Goal: Task Accomplishment & Management: Manage account settings

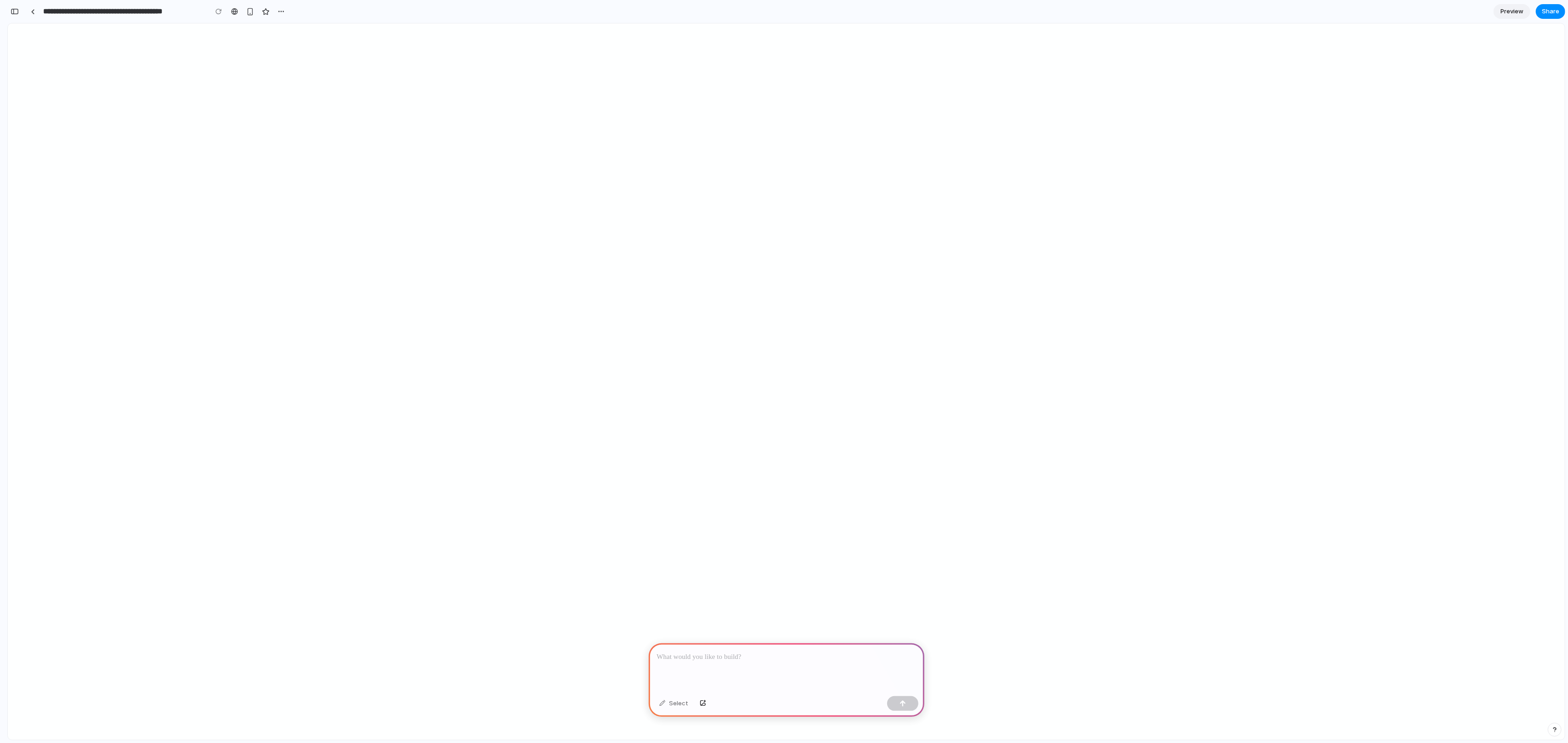
click at [739, 664] on div at bounding box center [786, 668] width 276 height 49
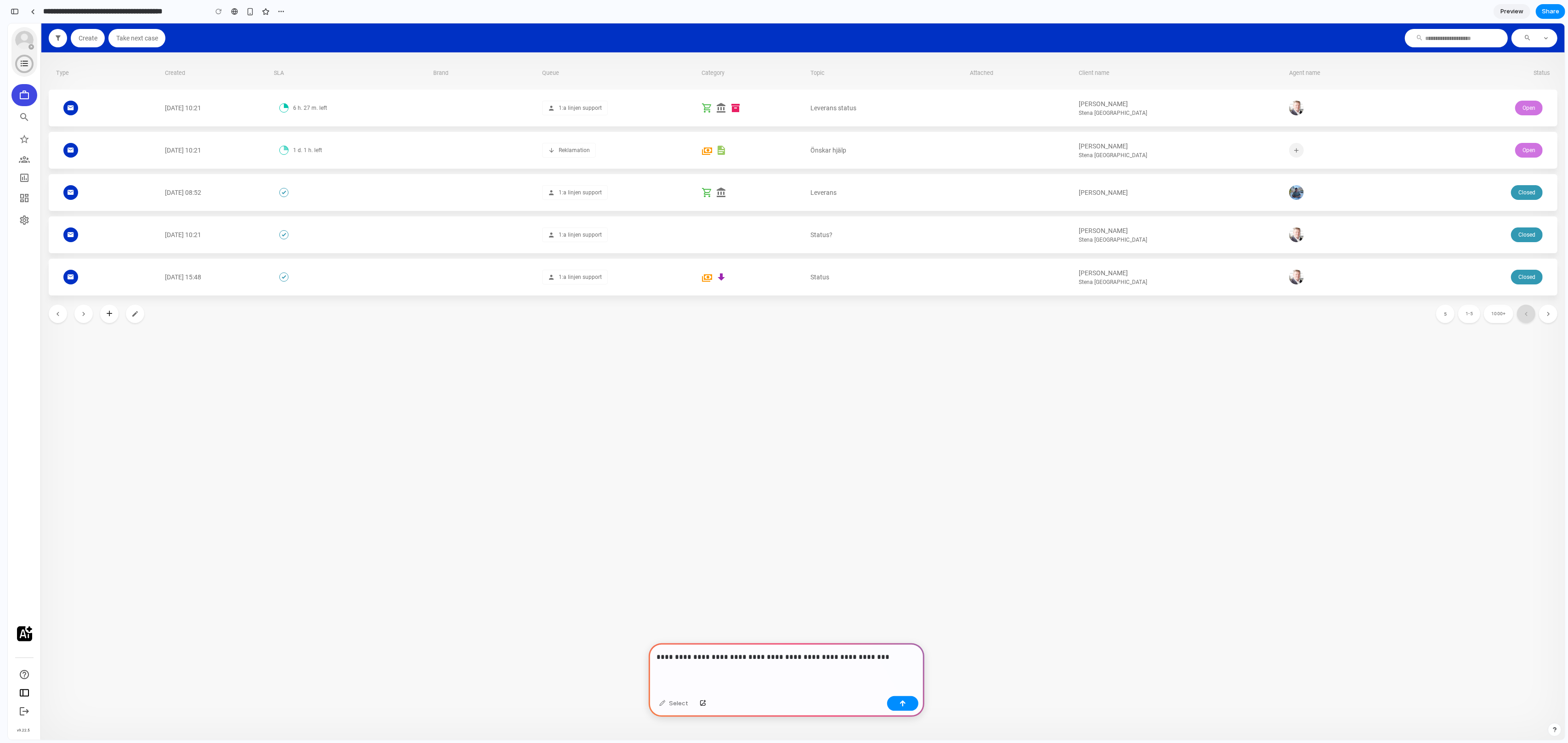
click at [835, 660] on p "**********" at bounding box center [786, 657] width 259 height 11
click at [924, 663] on div "**********" at bounding box center [786, 668] width 276 height 49
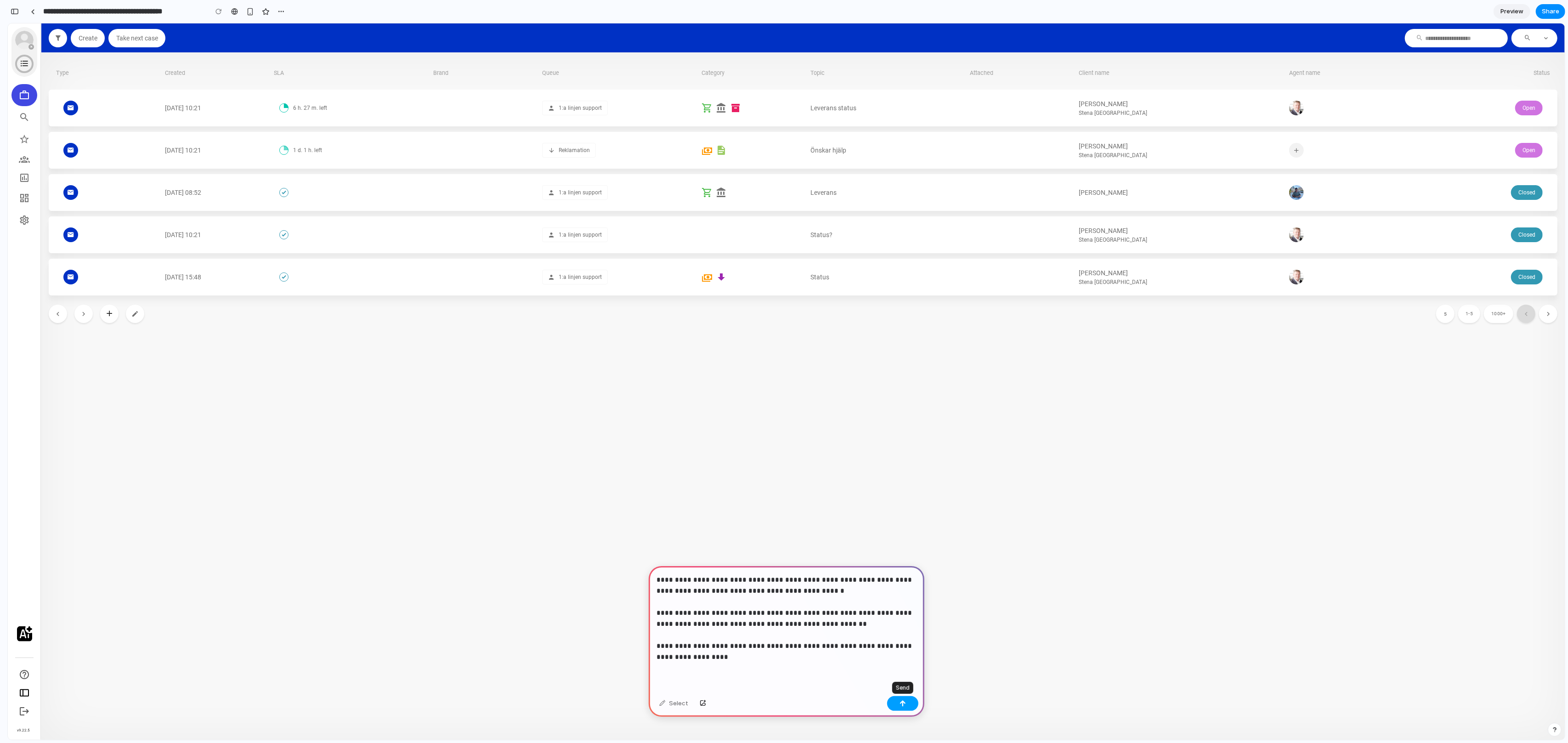
click at [900, 704] on div "button" at bounding box center [903, 703] width 7 height 7
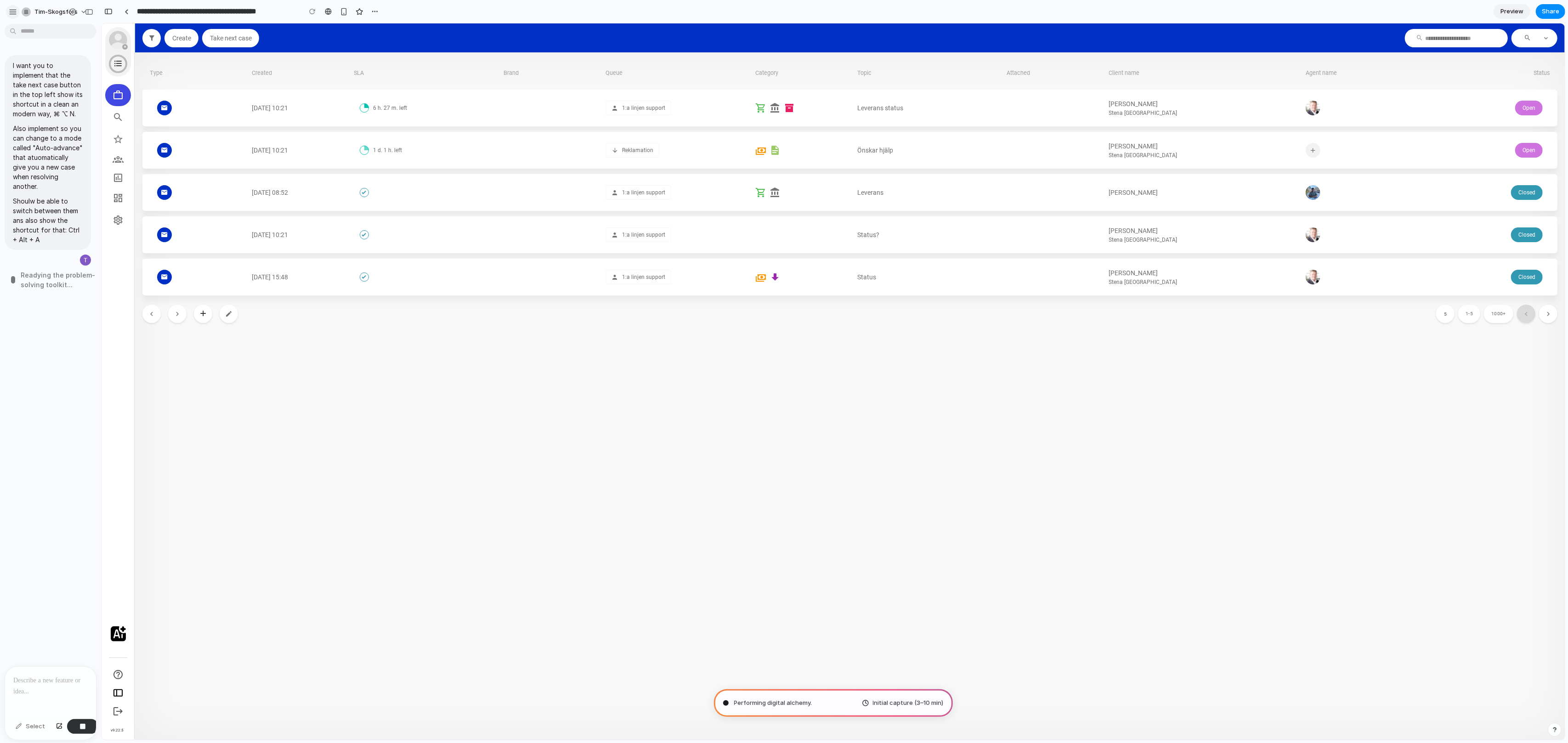
click at [14, 17] on button "button" at bounding box center [13, 12] width 14 height 14
click at [13, 12] on div "button" at bounding box center [13, 12] width 9 height 9
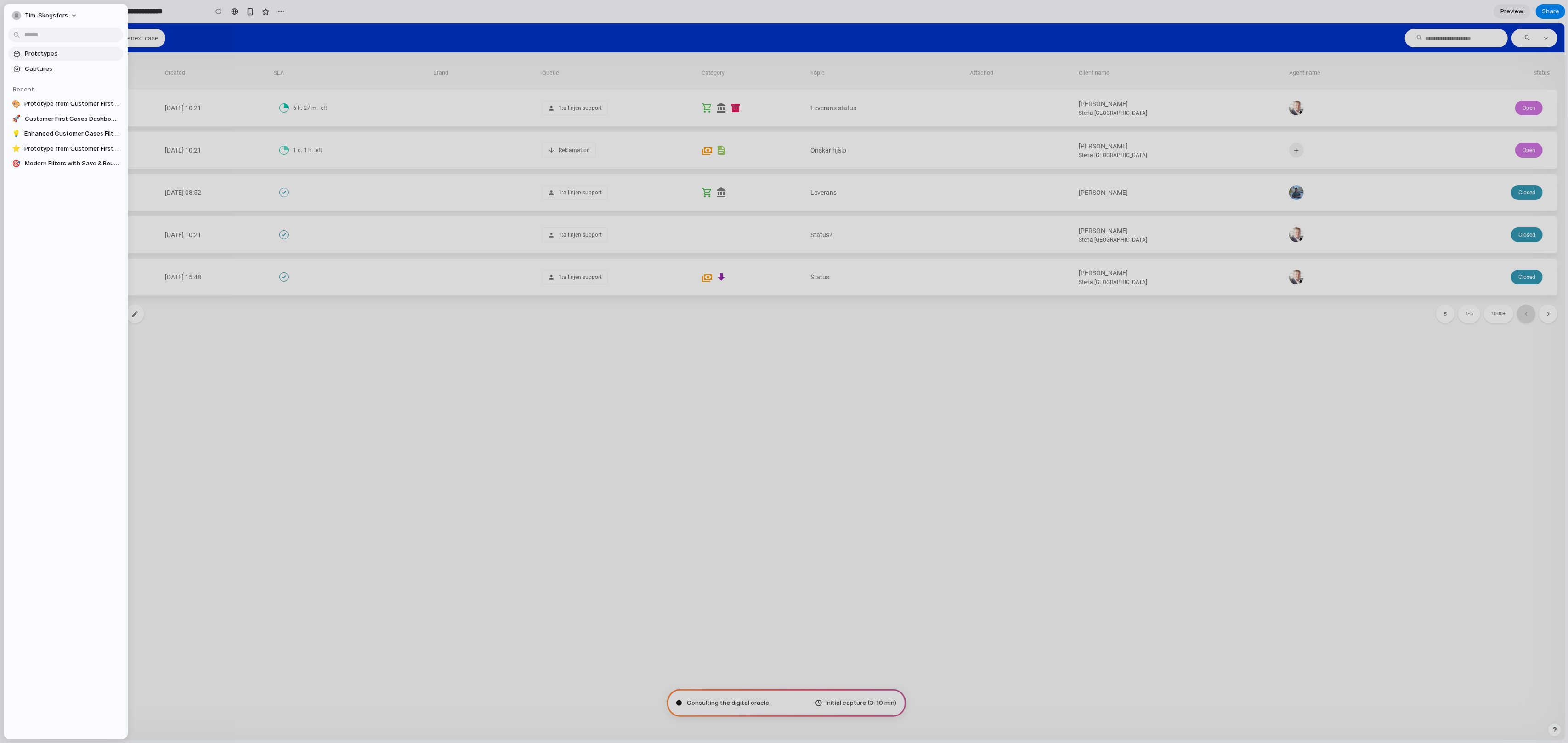
click at [49, 54] on span "Prototypes" at bounding box center [72, 54] width 94 height 9
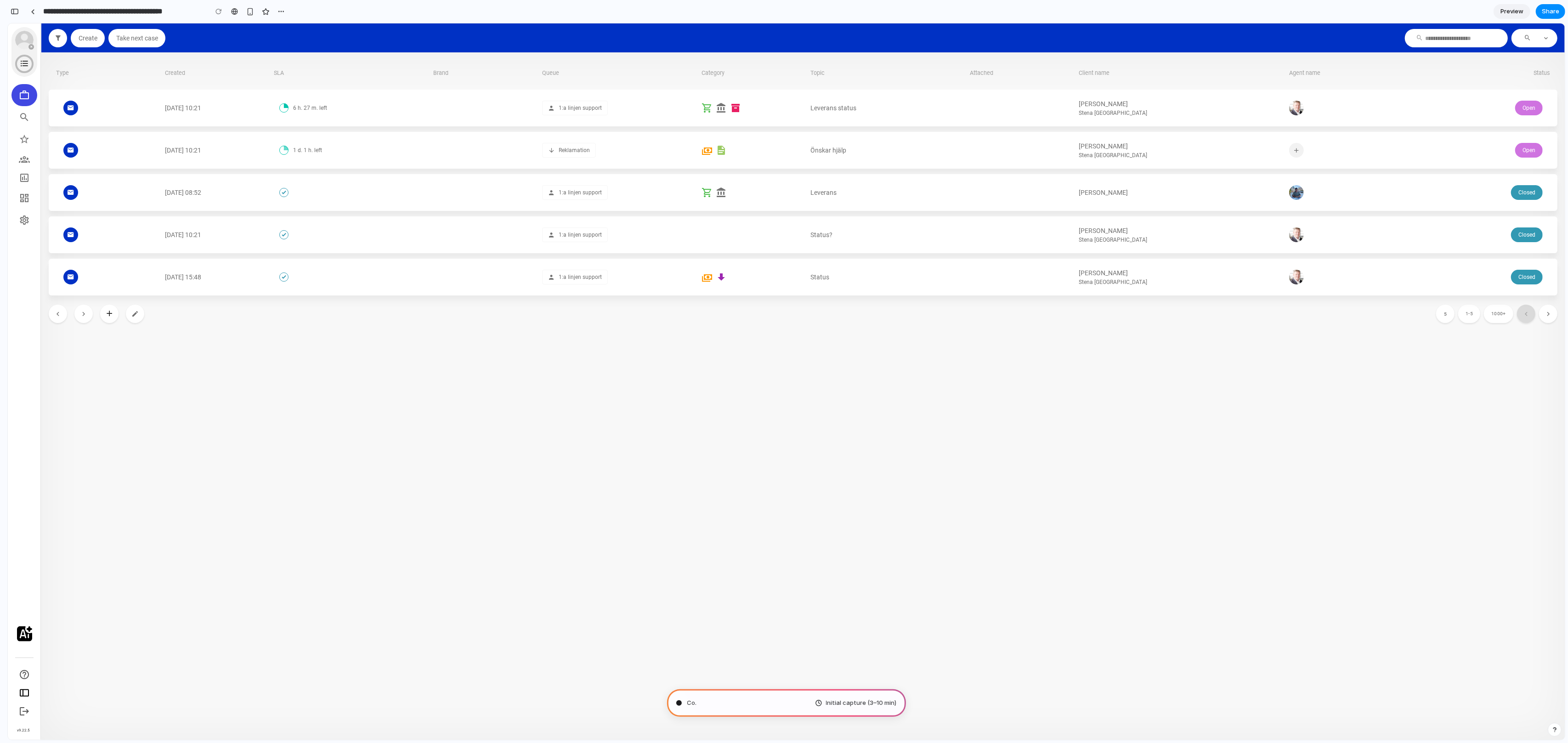
type input "**********"
click at [17, 13] on div "button" at bounding box center [15, 12] width 9 height 7
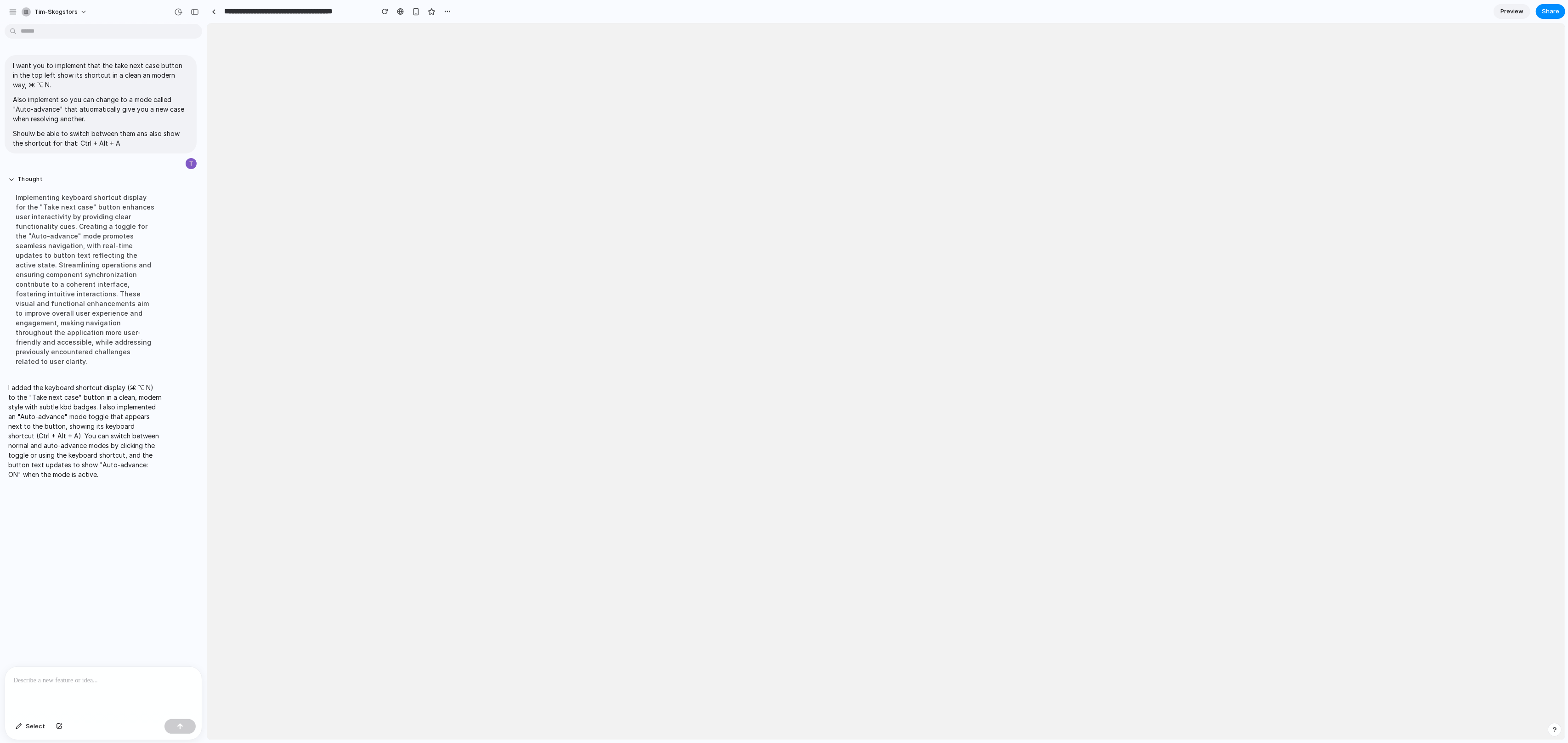
scroll to position [0, 0]
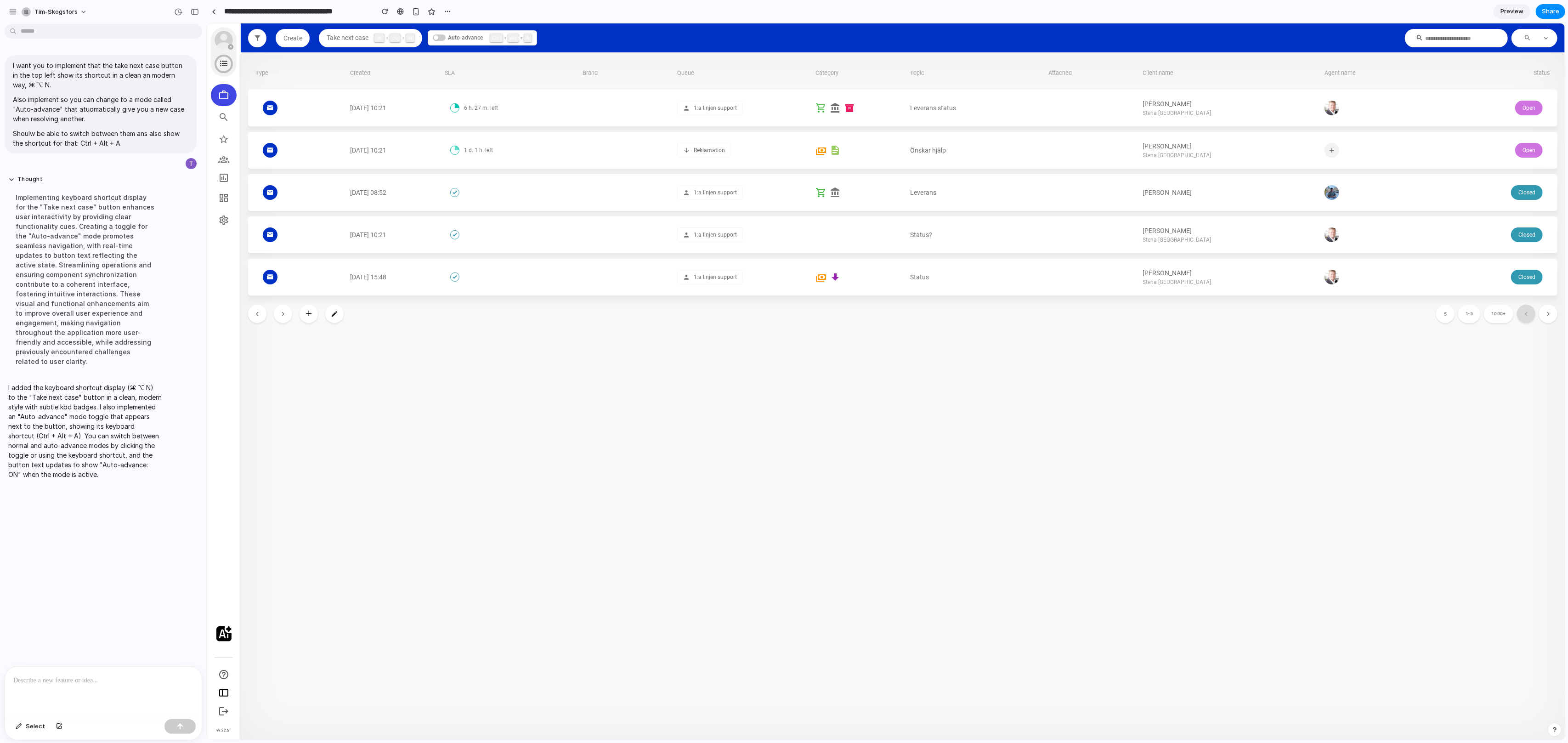
click at [373, 40] on div "Take next case ⌘ + ⌥ + N" at bounding box center [369, 38] width 88 height 9
click at [360, 40] on span "Take next case" at bounding box center [346, 38] width 42 height 7
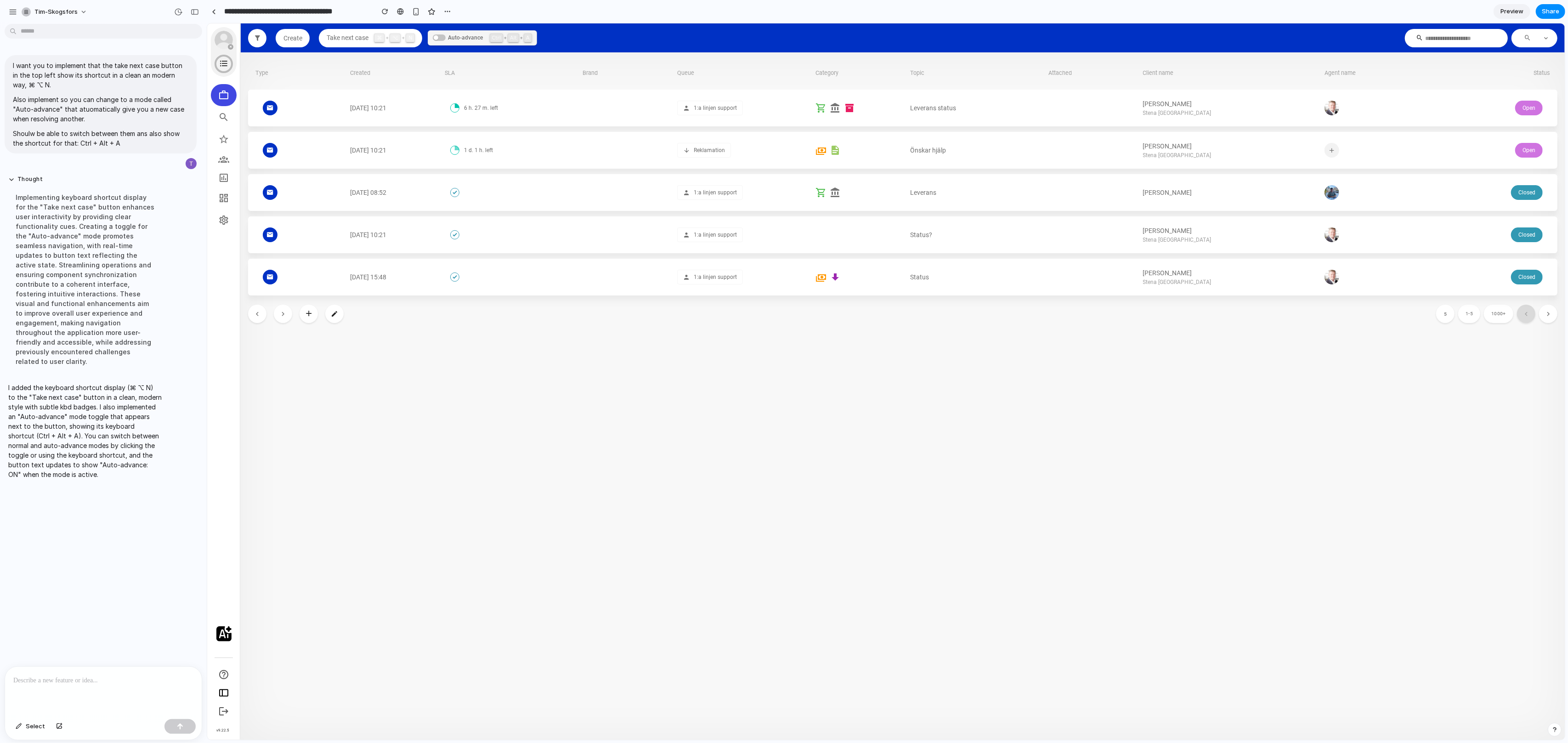
click at [475, 39] on span "Auto-advance" at bounding box center [465, 38] width 35 height 9
click at [477, 40] on span "Auto-advance" at bounding box center [475, 38] width 35 height 9
click at [475, 38] on span "Auto-advance" at bounding box center [465, 38] width 35 height 9
click at [476, 38] on span "Auto-advance" at bounding box center [475, 38] width 35 height 9
click at [122, 676] on p at bounding box center [103, 681] width 180 height 11
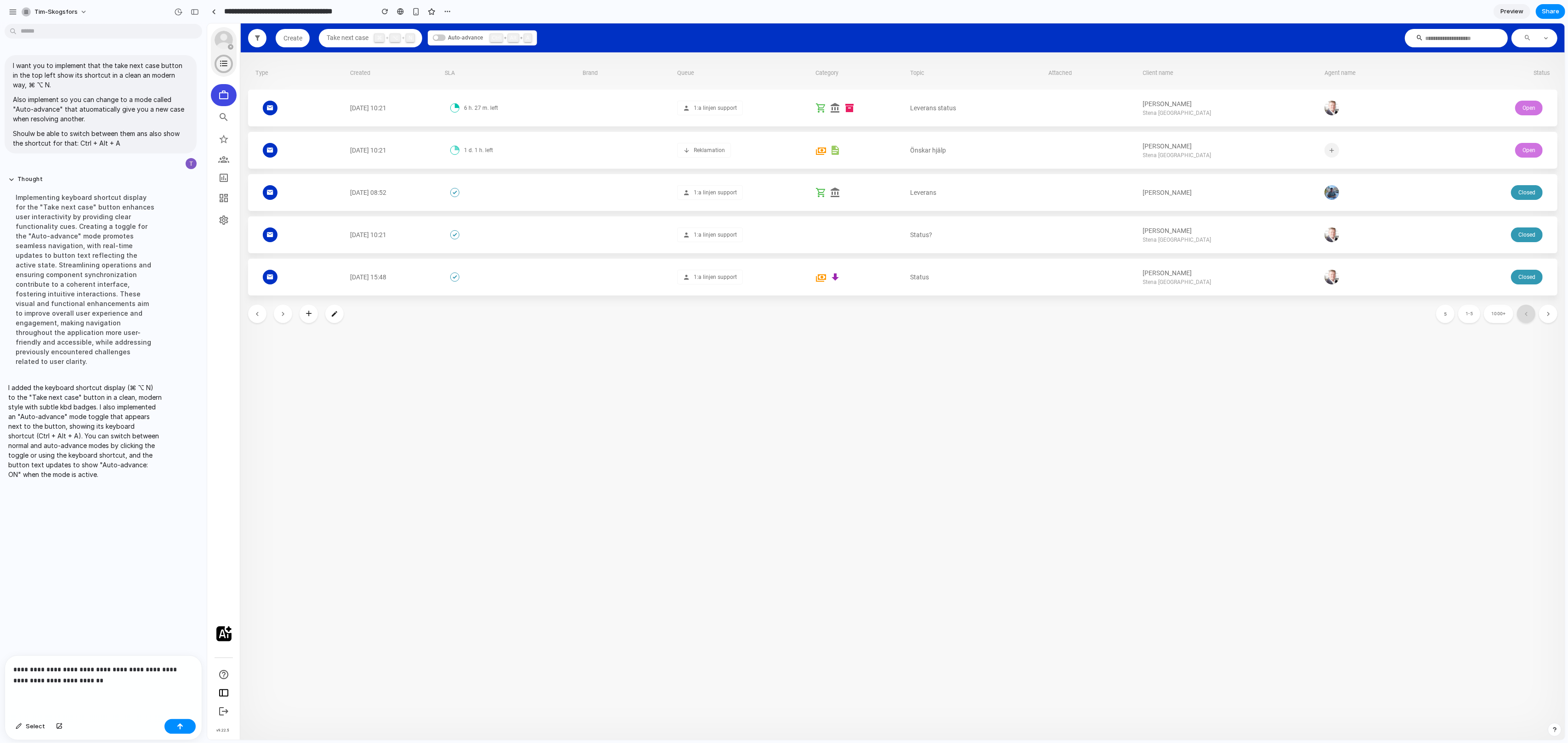
click at [46, 683] on p "**********" at bounding box center [103, 675] width 180 height 22
click at [45, 683] on p "**********" at bounding box center [103, 675] width 180 height 22
click at [107, 682] on p "**********" at bounding box center [103, 675] width 180 height 22
drag, startPoint x: 125, startPoint y: 692, endPoint x: 35, endPoint y: 683, distance: 90.4
click at [35, 683] on div "**********" at bounding box center [103, 675] width 197 height 82
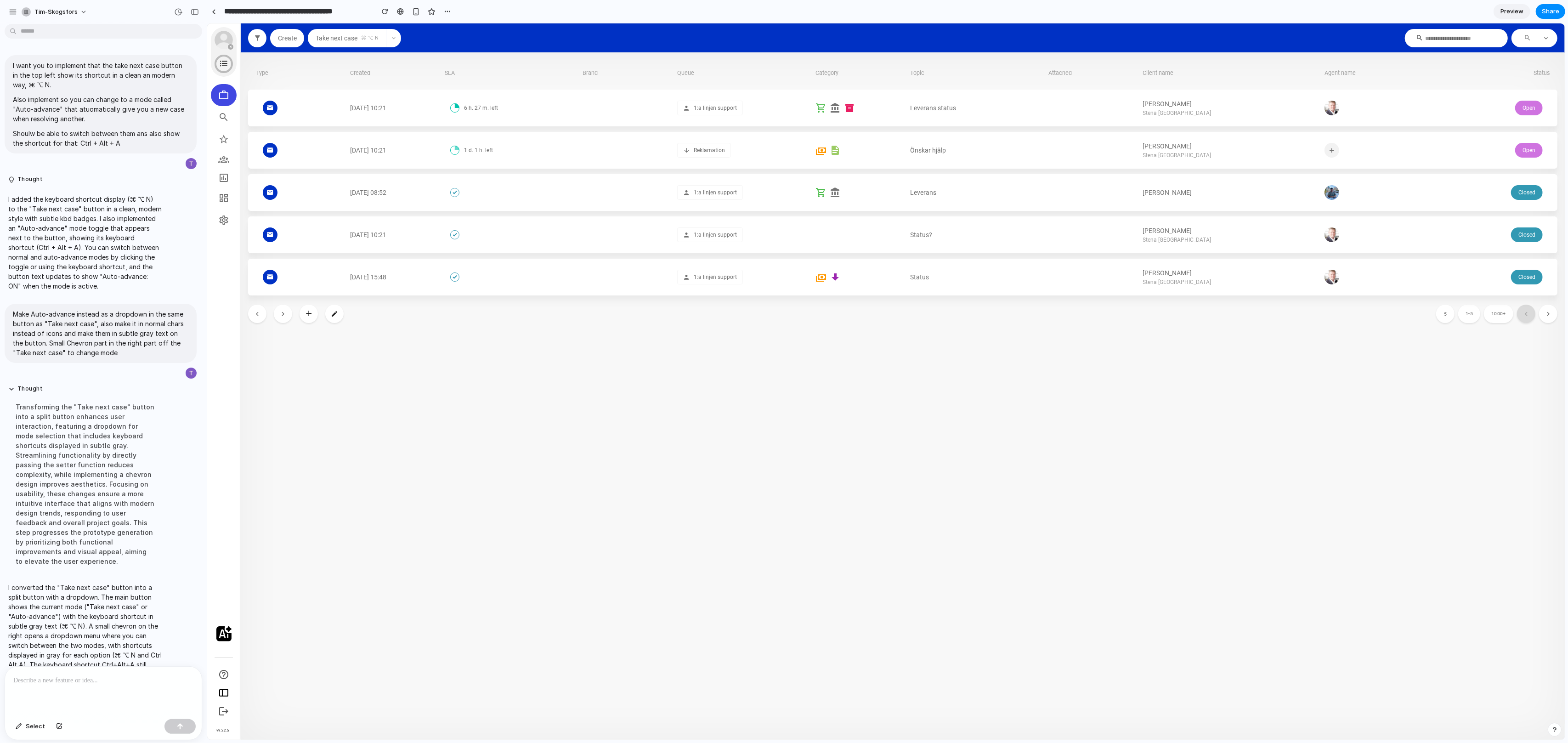
scroll to position [12, 0]
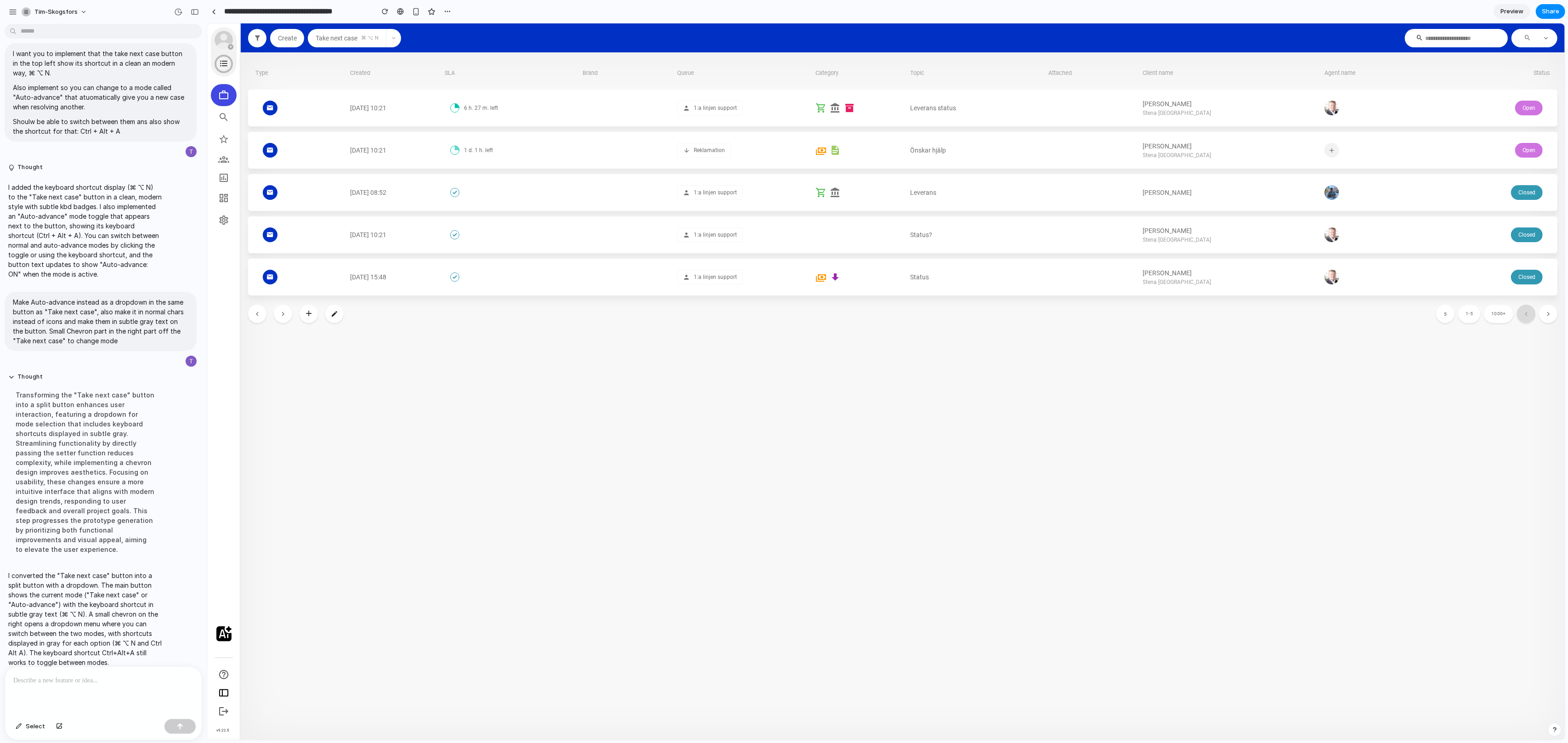
click at [392, 39] on icon "button" at bounding box center [393, 38] width 5 height 5
click at [391, 76] on span "Ctrl Alt A" at bounding box center [381, 78] width 21 height 8
click at [391, 39] on icon "button" at bounding box center [391, 38] width 5 height 5
click at [409, 41] on header "Create Auto-advance ⌘ ⌥ N Take next case ⌘ ⌥ N Auto-advance Ctrl Alt A" at bounding box center [902, 38] width 1324 height 18
click at [143, 674] on div at bounding box center [103, 691] width 197 height 49
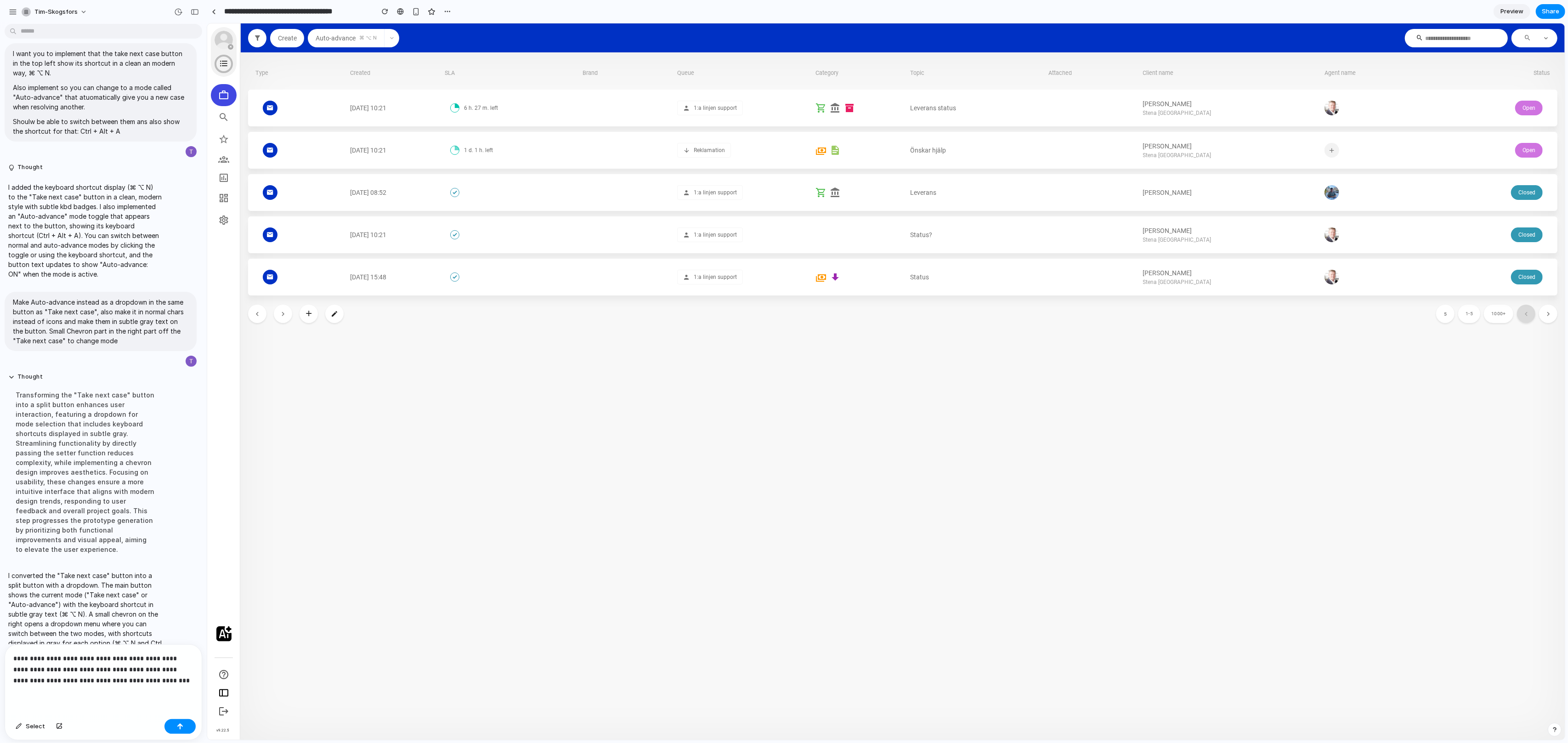
click at [42, 674] on p "**********" at bounding box center [103, 670] width 180 height 33
click at [18, 670] on p "**********" at bounding box center [103, 670] width 180 height 33
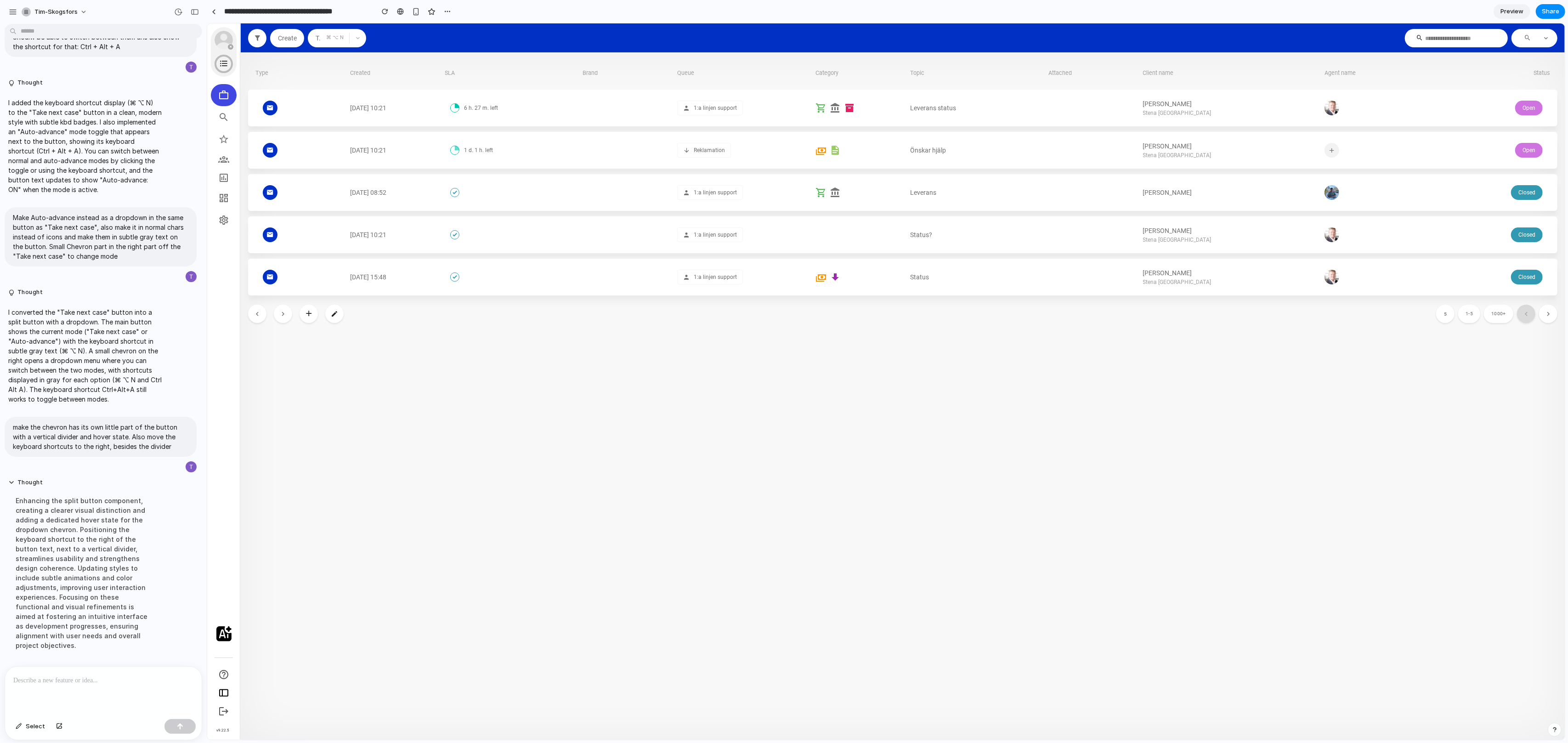
scroll to position [155, 0]
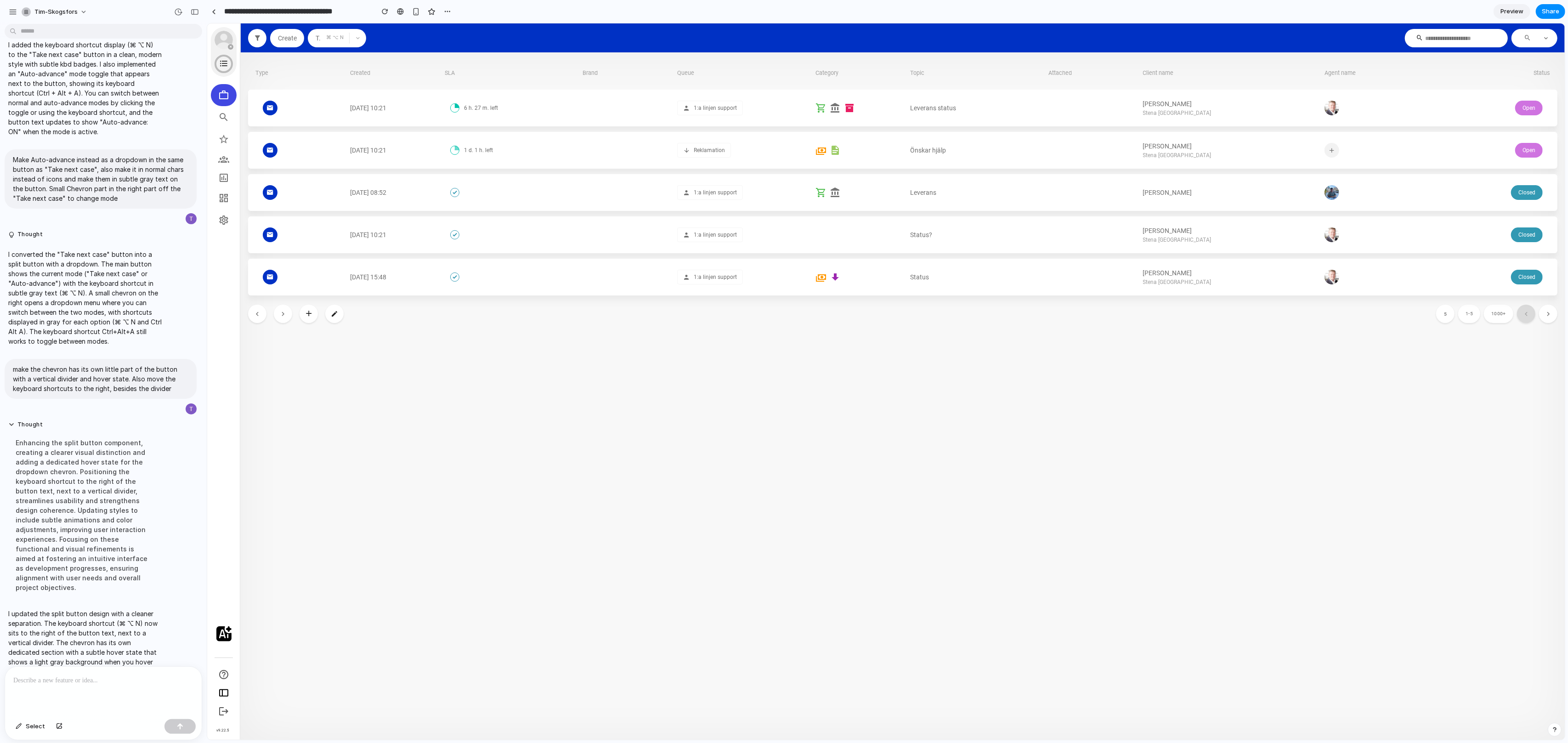
click at [323, 40] on button "Take next case" at bounding box center [317, 38] width 18 height 18
click at [310, 42] on button "Take next case" at bounding box center [317, 38] width 18 height 18
click at [330, 38] on div "⌘ ⌥ N" at bounding box center [337, 38] width 23 height 18
click at [358, 38] on icon "button" at bounding box center [357, 38] width 5 height 5
click at [381, 75] on span "Ctrl Alt A" at bounding box center [381, 78] width 21 height 8
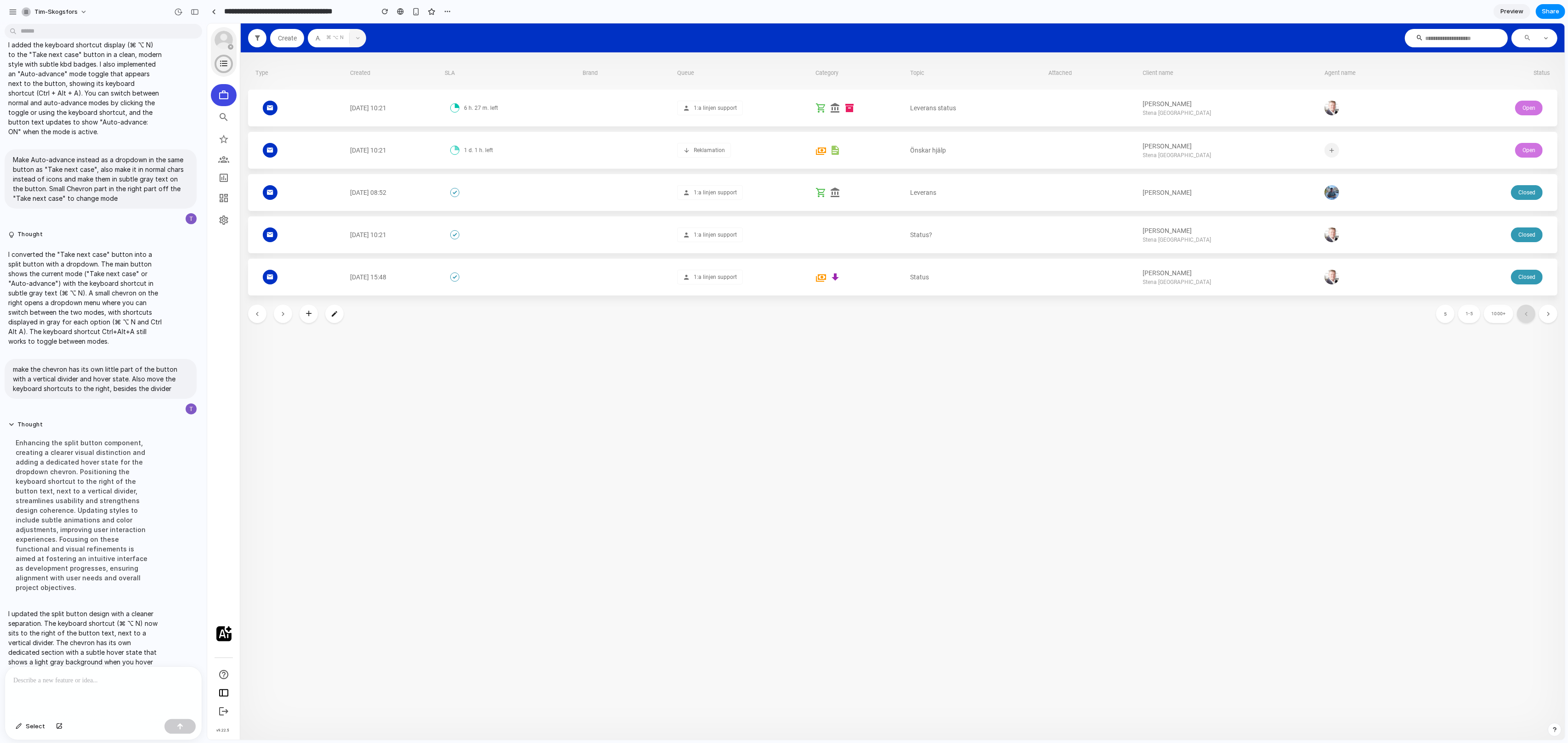
click at [360, 40] on span "button" at bounding box center [357, 38] width 16 height 5
click at [441, 49] on section "Create Auto-advance ⌘ ⌥ N Take next case ⌘ ⌥ N Auto-advance Ctrl Alt A" at bounding box center [902, 38] width 1324 height 29
click at [71, 687] on div at bounding box center [103, 691] width 197 height 49
click at [34, 728] on span "Select" at bounding box center [35, 727] width 19 height 9
click at [323, 46] on div at bounding box center [886, 381] width 1357 height 717
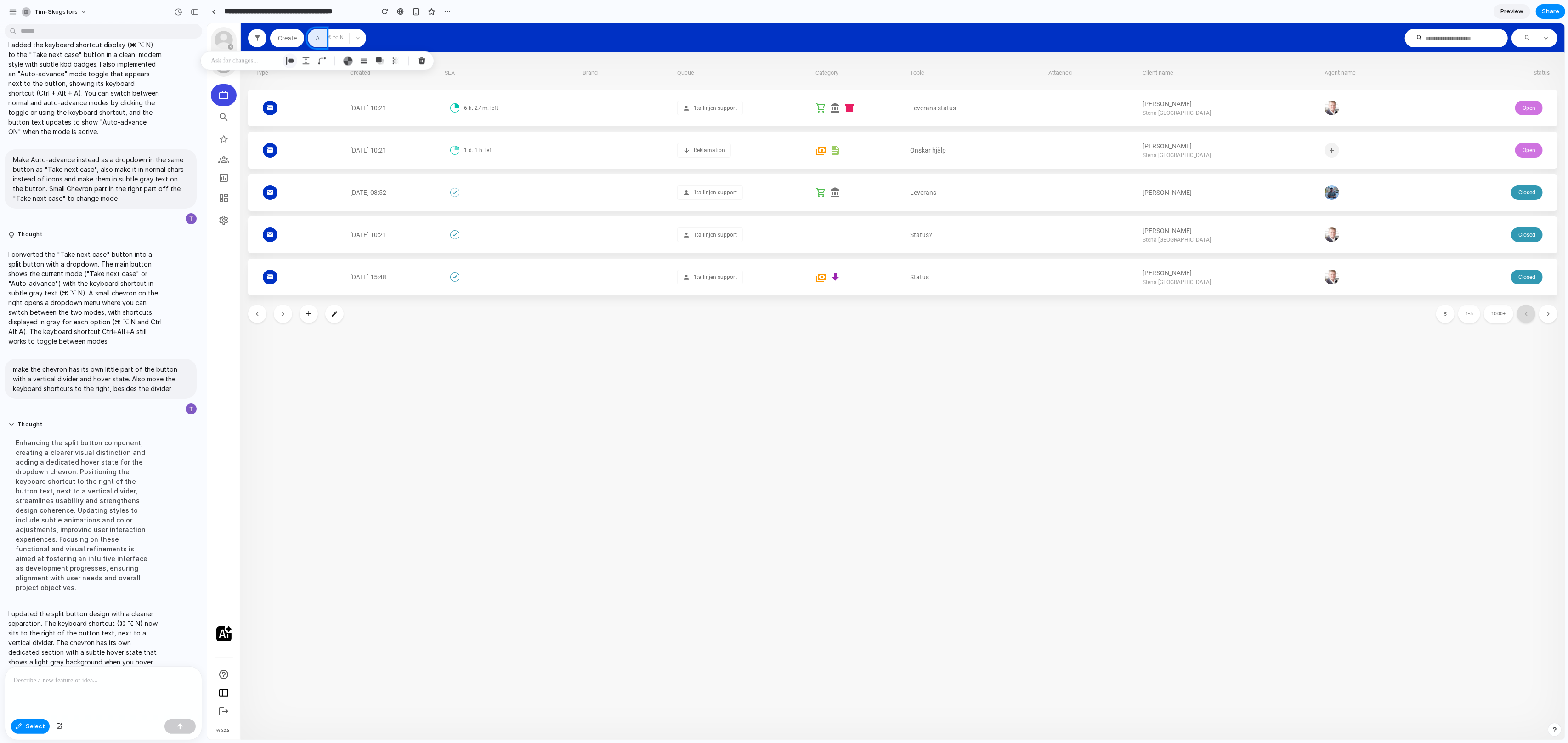
click at [292, 64] on div "button" at bounding box center [290, 61] width 9 height 9
select select "******"
click at [315, 116] on input "**" at bounding box center [312, 113] width 46 height 18
type input "*"
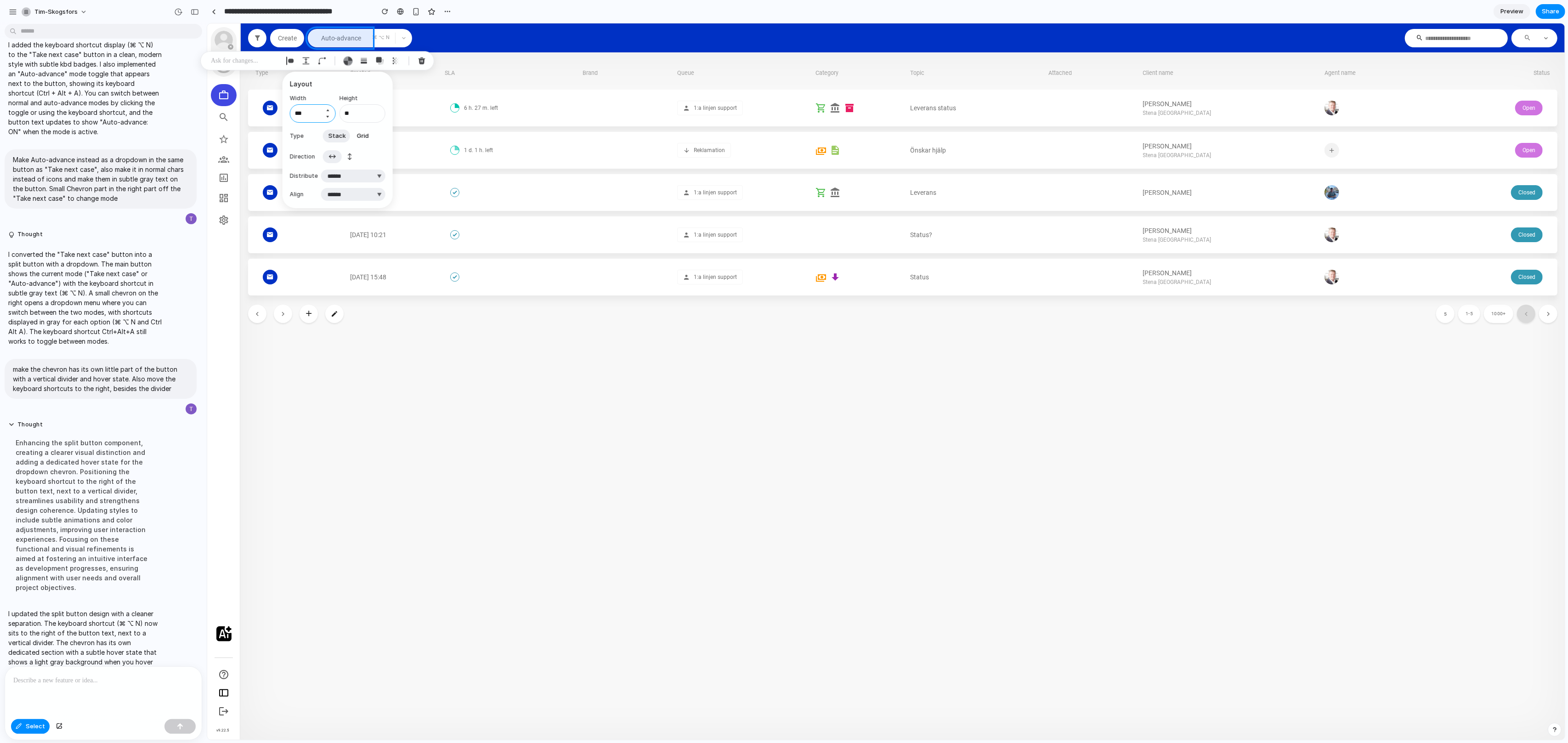
type input "***"
click at [332, 90] on div "**********" at bounding box center [337, 140] width 96 height 122
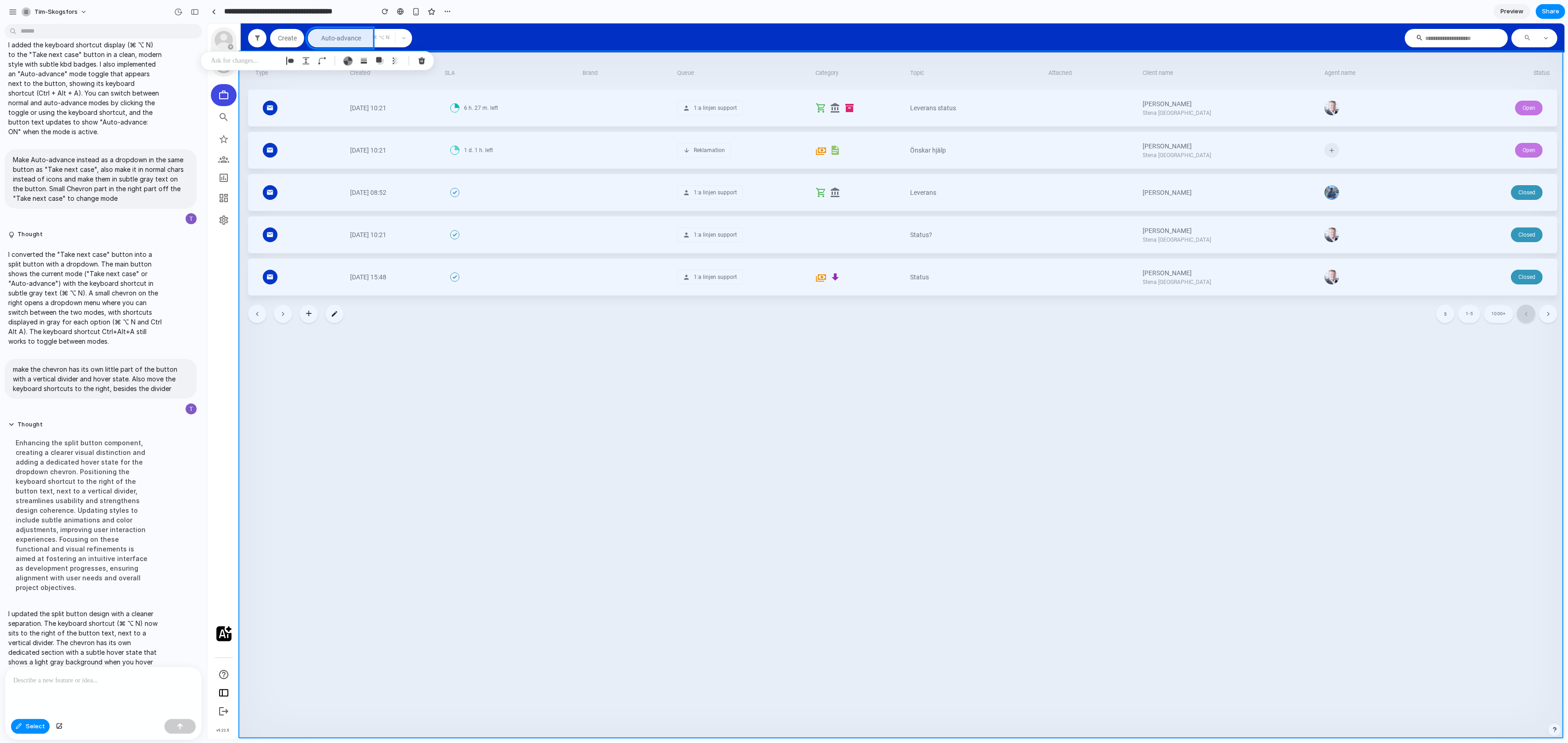
click at [415, 392] on div at bounding box center [886, 381] width 1357 height 717
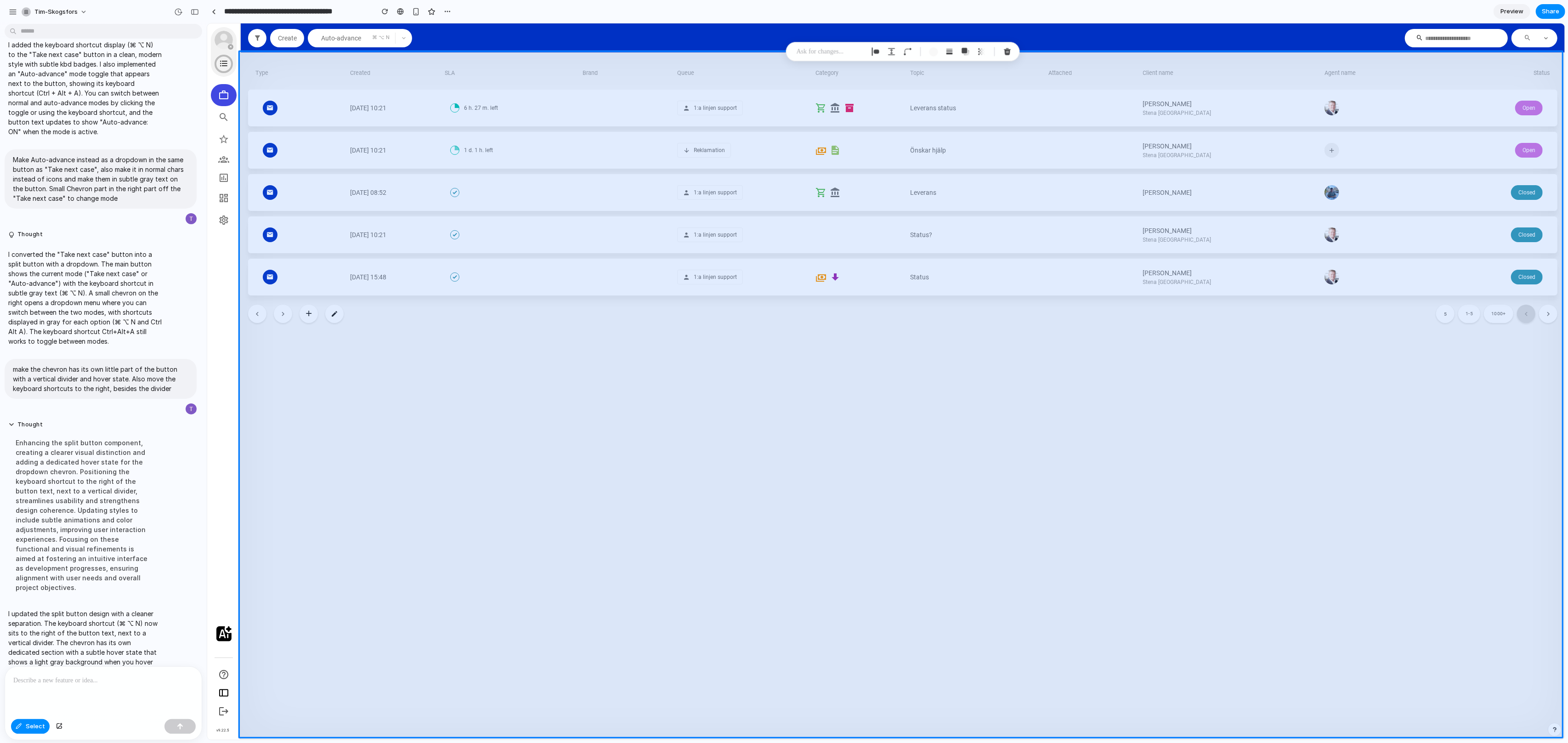
click at [475, 12] on section "**********" at bounding box center [886, 12] width 1359 height 23
click at [405, 41] on div at bounding box center [886, 381] width 1357 height 717
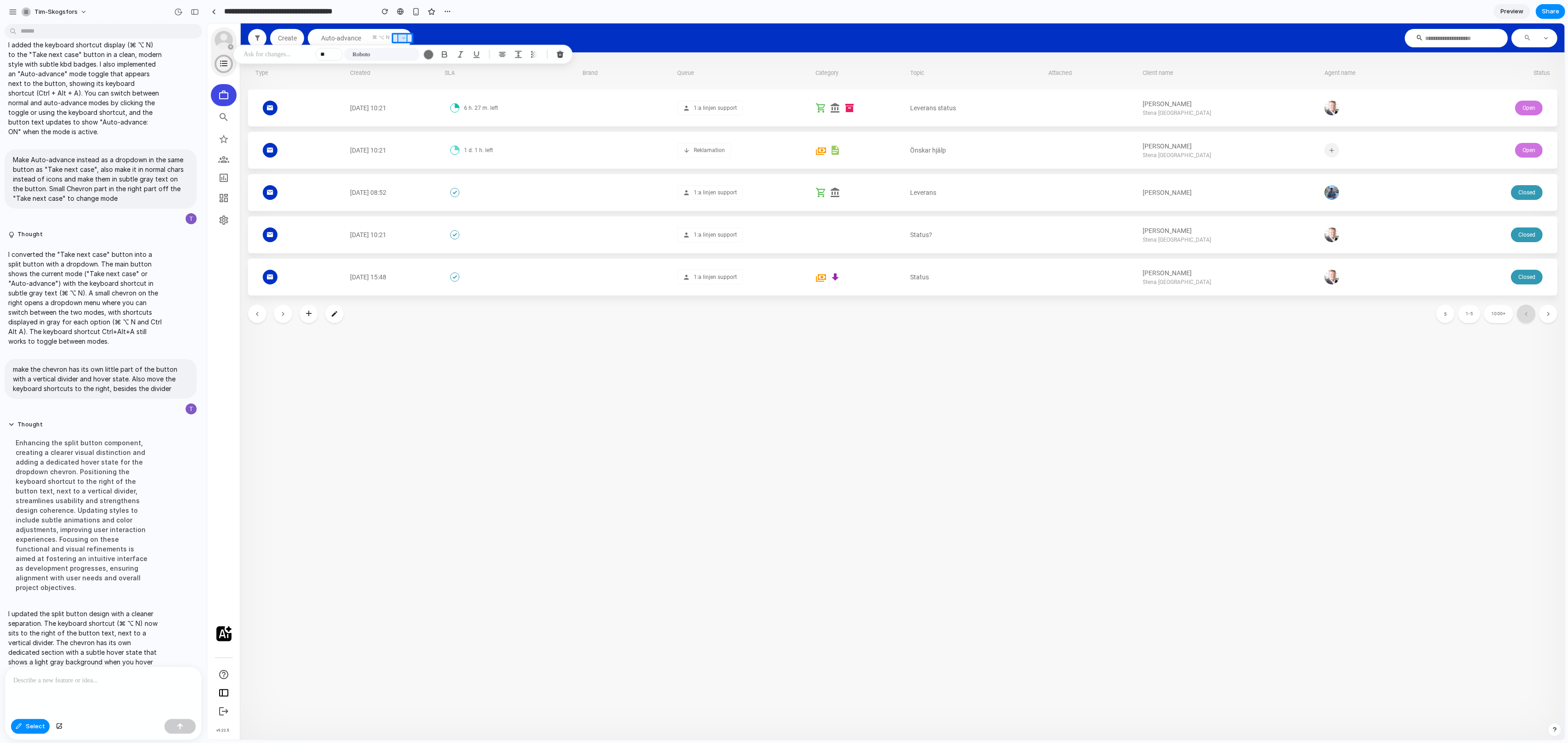
click at [405, 38] on div at bounding box center [886, 381] width 1357 height 717
click at [502, 9] on section "**********" at bounding box center [886, 12] width 1359 height 23
click at [33, 729] on span "Select" at bounding box center [35, 727] width 19 height 9
click at [401, 36] on icon "button" at bounding box center [403, 38] width 5 height 5
click at [369, 60] on div "Take next case ⌘ ⌥ N" at bounding box center [353, 59] width 91 height 19
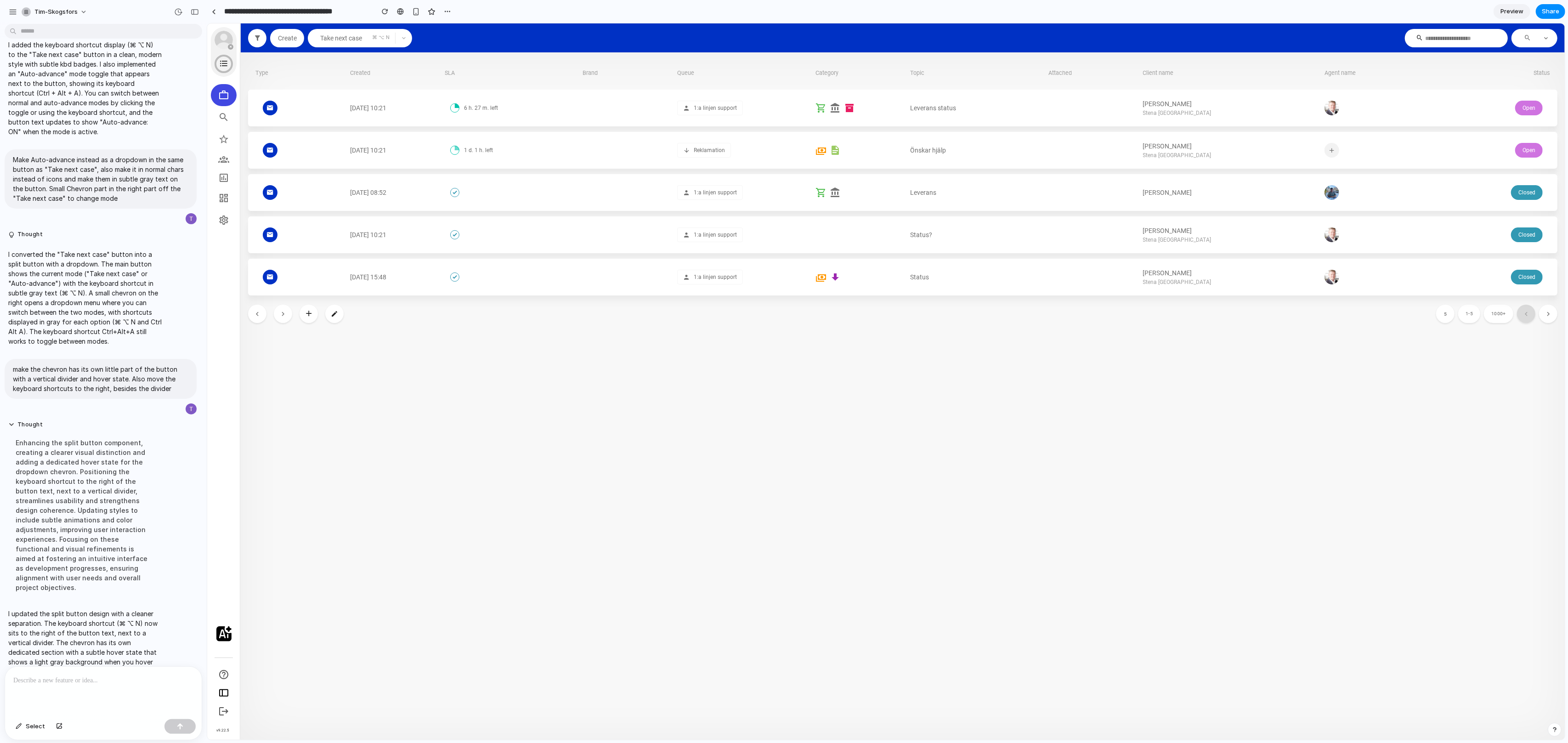
click at [351, 42] on button "Take next case" at bounding box center [340, 38] width 65 height 18
click at [412, 38] on section "Create Take next case ⌘ ⌥ N" at bounding box center [330, 38] width 179 height 18
click at [407, 38] on span "button" at bounding box center [403, 38] width 16 height 5
click at [397, 40] on span "button" at bounding box center [403, 38] width 16 height 5
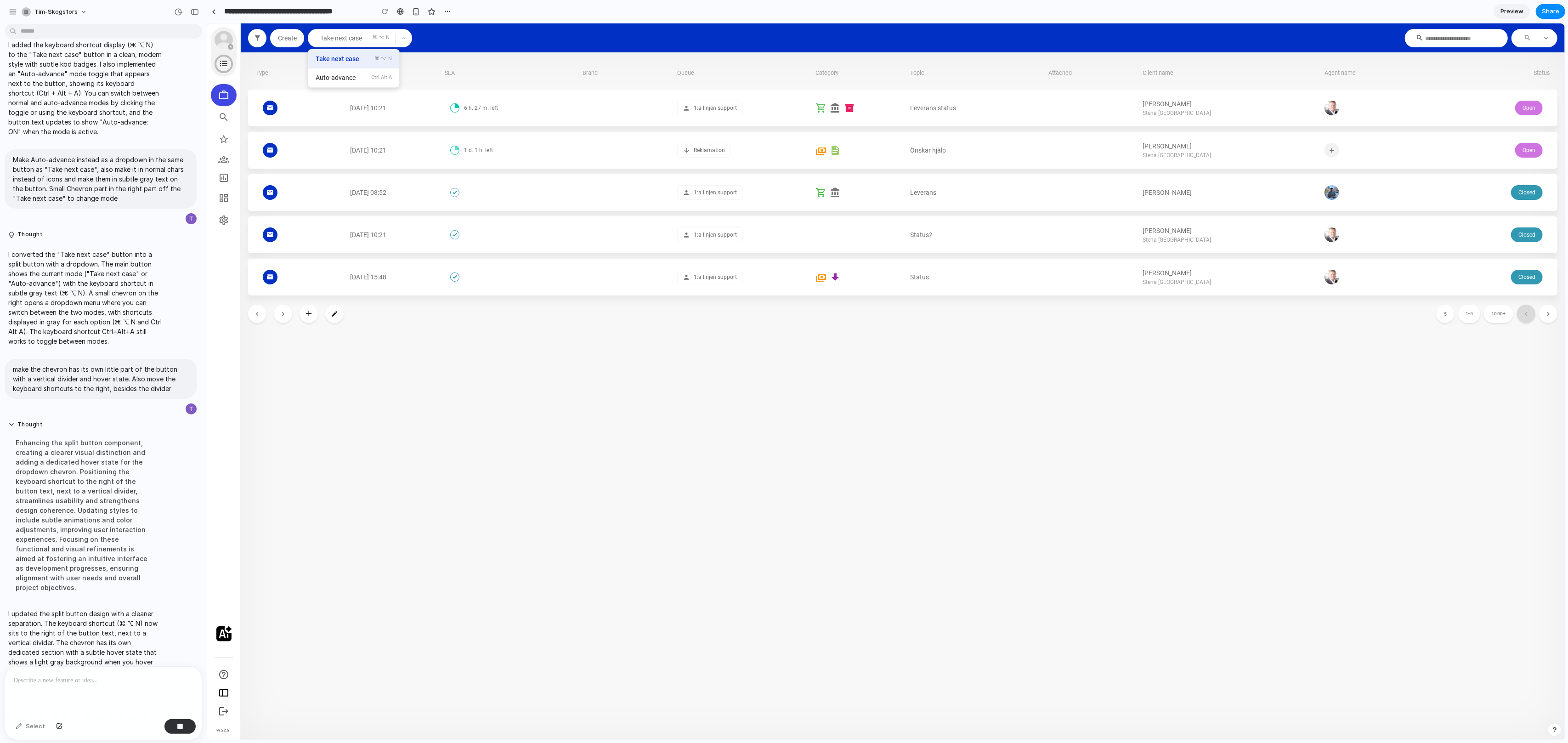
click at [33, 724] on div "Select" at bounding box center [30, 727] width 38 height 15
click at [63, 692] on div at bounding box center [103, 691] width 197 height 49
click at [17, 730] on div "Select" at bounding box center [30, 727] width 38 height 15
click at [354, 476] on section "Type Created SLA Brand Queue Category Topic Attached Client name Agent name Sta…" at bounding box center [902, 396] width 1324 height 687
click at [183, 727] on div "button" at bounding box center [180, 727] width 7 height 7
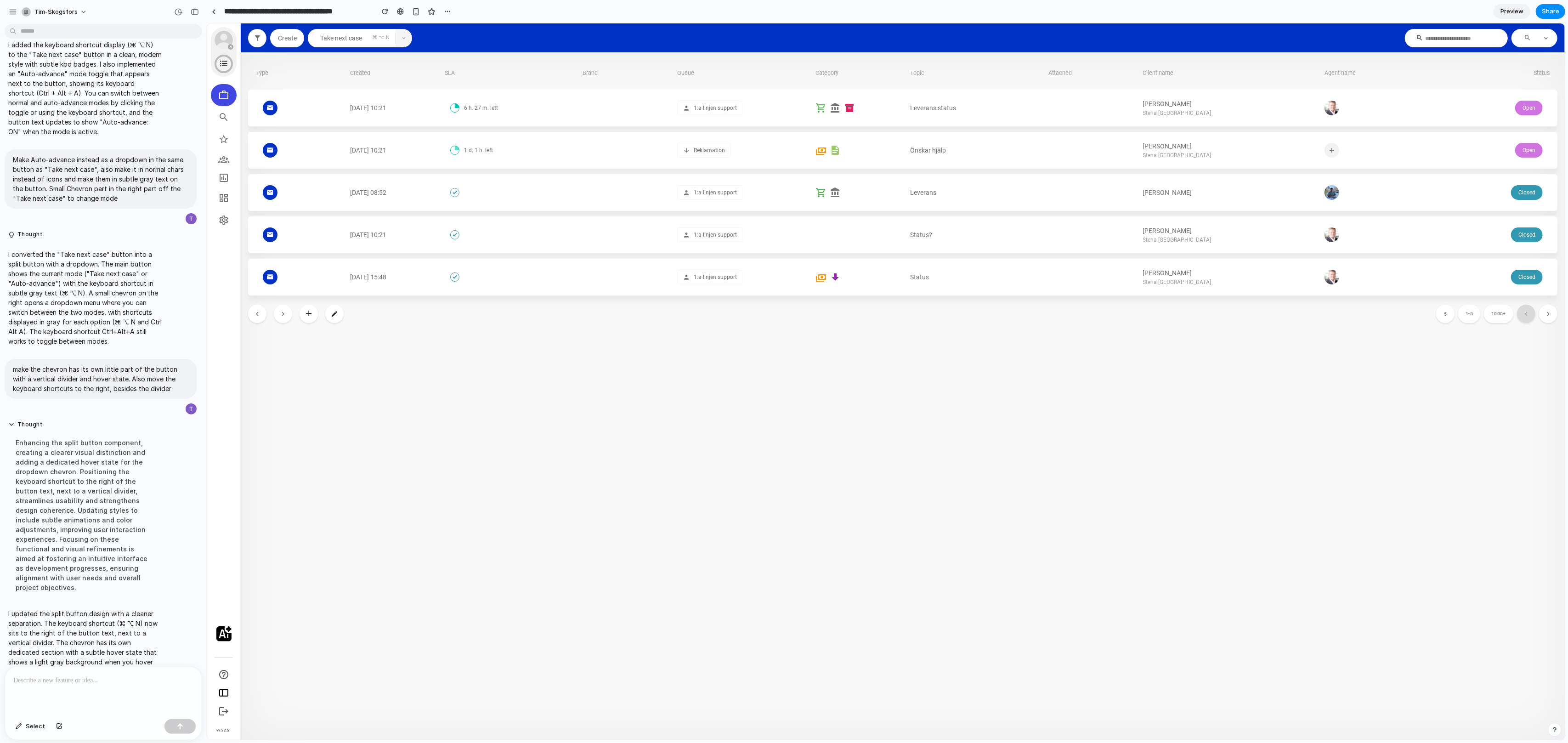
click at [402, 37] on icon "button" at bounding box center [403, 38] width 5 height 5
click at [35, 726] on span "Select" at bounding box center [35, 727] width 19 height 9
click at [383, 77] on div at bounding box center [886, 381] width 1357 height 717
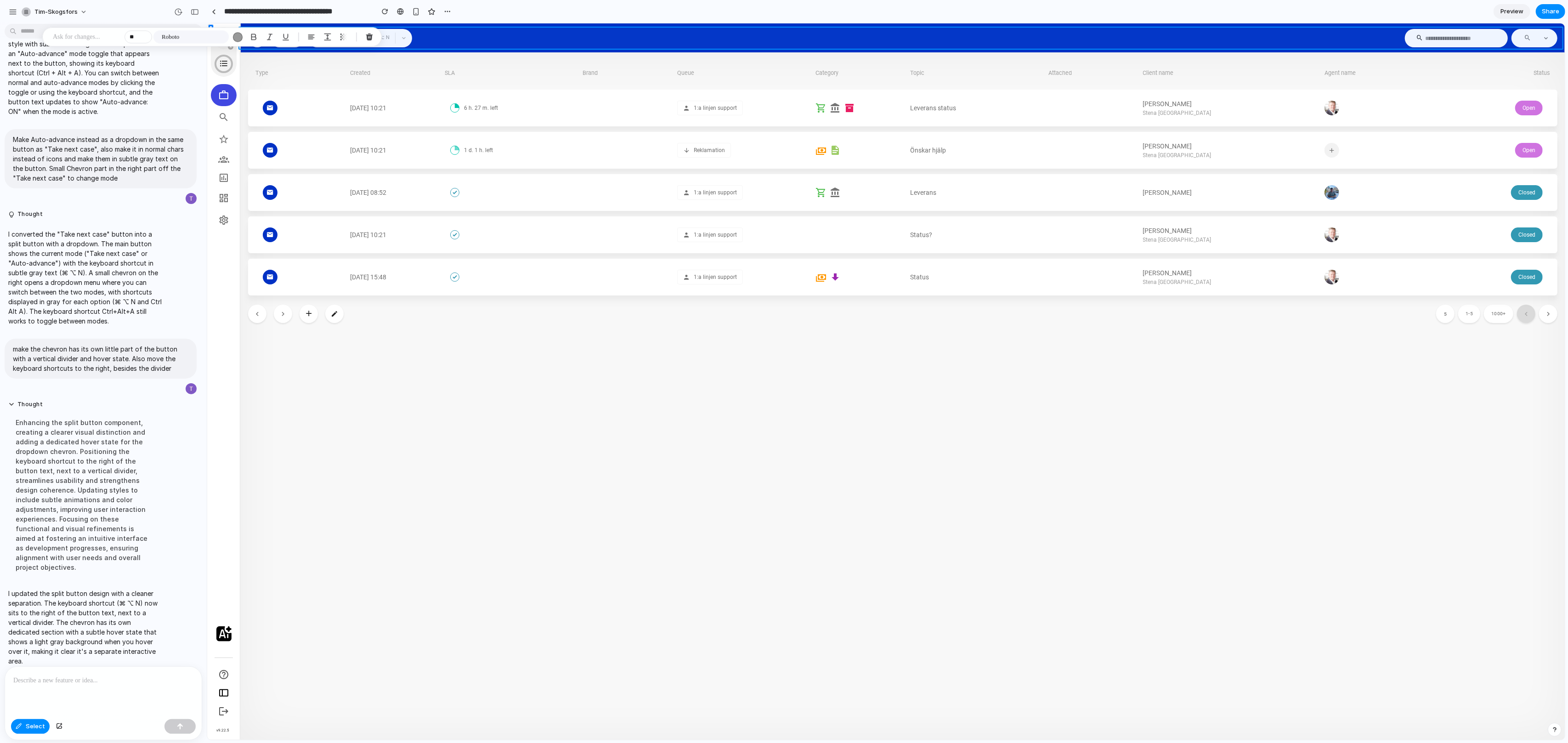
click at [455, 37] on div at bounding box center [886, 381] width 1357 height 717
click at [407, 43] on div at bounding box center [886, 381] width 1357 height 717
click at [40, 730] on span "Select" at bounding box center [35, 727] width 19 height 9
click at [401, 38] on icon "button" at bounding box center [403, 38] width 5 height 5
click at [91, 709] on div at bounding box center [103, 691] width 197 height 49
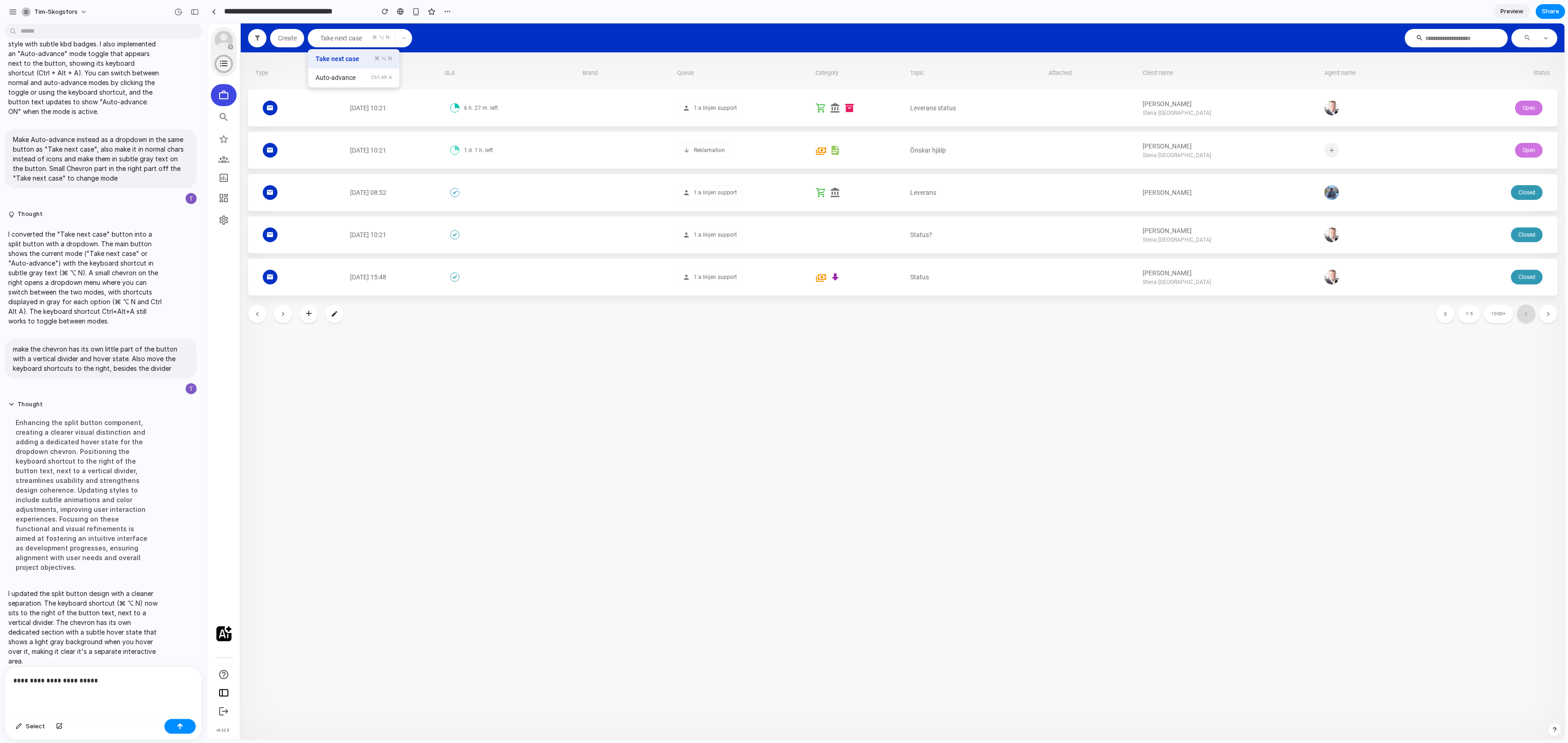
click at [108, 688] on div "**********" at bounding box center [103, 691] width 197 height 49
click at [107, 686] on div "**********" at bounding box center [103, 691] width 197 height 49
click at [385, 37] on div "⌘ ⌥ N" at bounding box center [383, 38] width 23 height 18
drag, startPoint x: 391, startPoint y: 40, endPoint x: 366, endPoint y: 40, distance: 25.0
click at [366, 40] on div "Take next case ⌘ ⌥ N" at bounding box center [359, 38] width 104 height 18
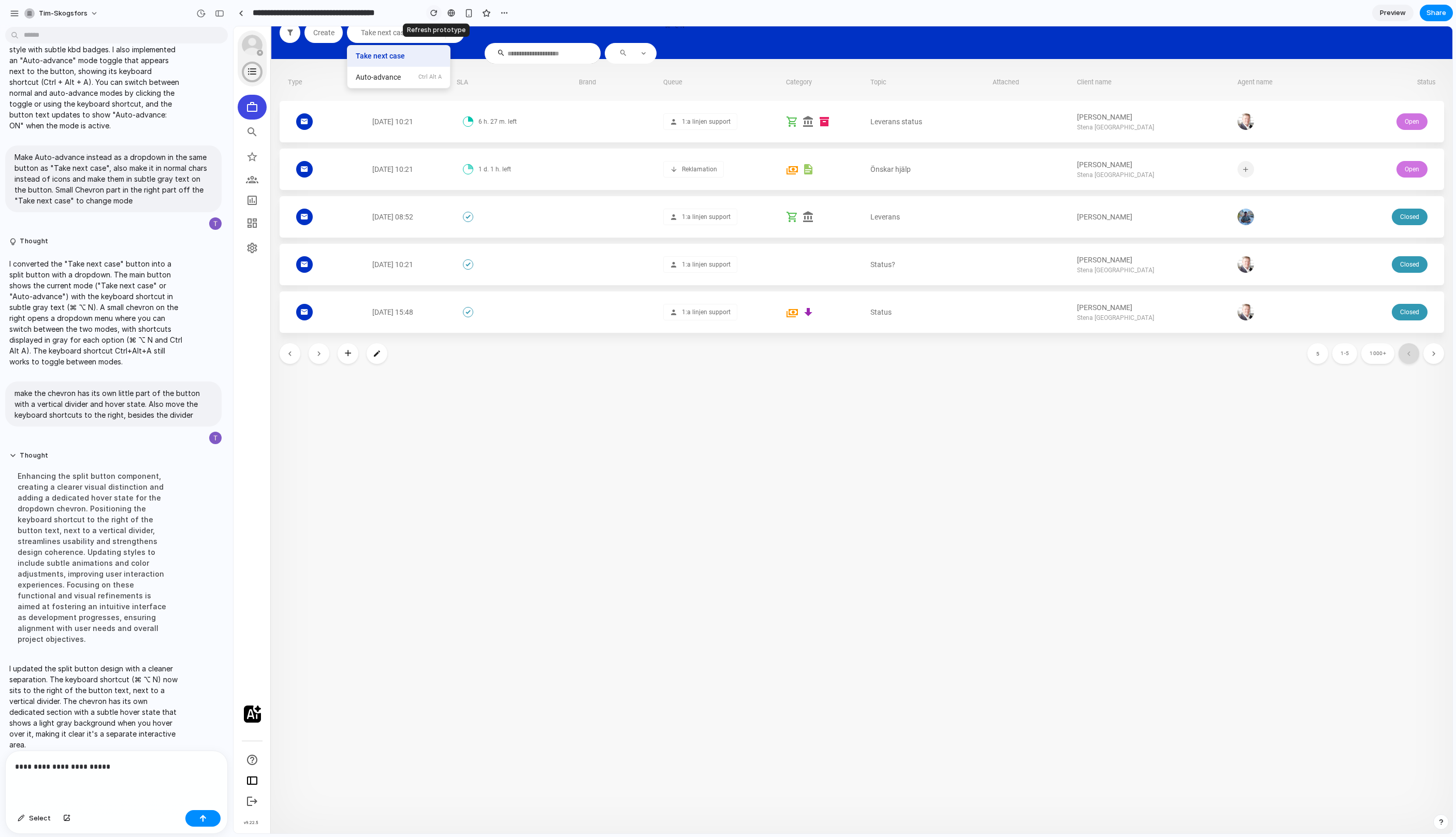
click at [435, 12] on div "button" at bounding box center [434, 13] width 8 height 8
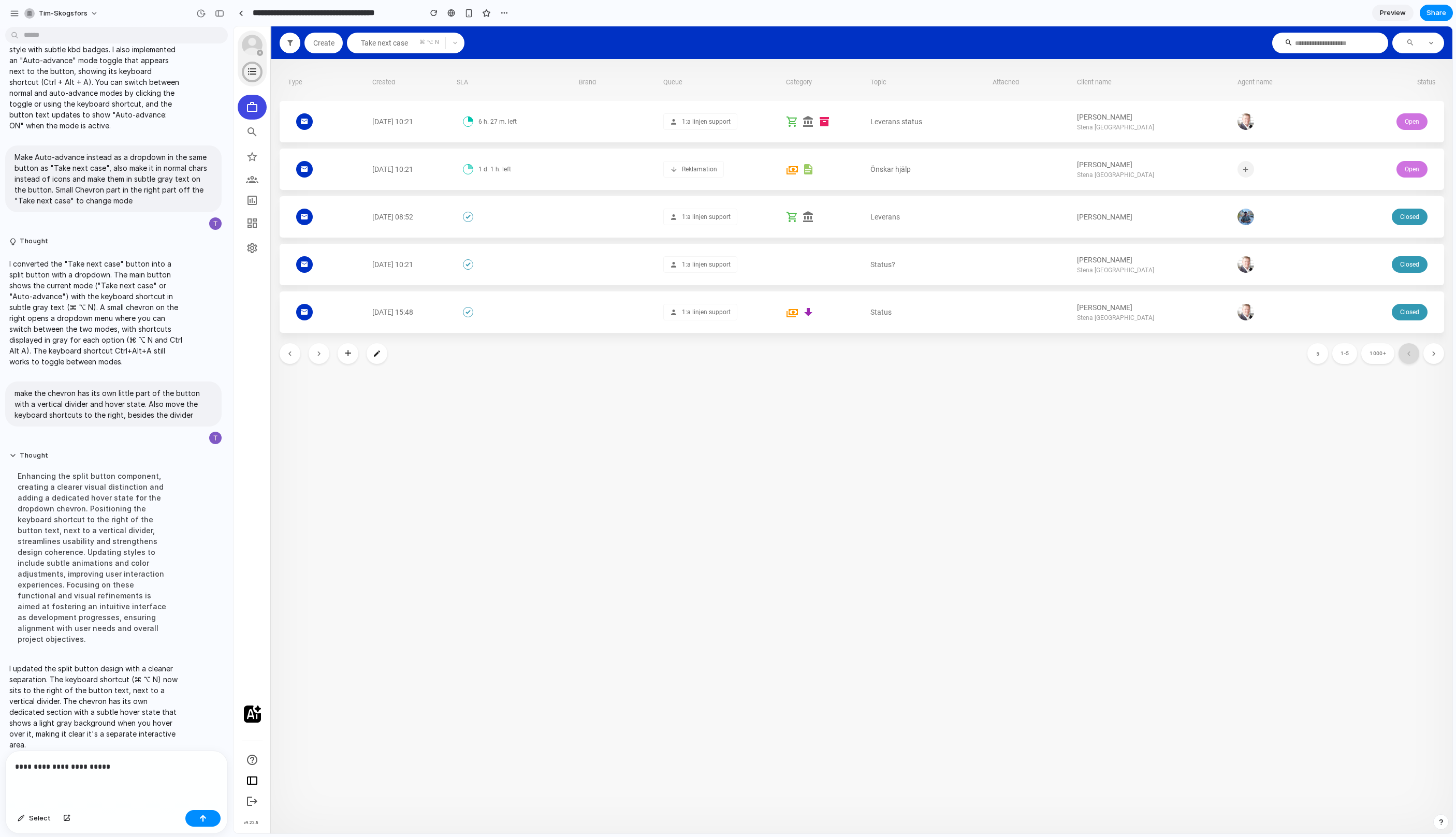
click at [147, 770] on p "**********" at bounding box center [117, 767] width 203 height 12
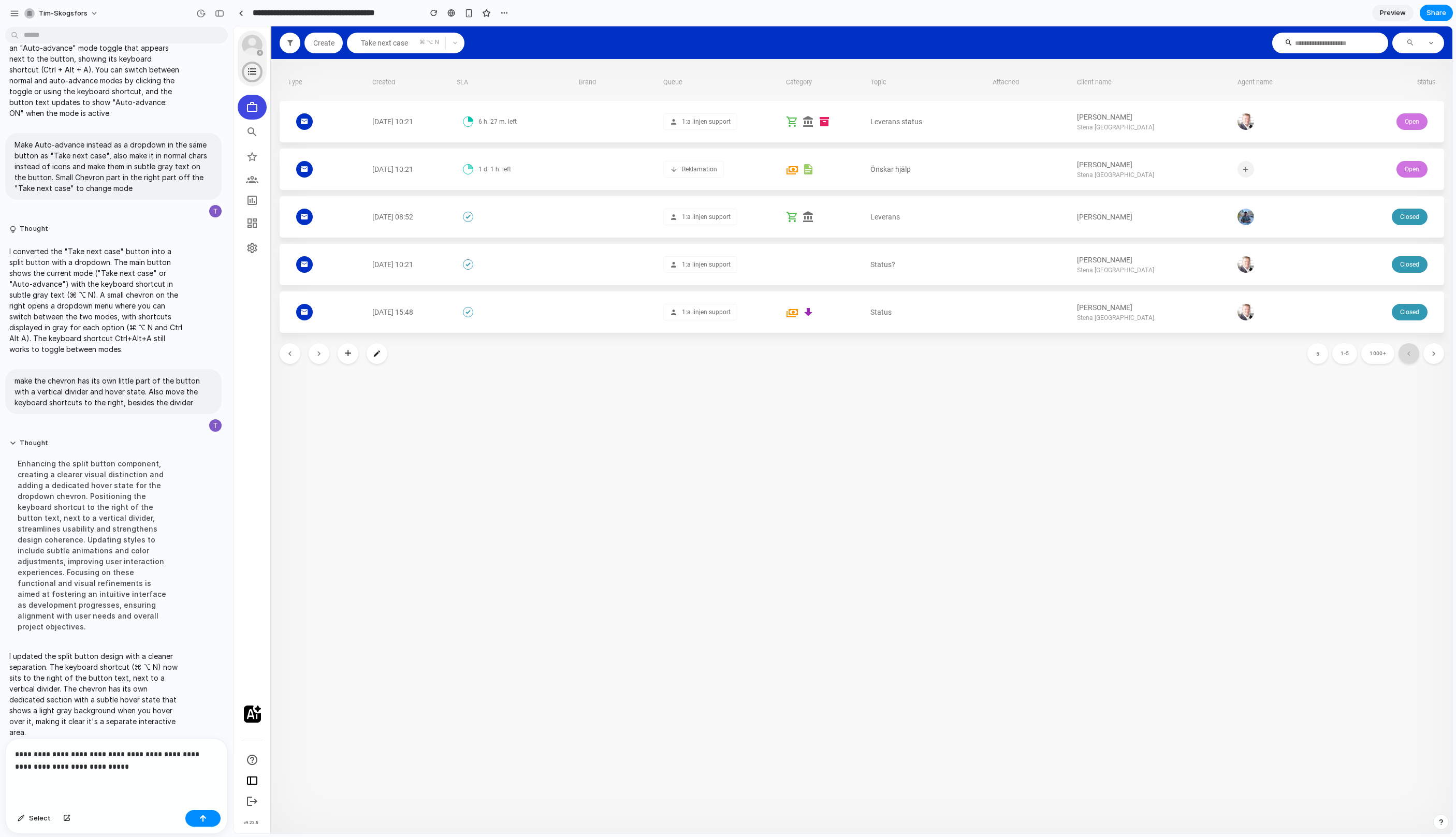
click at [155, 757] on p "**********" at bounding box center [117, 761] width 203 height 25
click at [149, 769] on p "**********" at bounding box center [117, 761] width 203 height 25
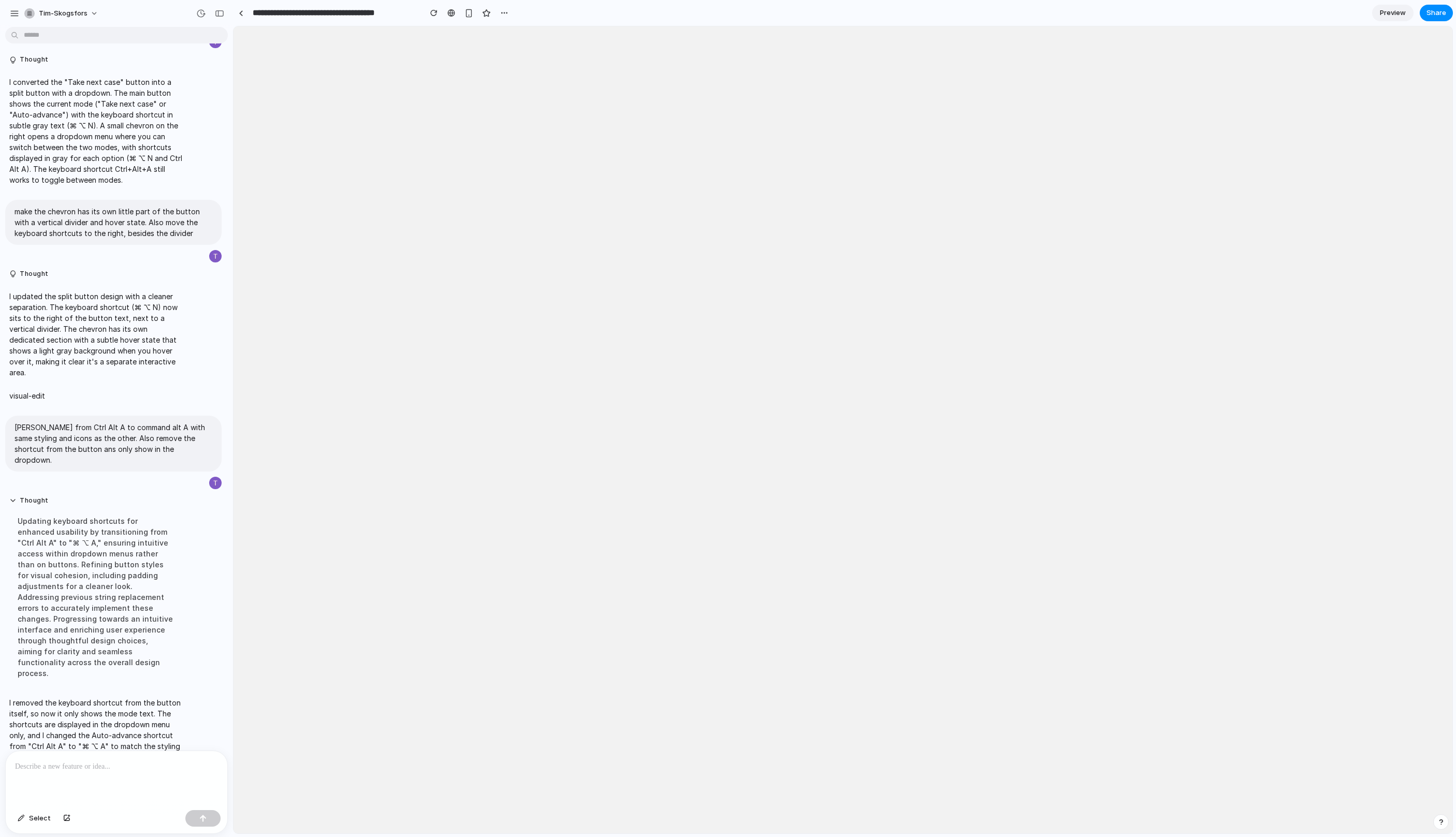
scroll to position [0, 0]
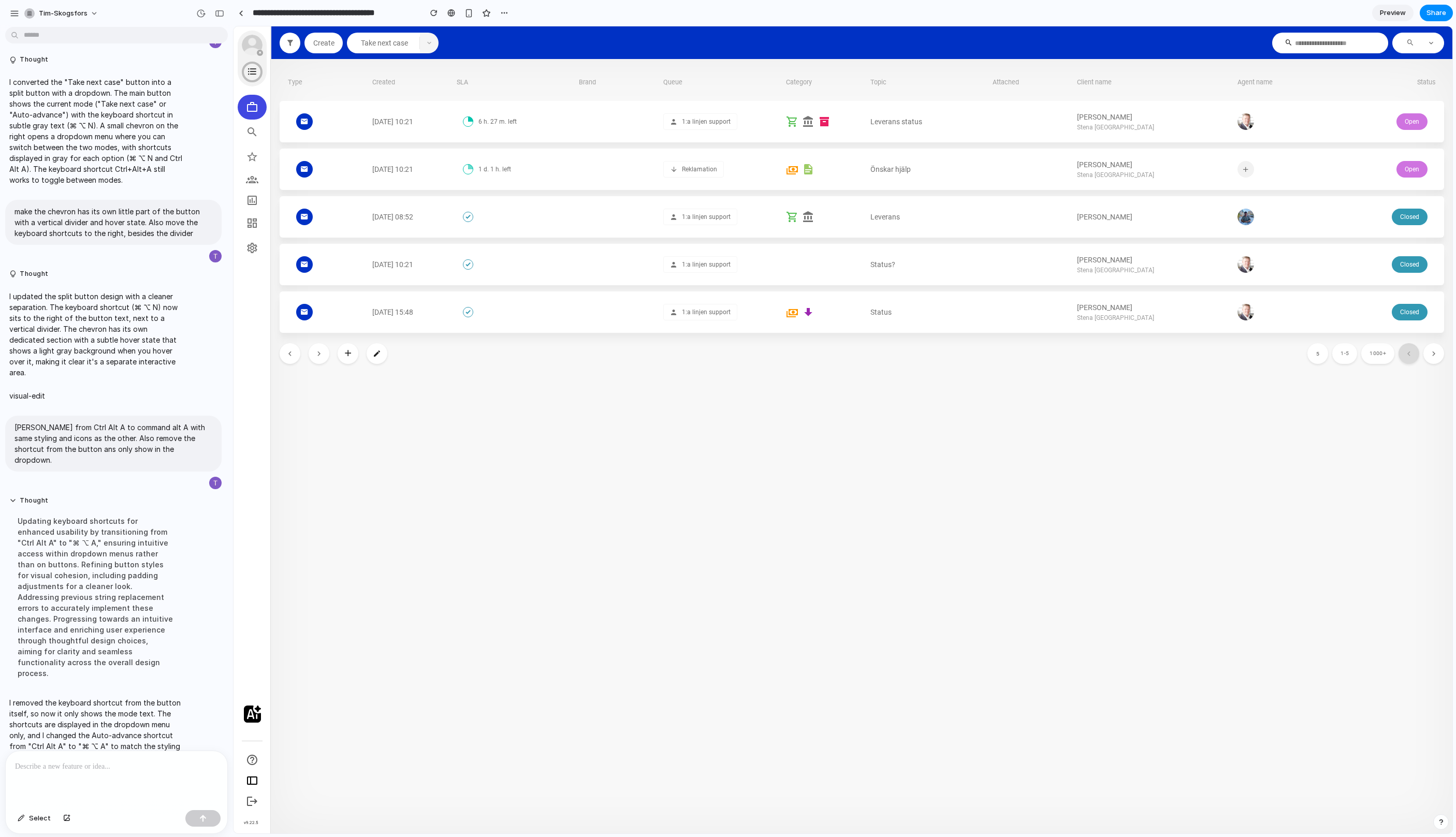
click at [427, 49] on button "button" at bounding box center [429, 43] width 19 height 21
click at [423, 91] on span "⌘ ⌥ A" at bounding box center [432, 88] width 19 height 9
click at [388, 45] on span "Auto-advance" at bounding box center [384, 43] width 58 height 8
click at [431, 45] on icon "button" at bounding box center [429, 43] width 6 height 6
click at [423, 69] on div "Take next case ⌘ ⌥ N" at bounding box center [398, 67] width 102 height 21
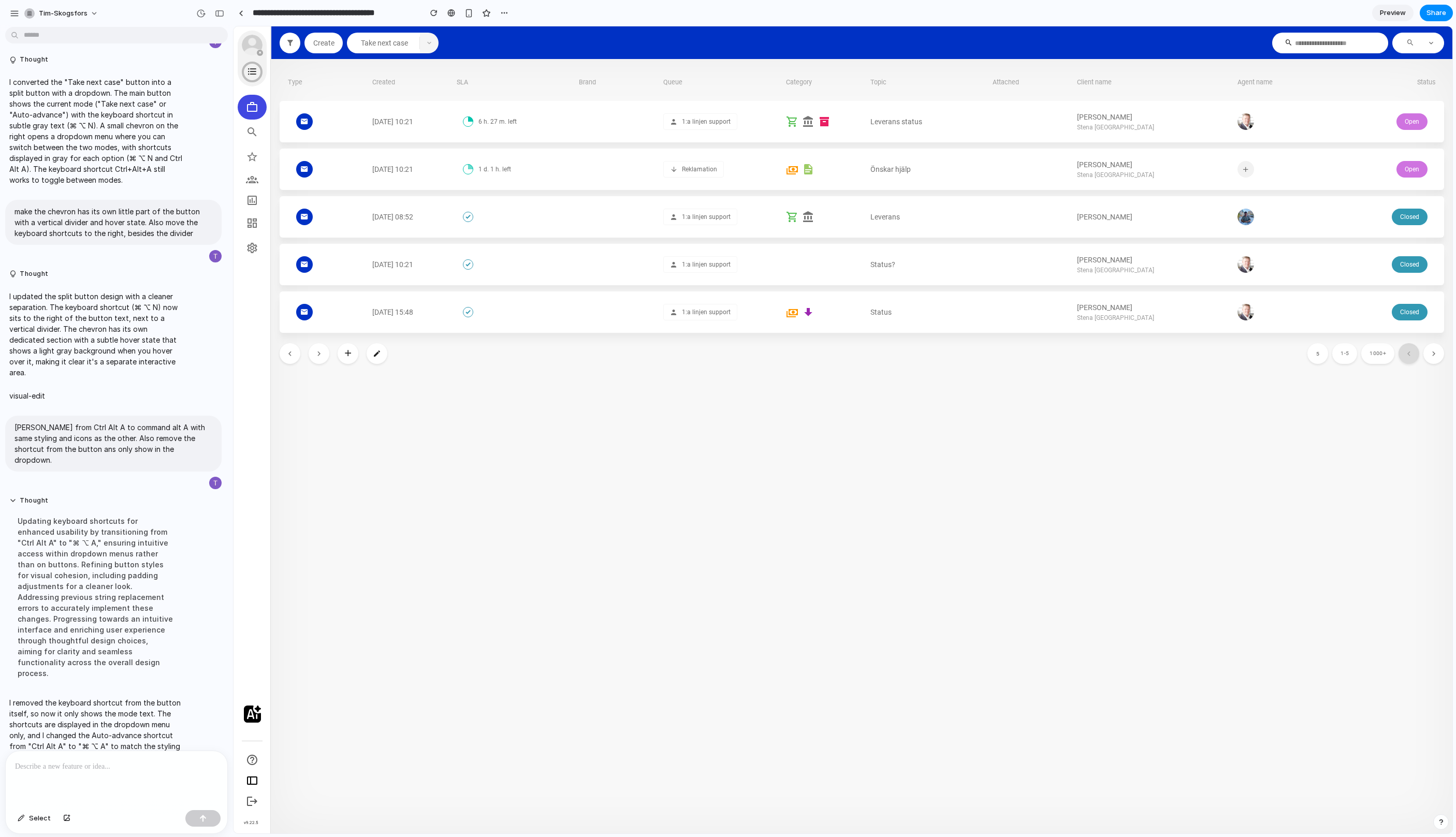
click at [427, 45] on icon "button" at bounding box center [429, 43] width 6 height 6
click at [414, 87] on div "Auto-advance ⌘ ⌥ A" at bounding box center [398, 87] width 102 height 21
click at [423, 41] on span "button" at bounding box center [429, 43] width 19 height 6
click at [97, 785] on div at bounding box center [116, 779] width 222 height 55
click at [384, 69] on span "Take next case" at bounding box center [379, 67] width 47 height 11
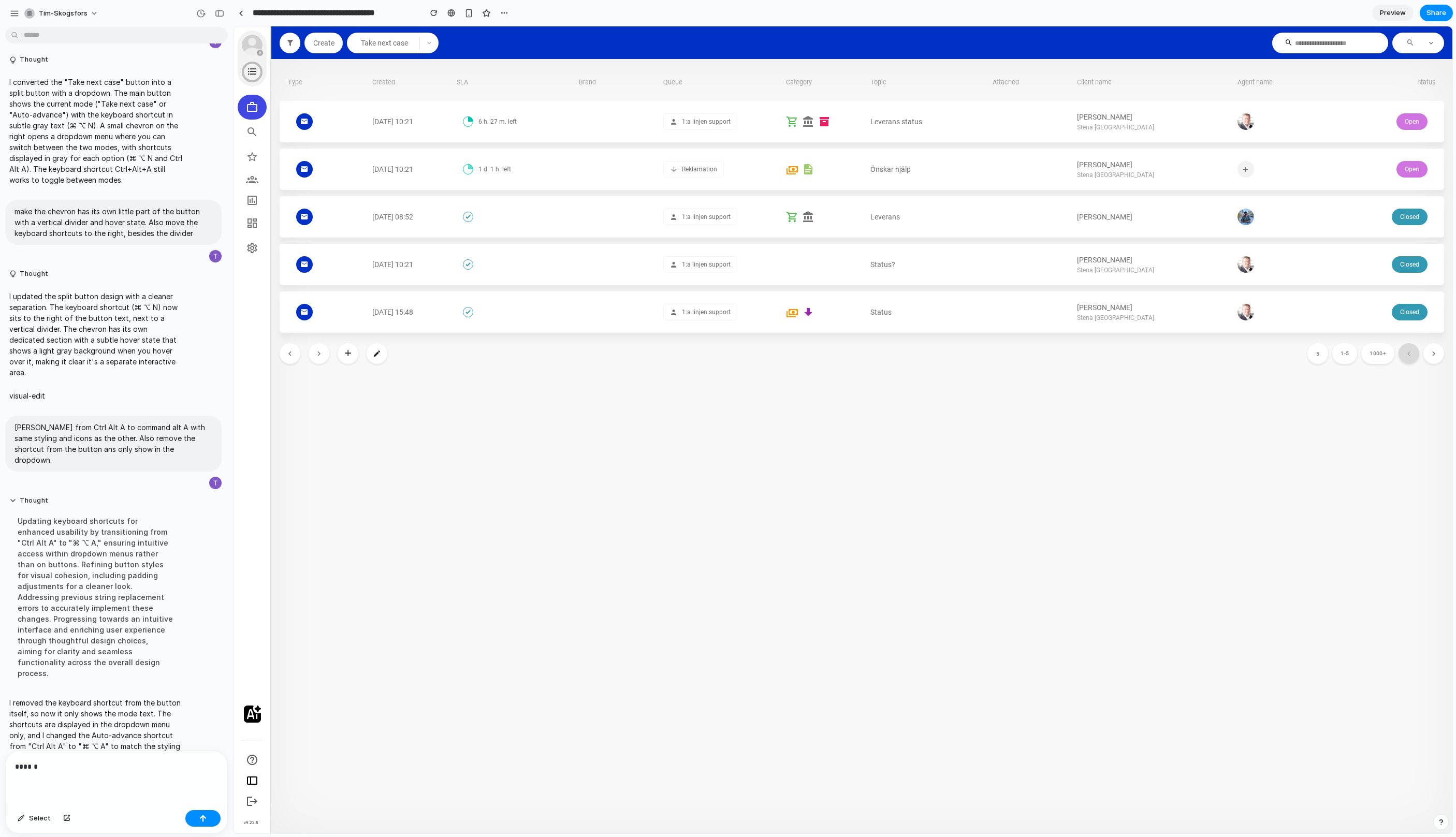
click at [108, 776] on div "******" at bounding box center [116, 779] width 222 height 55
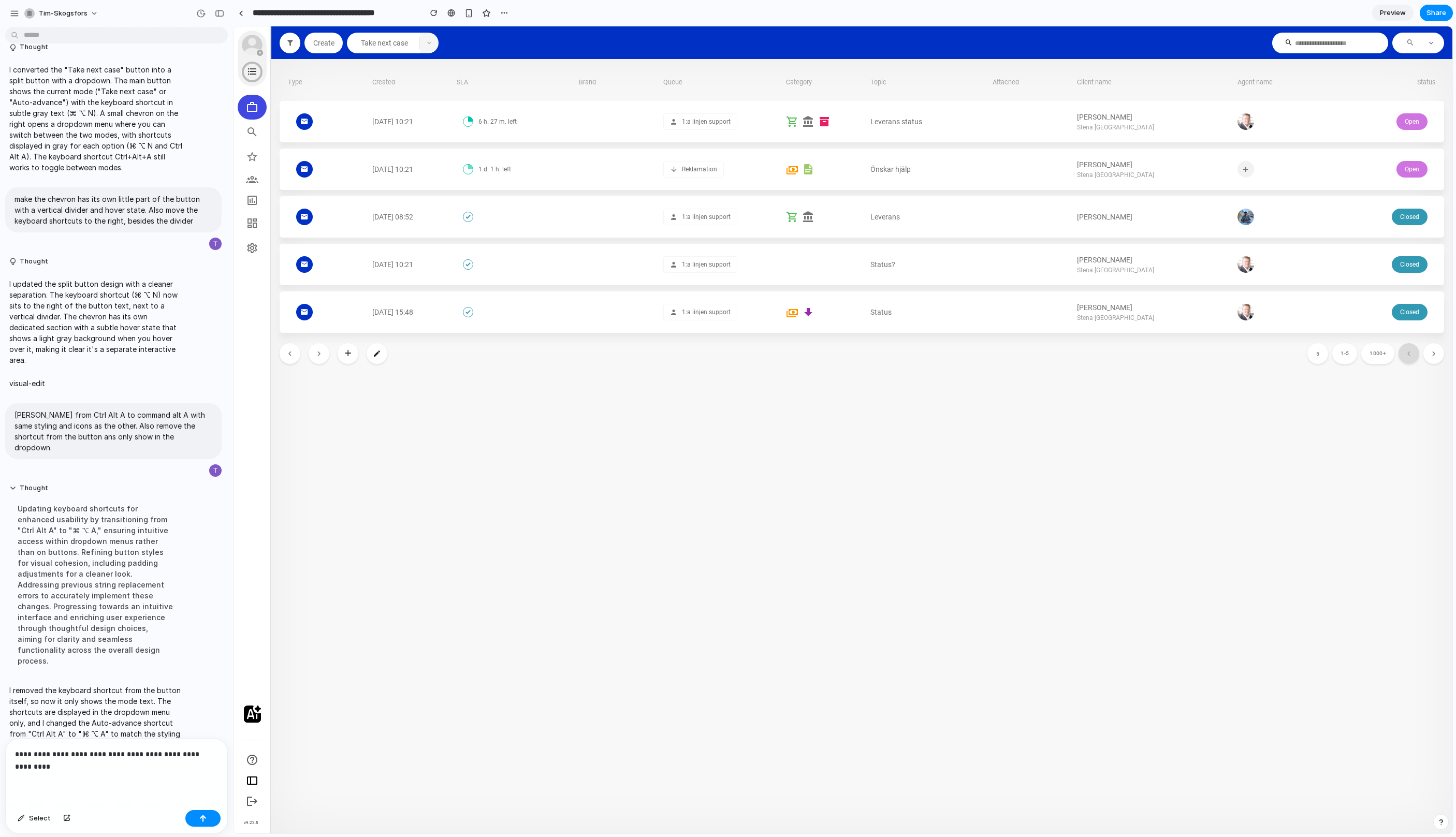
click at [429, 49] on button "button" at bounding box center [429, 43] width 19 height 21
click at [122, 780] on div "**********" at bounding box center [116, 773] width 222 height 67
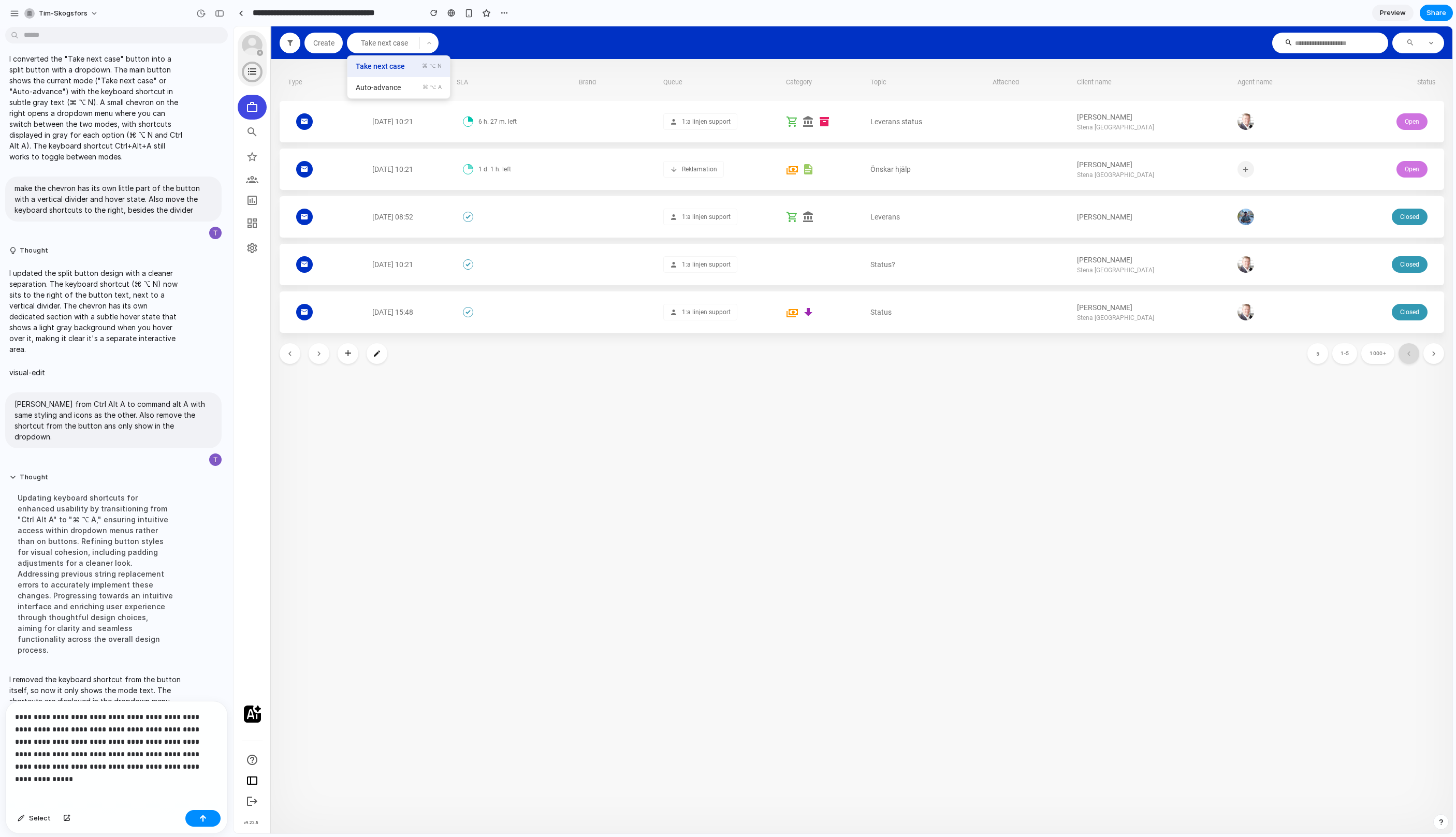
scroll to position [495, 0]
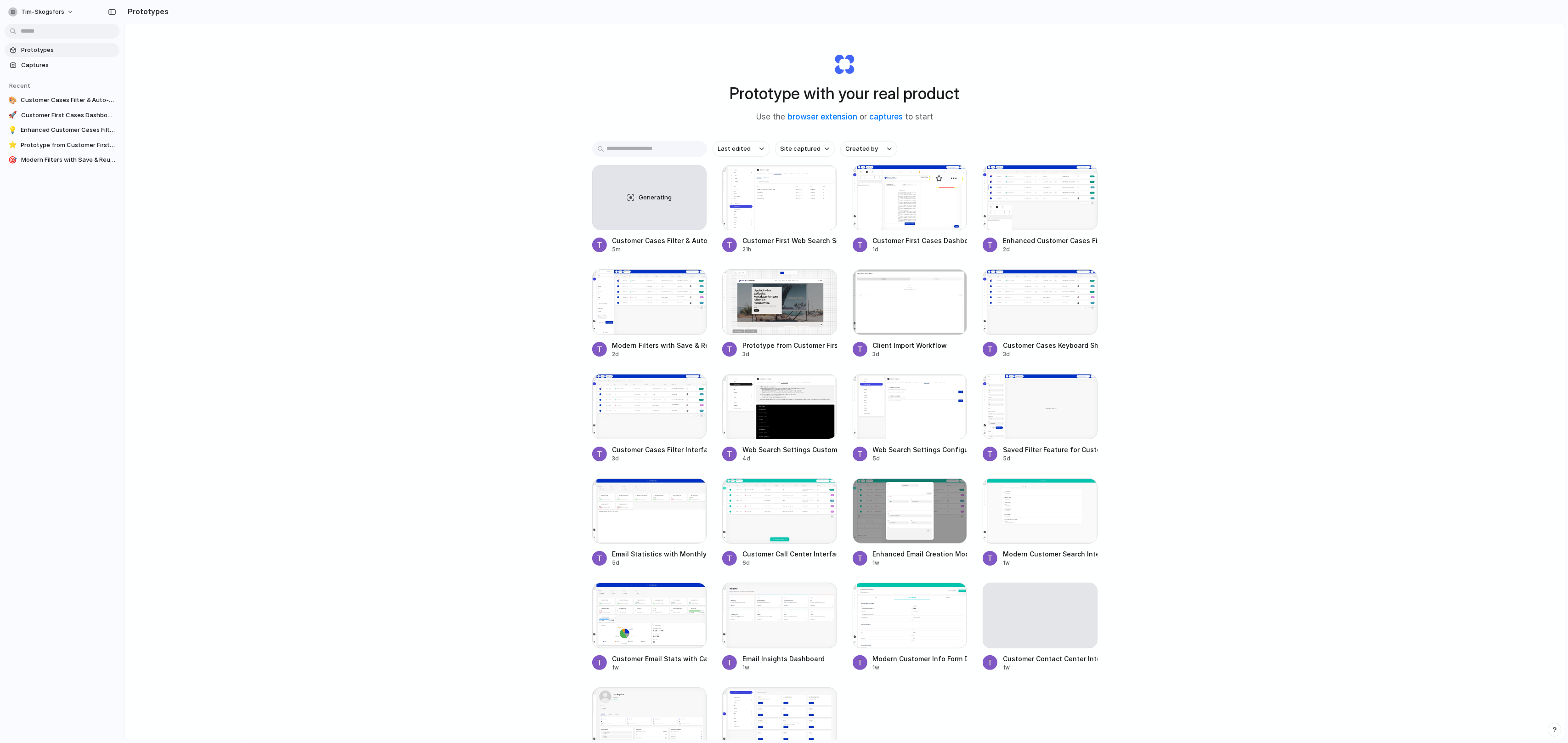
click at [895, 211] on div at bounding box center [910, 197] width 115 height 65
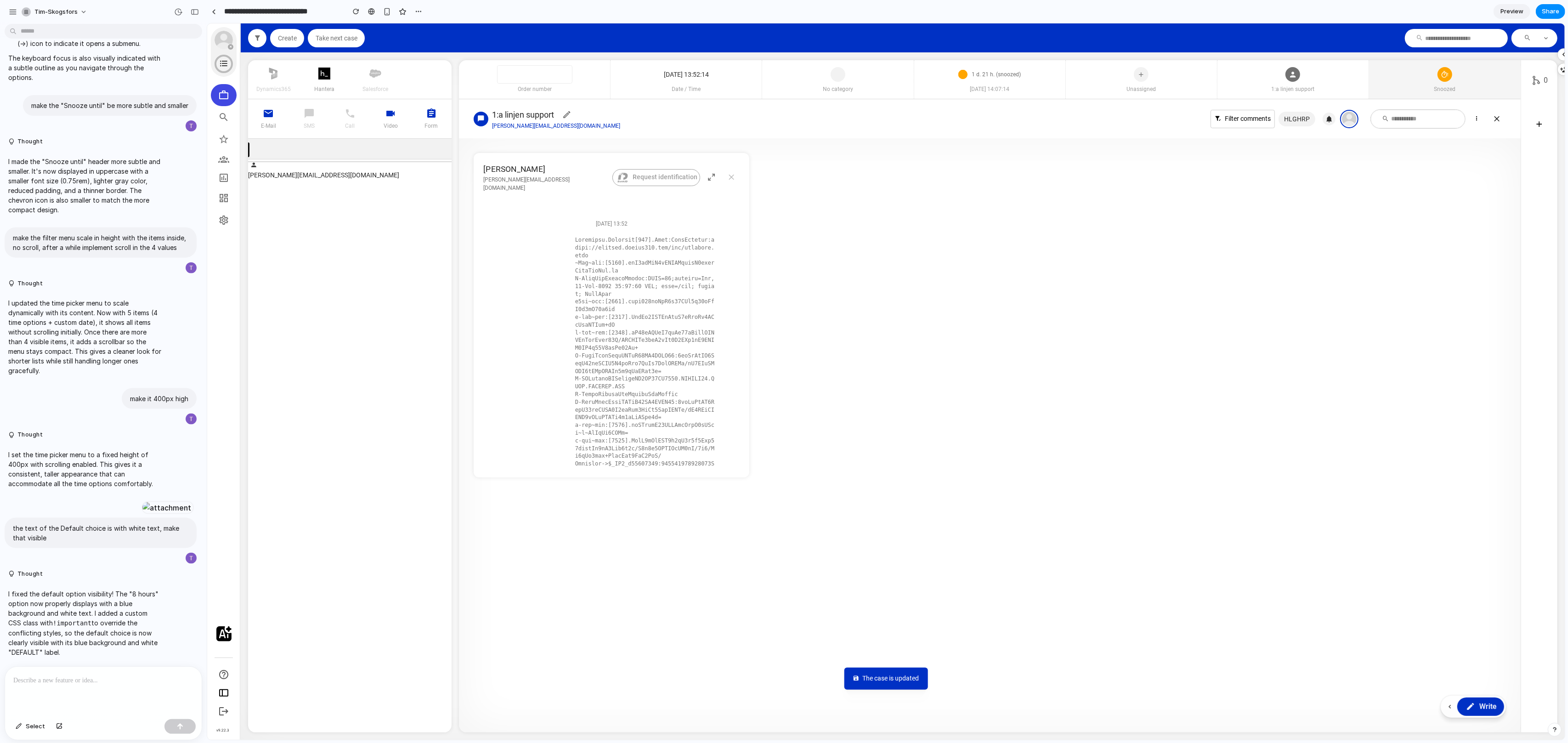
click at [1400, 77] on div "Snoozed" at bounding box center [1444, 79] width 152 height 38
click at [1463, 239] on icon at bounding box center [1465, 233] width 9 height 14
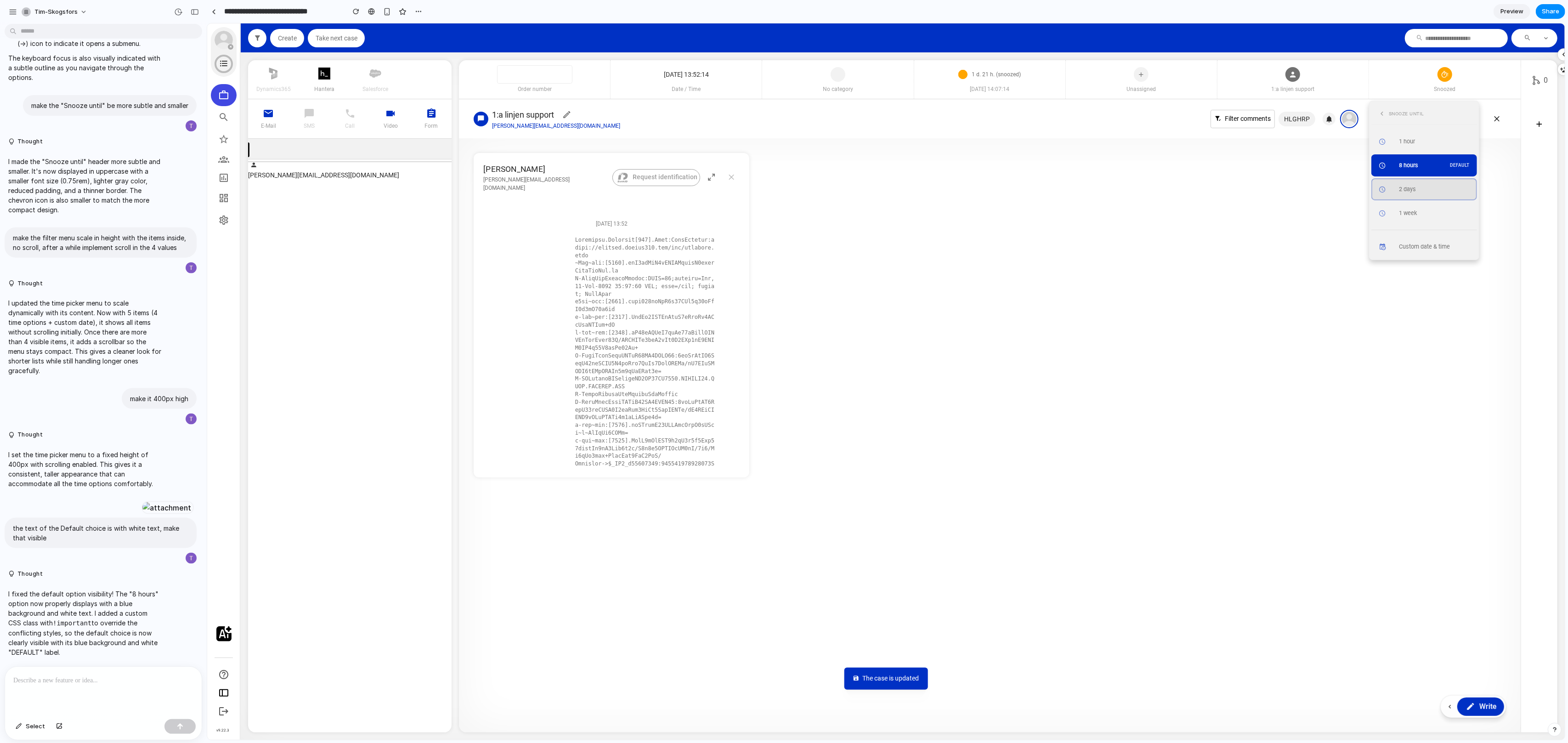
click at [1427, 192] on div "2 days" at bounding box center [1435, 189] width 74 height 9
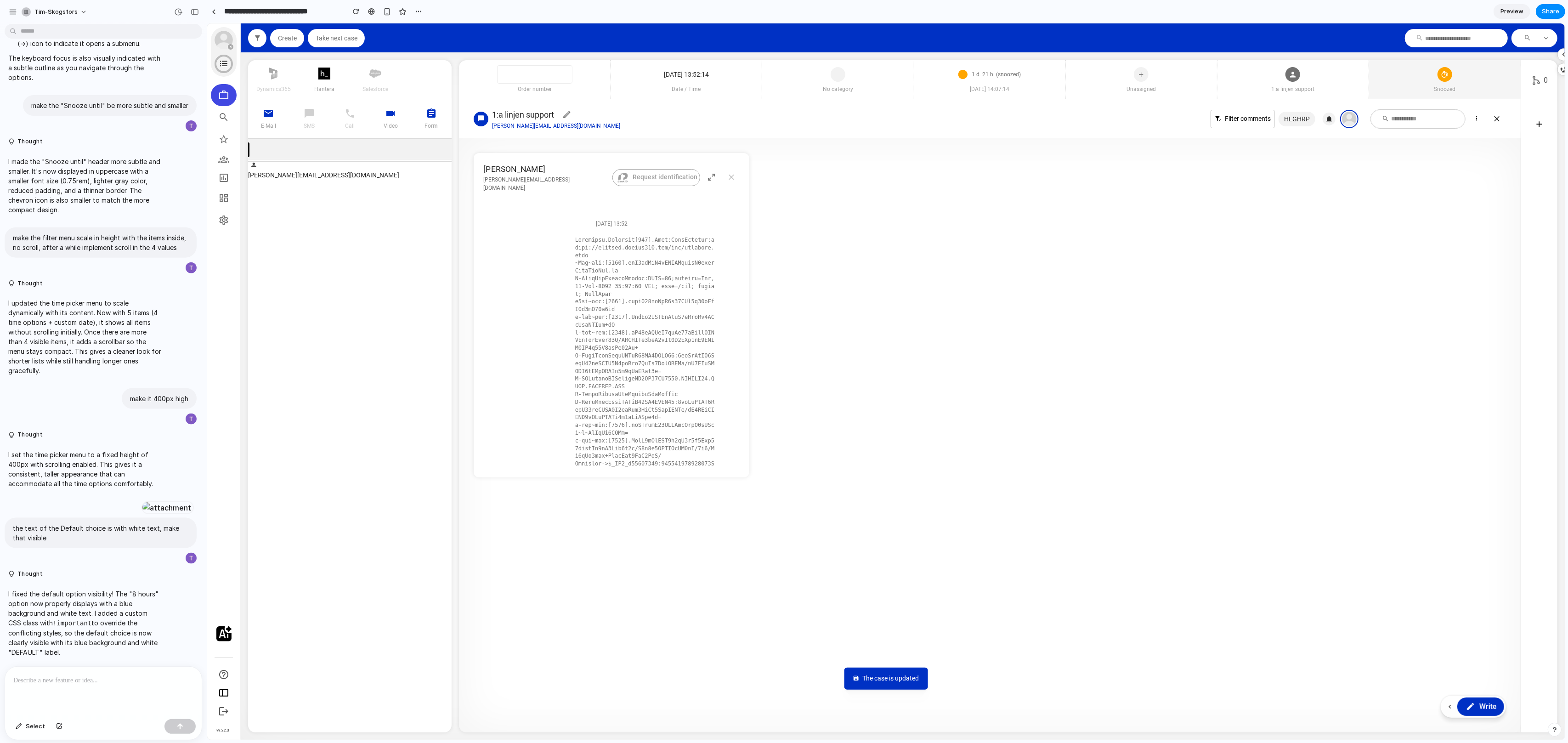
click at [1452, 88] on span "Snoozed" at bounding box center [1444, 90] width 152 height 9
click at [1461, 234] on icon at bounding box center [1465, 233] width 9 height 14
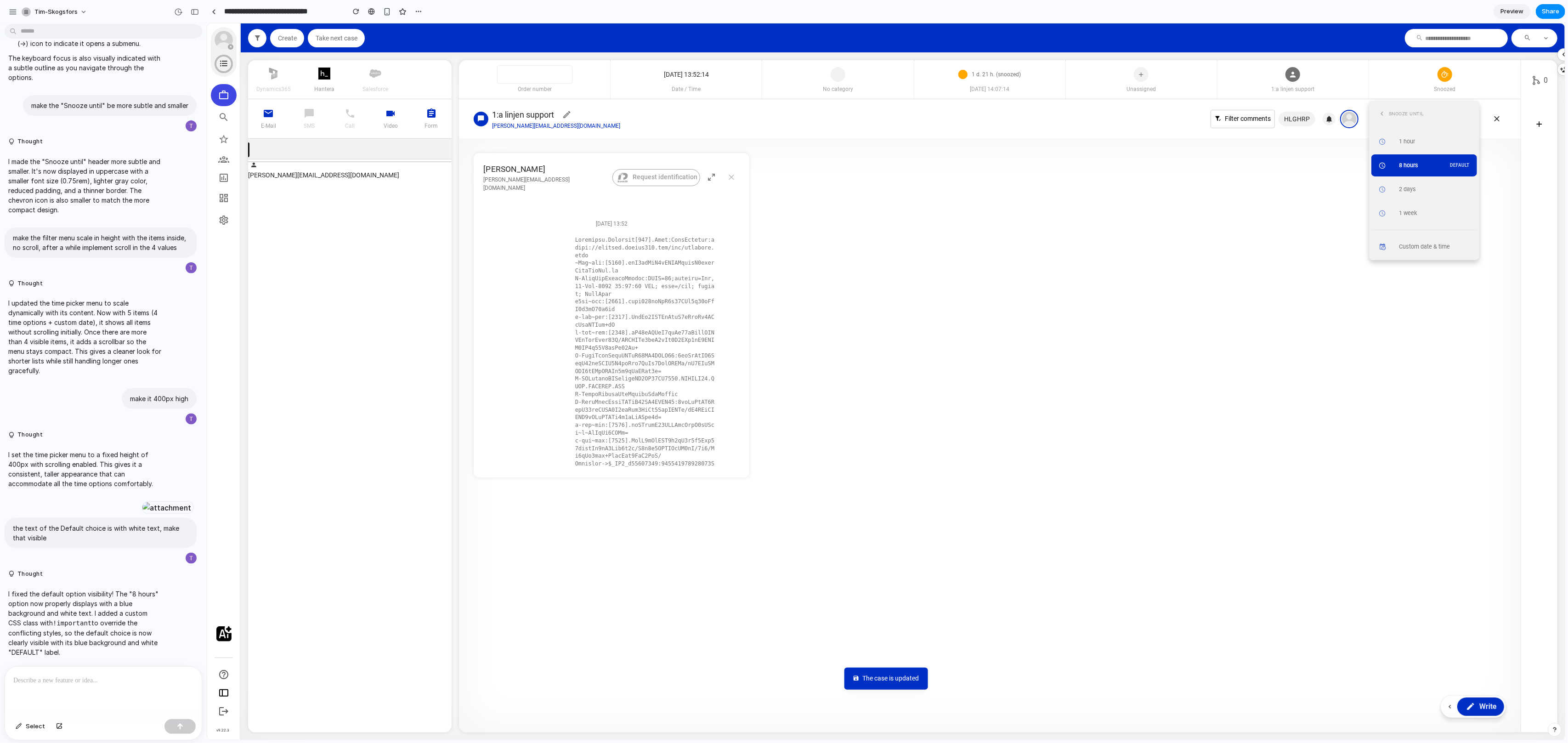
click at [1339, 225] on article "Tim Skogsfors tim.skogsfors@customerfirst.se Request identification 2025-10-04 …" at bounding box center [989, 315] width 1032 height 325
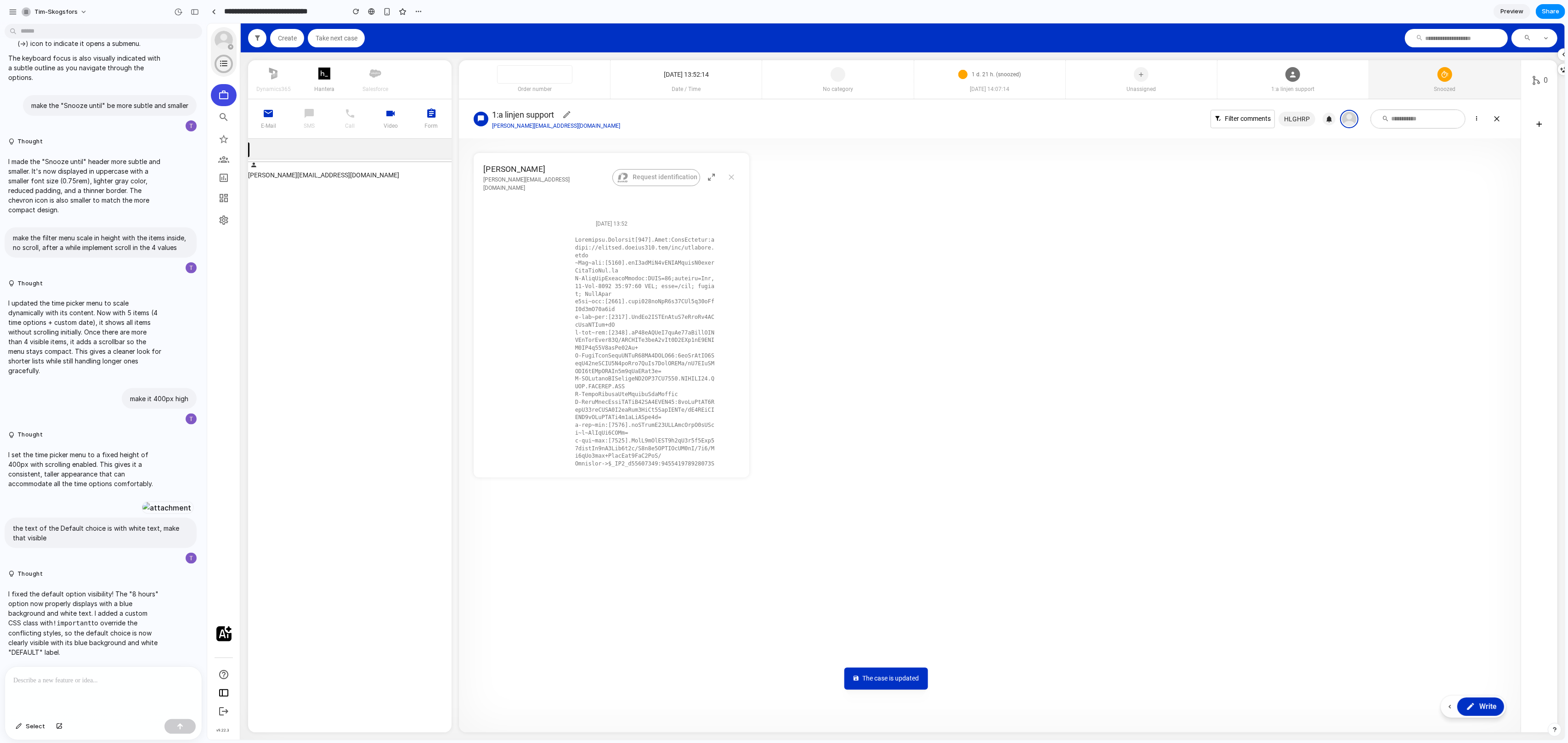
click at [1472, 93] on span "Snoozed" at bounding box center [1444, 90] width 152 height 9
click at [1460, 239] on icon at bounding box center [1465, 233] width 9 height 14
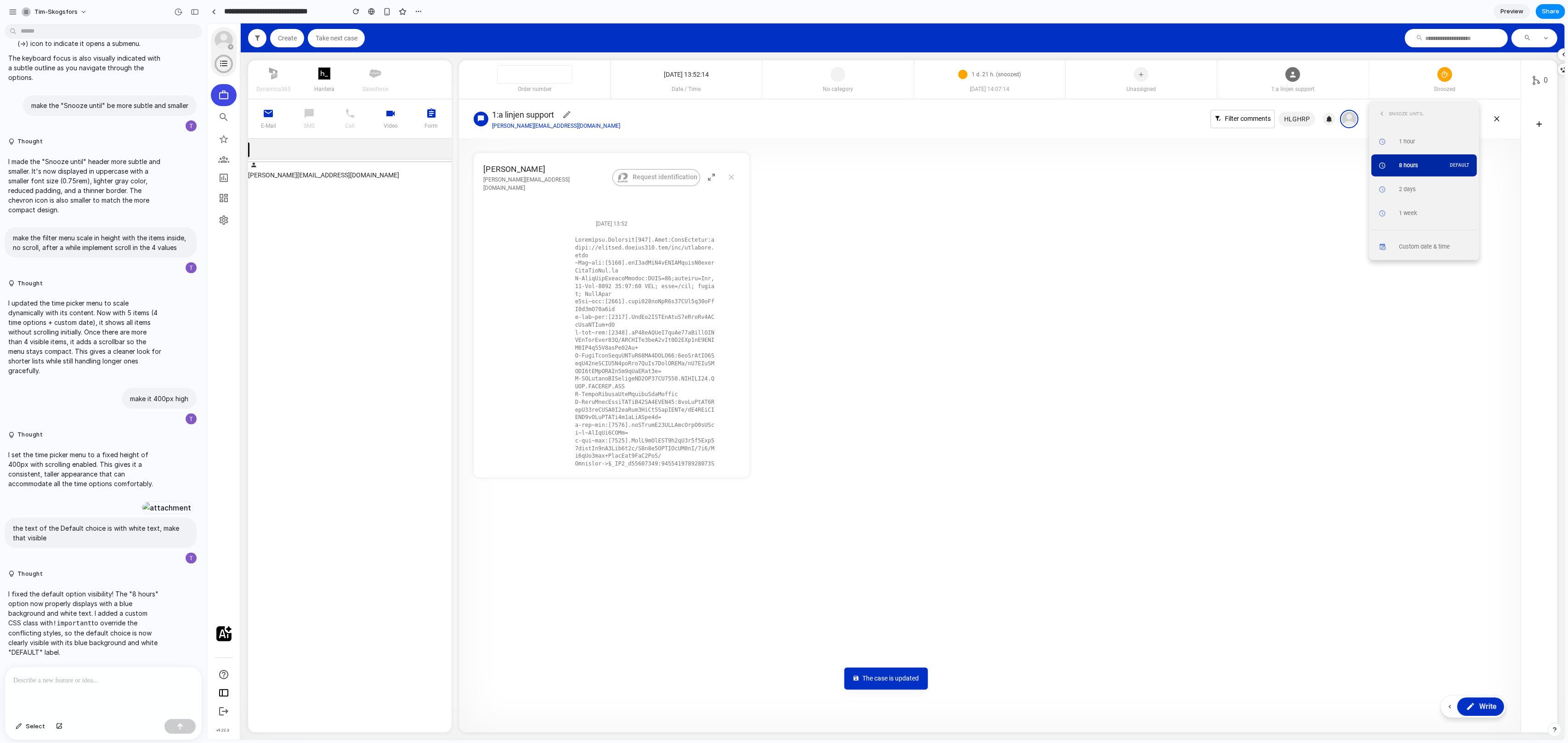
click at [1443, 161] on div "8 hours DEFAULT" at bounding box center [1435, 166] width 74 height 9
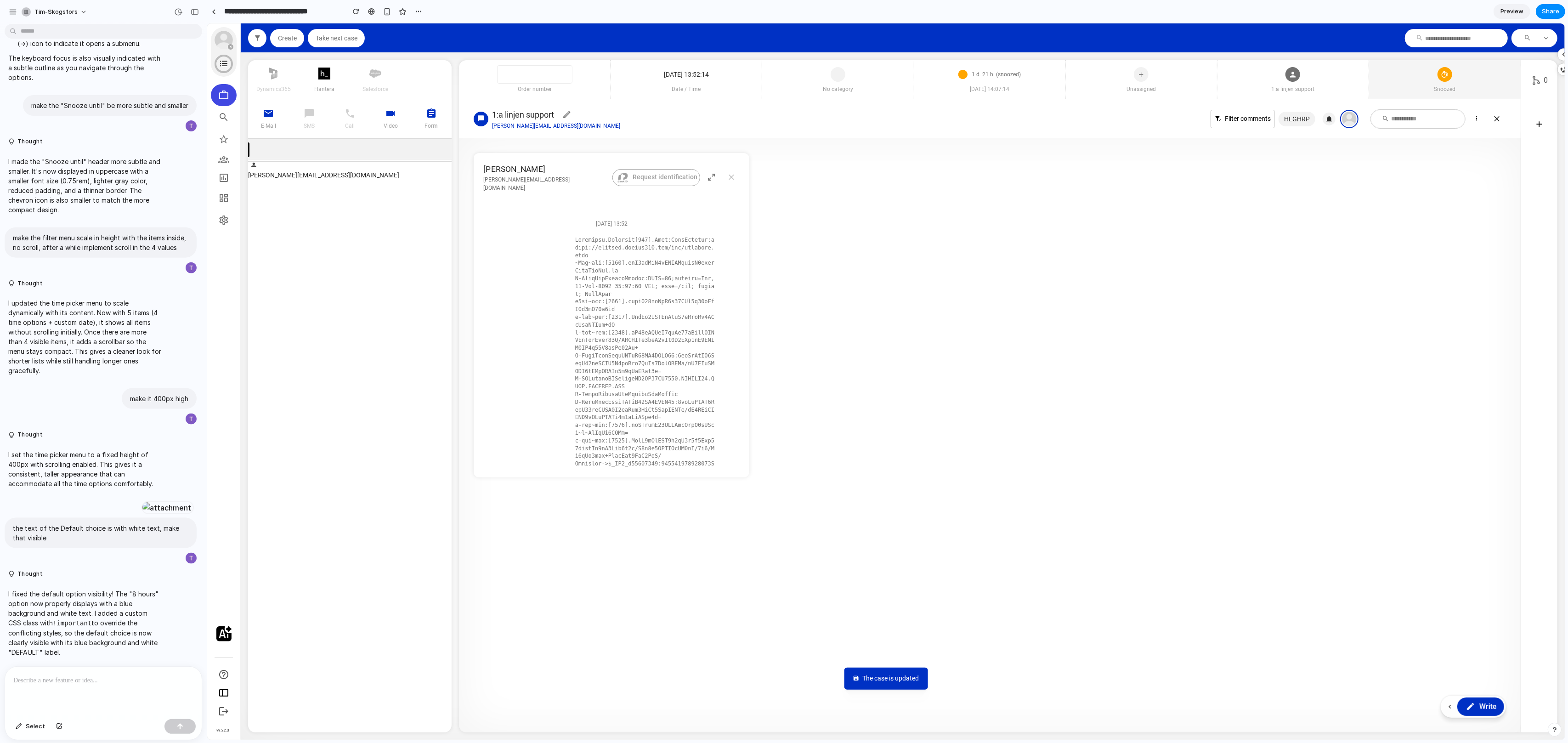
click at [1461, 88] on span "Snoozed" at bounding box center [1444, 90] width 152 height 9
click at [1465, 237] on icon at bounding box center [1465, 233] width 9 height 14
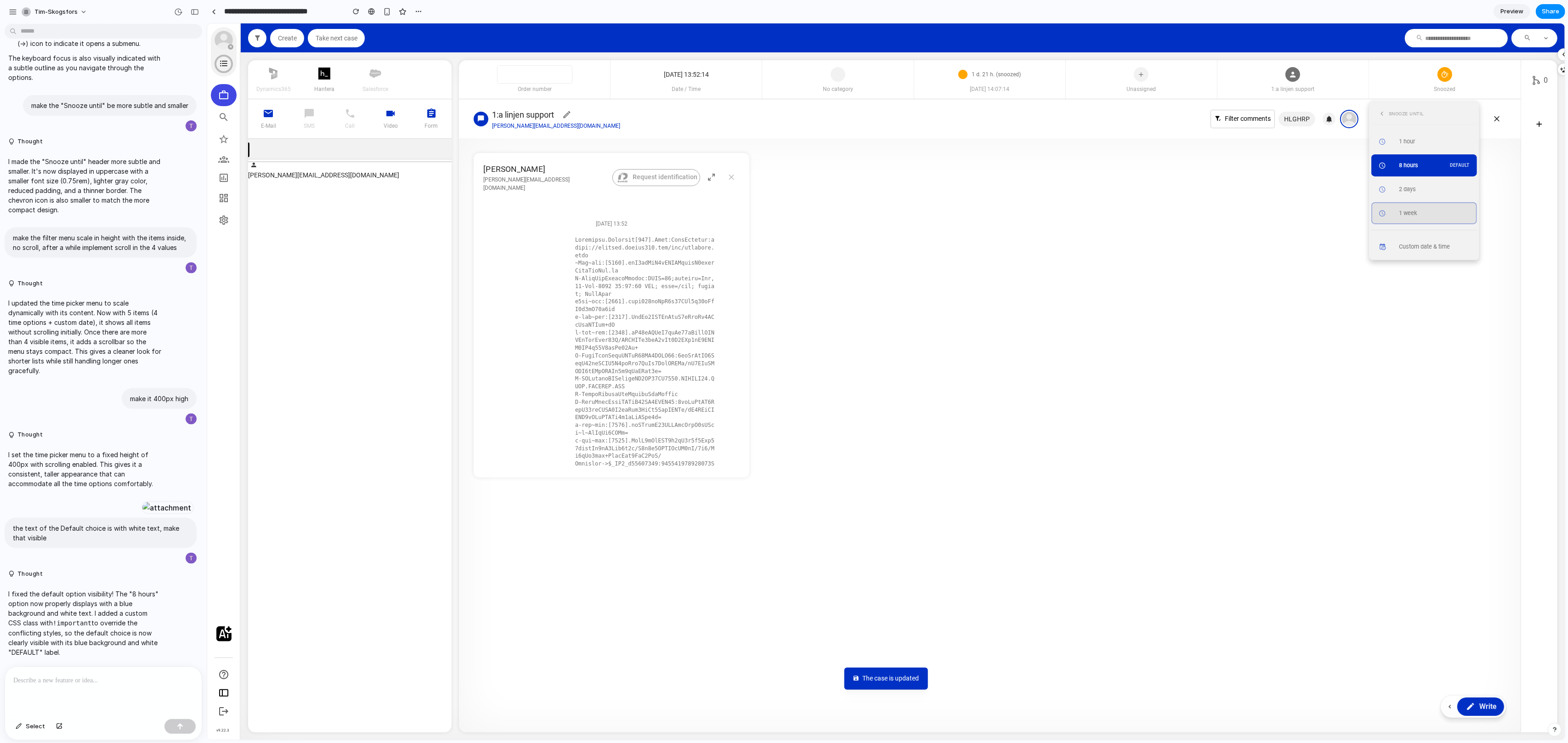
click at [1442, 211] on div "1 week" at bounding box center [1435, 213] width 74 height 9
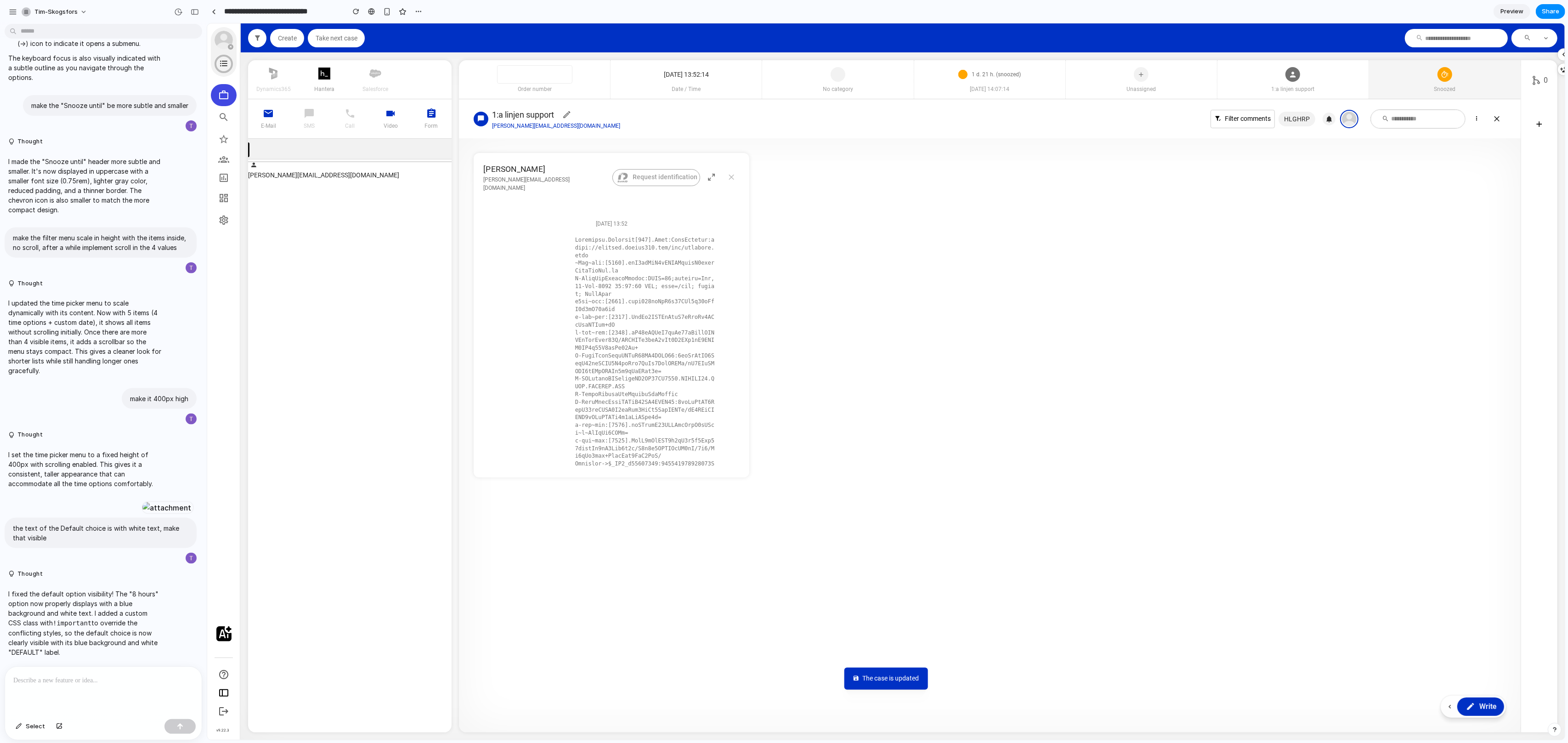
click at [1469, 89] on span "Snoozed" at bounding box center [1444, 90] width 152 height 9
click at [1460, 237] on icon at bounding box center [1465, 233] width 9 height 14
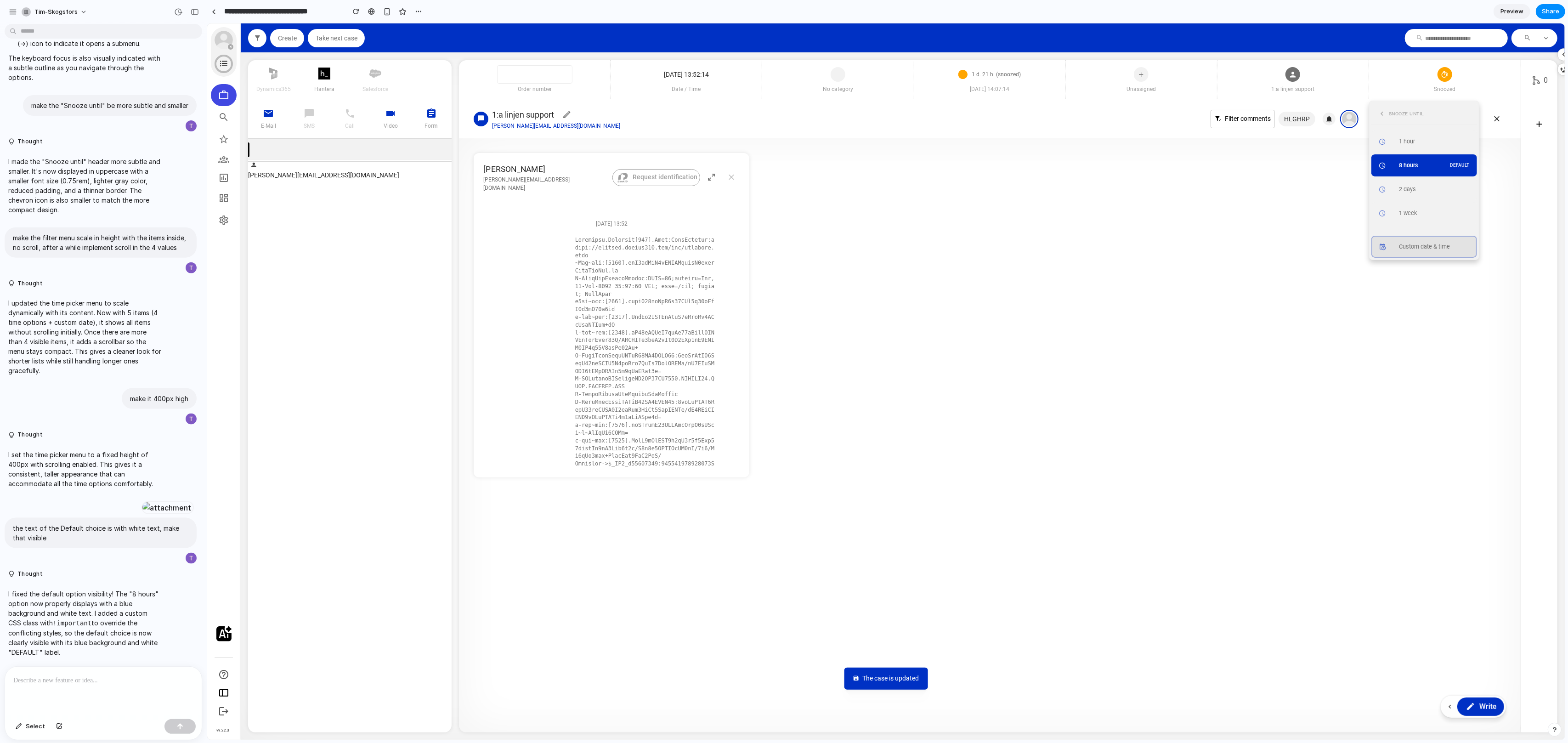
click at [1449, 248] on button "Custom date & time" at bounding box center [1424, 247] width 106 height 22
click at [1382, 116] on icon at bounding box center [1382, 114] width 9 height 12
click at [1449, 147] on button "1 hour" at bounding box center [1424, 141] width 106 height 22
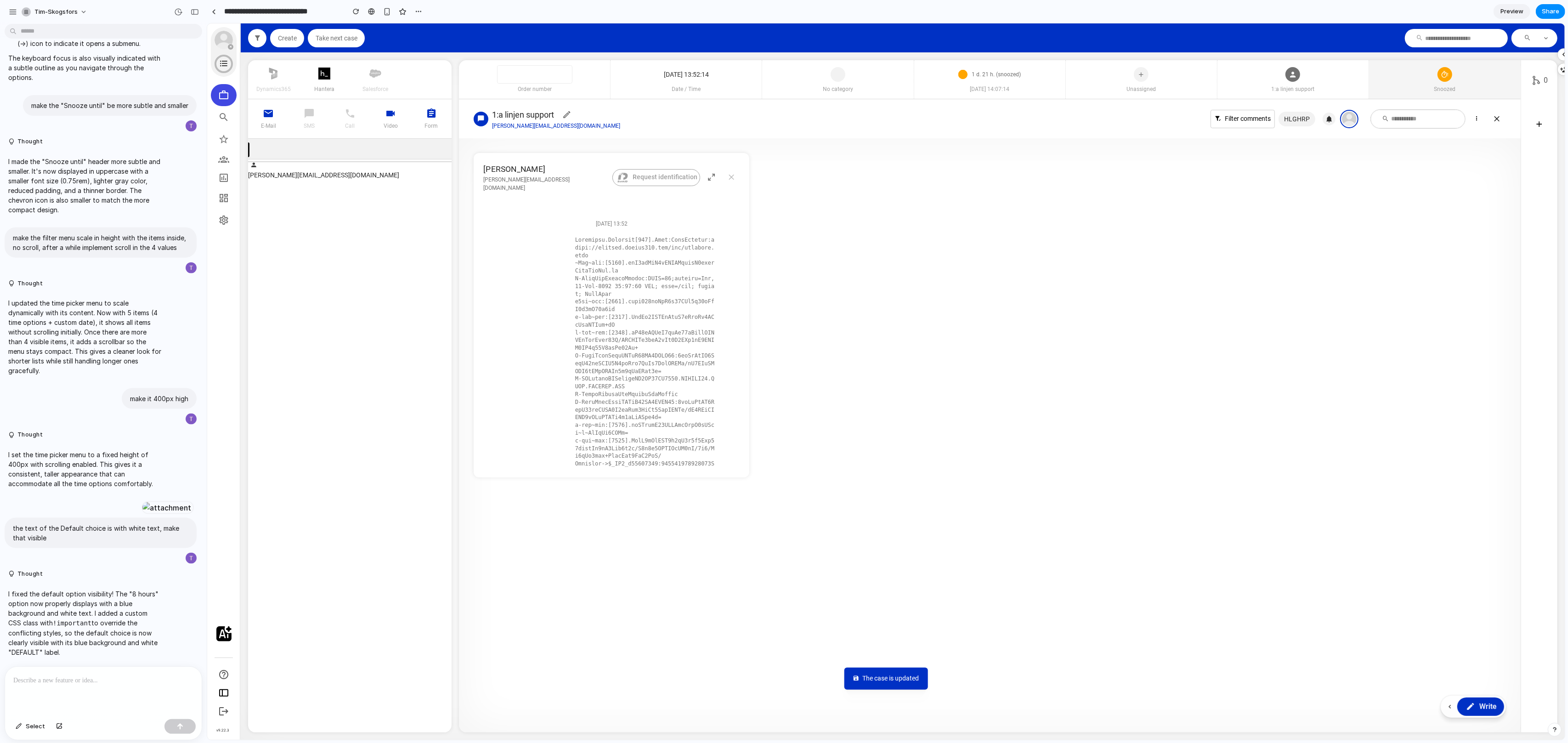
click at [1460, 88] on span "Snoozed" at bounding box center [1444, 90] width 152 height 9
click at [1461, 233] on icon at bounding box center [1465, 233] width 9 height 14
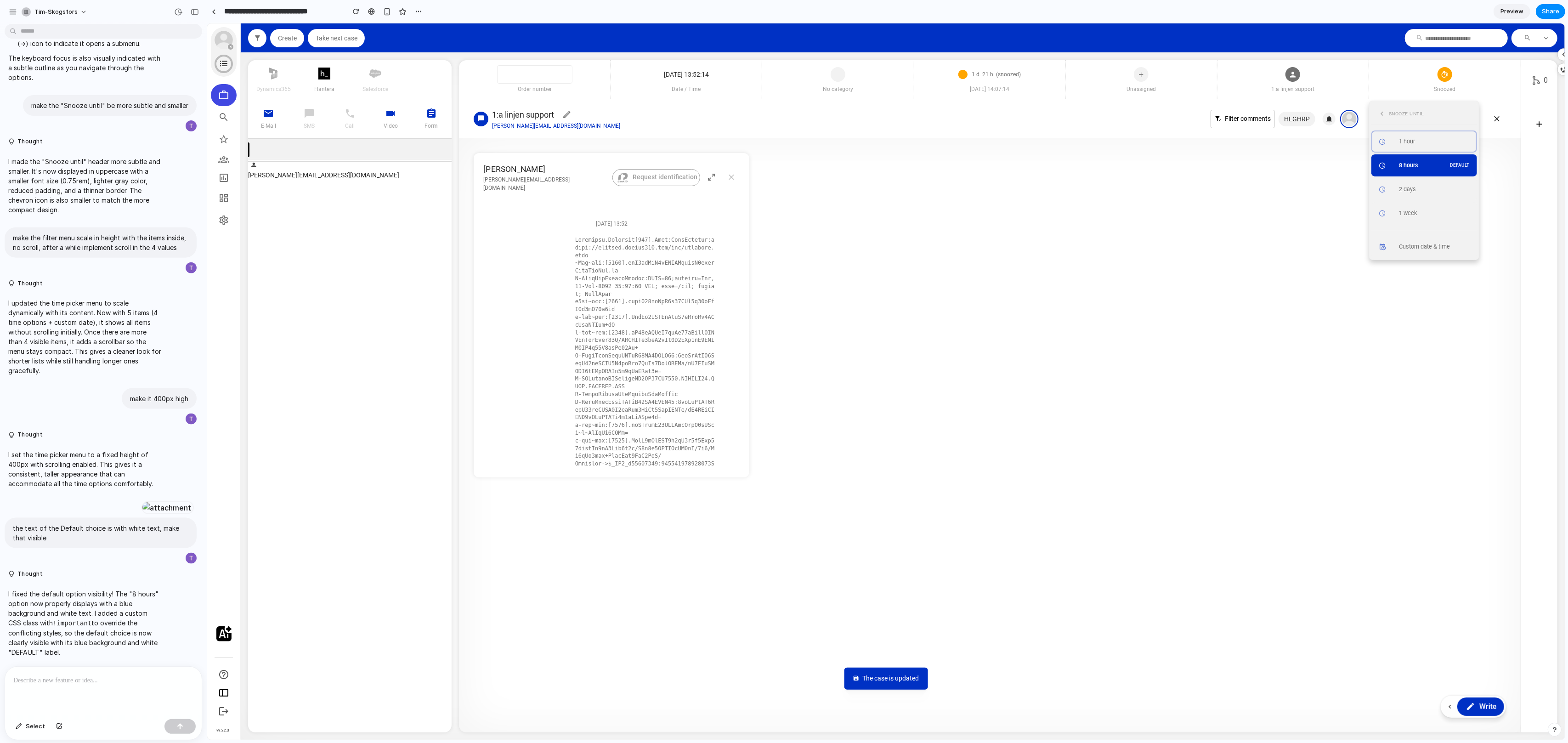
click at [1391, 115] on span "Snooze until" at bounding box center [1406, 114] width 35 height 7
click at [1384, 115] on icon at bounding box center [1382, 114] width 9 height 12
click at [1410, 236] on span "Snoozed" at bounding box center [1409, 233] width 22 height 7
click at [1385, 121] on div "Snooze until" at bounding box center [1424, 114] width 106 height 22
click at [1385, 115] on icon at bounding box center [1382, 114] width 9 height 12
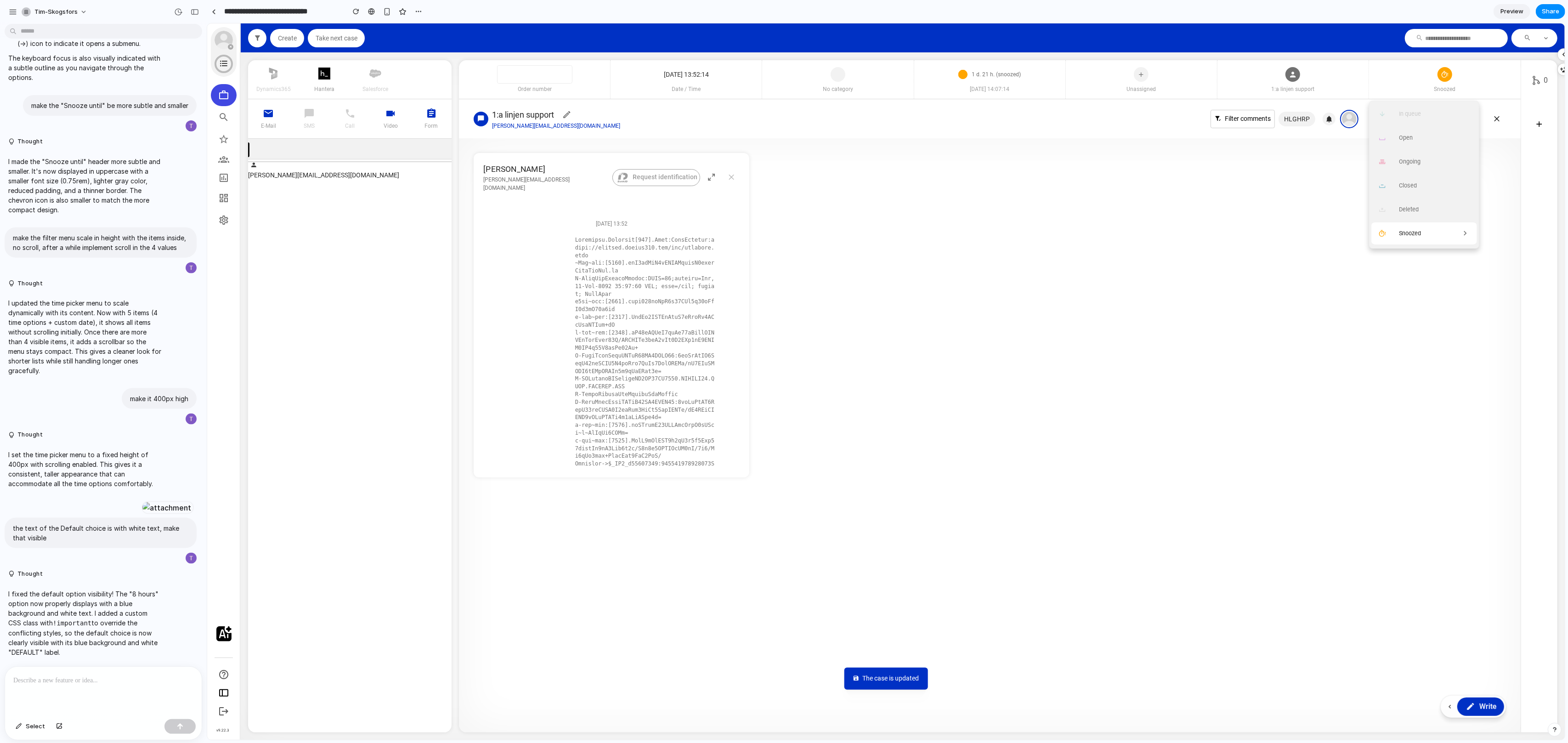
click at [1429, 235] on div "Snoozed" at bounding box center [1435, 233] width 74 height 14
click at [1403, 88] on span "Snoozed" at bounding box center [1444, 90] width 152 height 9
click at [1466, 235] on icon at bounding box center [1465, 233] width 9 height 14
click at [1381, 111] on icon at bounding box center [1382, 114] width 9 height 12
click at [1461, 237] on icon at bounding box center [1465, 233] width 9 height 14
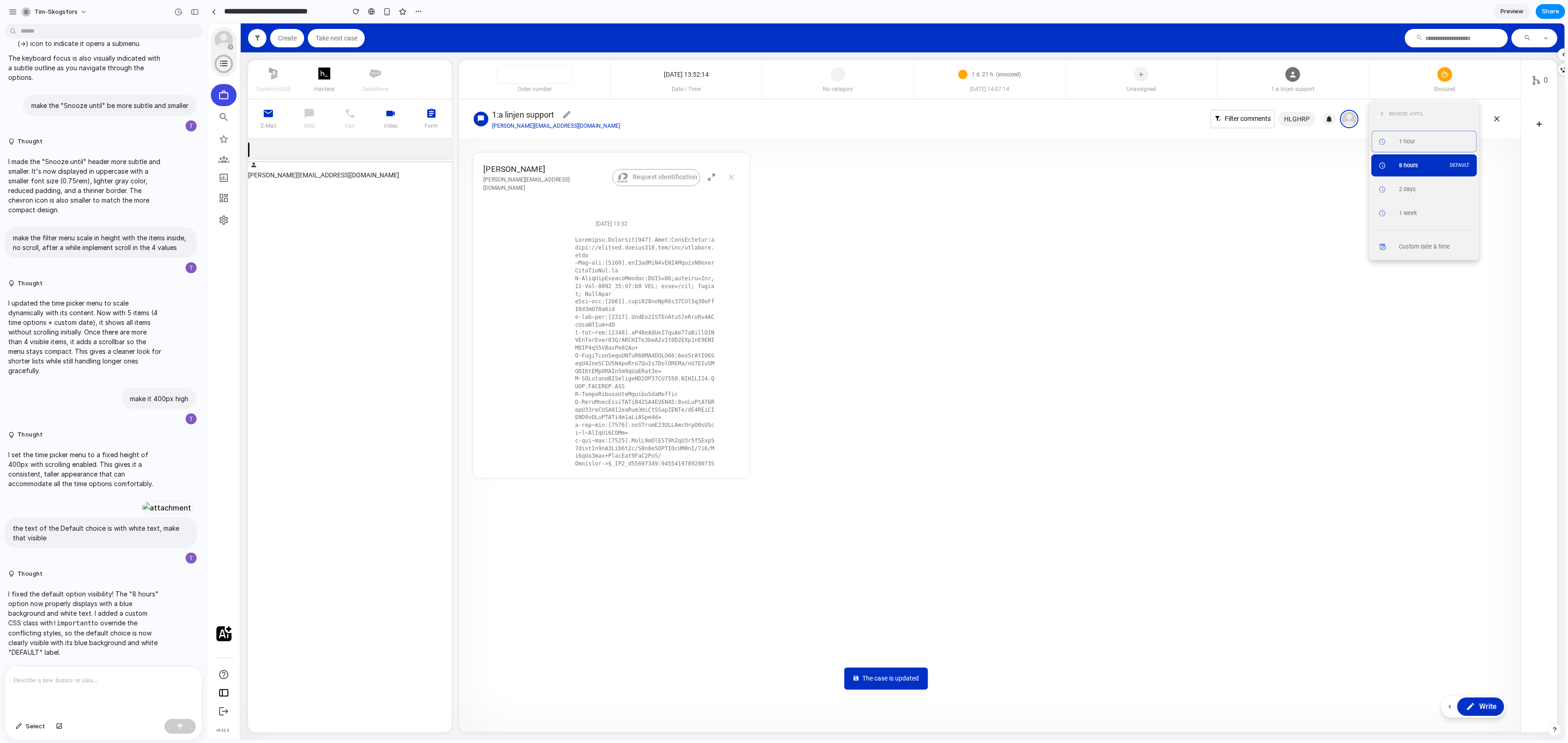
click at [1382, 110] on icon at bounding box center [1382, 114] width 9 height 12
click at [1417, 232] on span "Snoozed" at bounding box center [1409, 233] width 22 height 7
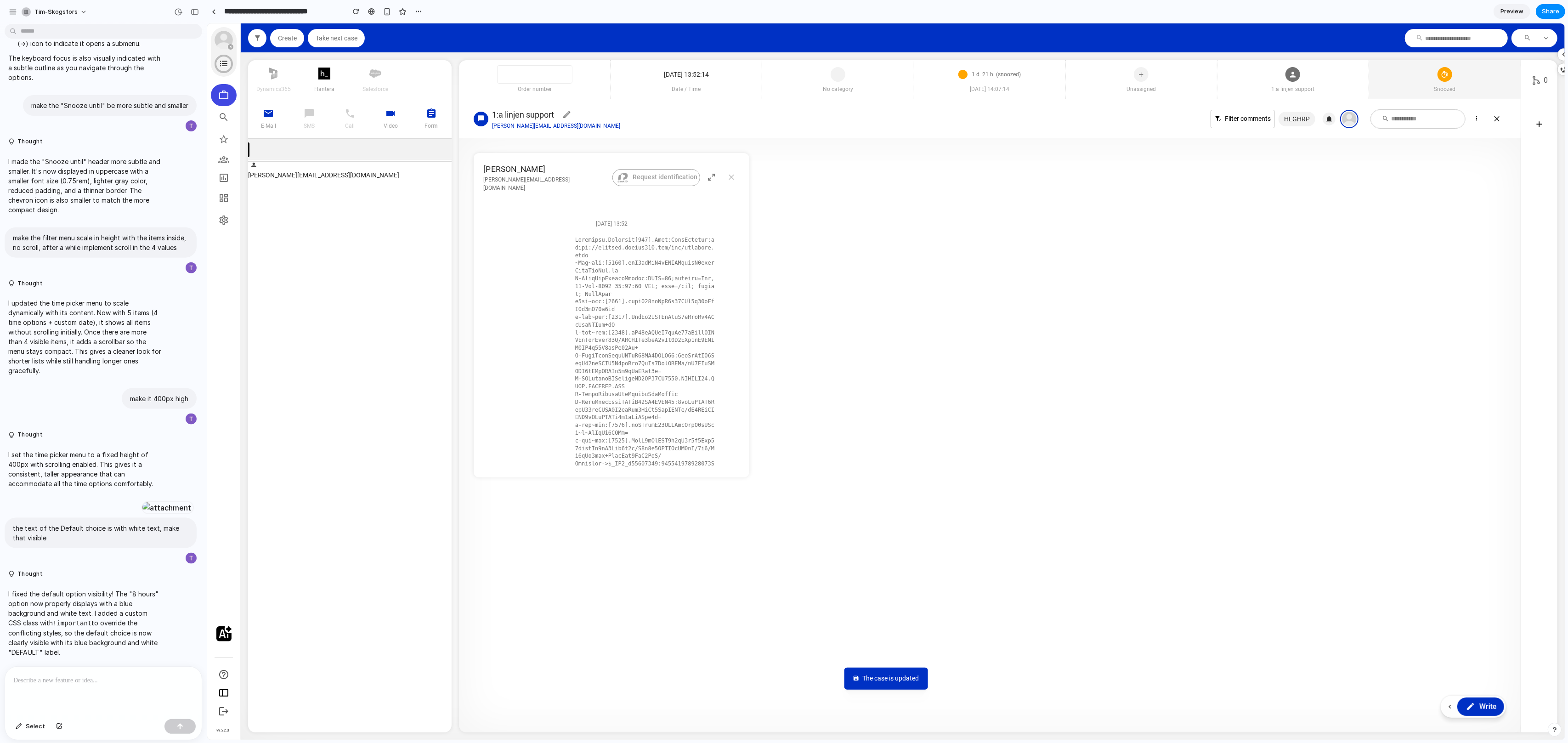
click at [1468, 74] on div "Snoozed" at bounding box center [1444, 79] width 152 height 38
click at [1450, 245] on section "In queue Open Ongoing Closed Deleted Snoozed Merged" at bounding box center [1424, 174] width 106 height 143
click at [1450, 234] on div "Snoozed" at bounding box center [1435, 233] width 74 height 14
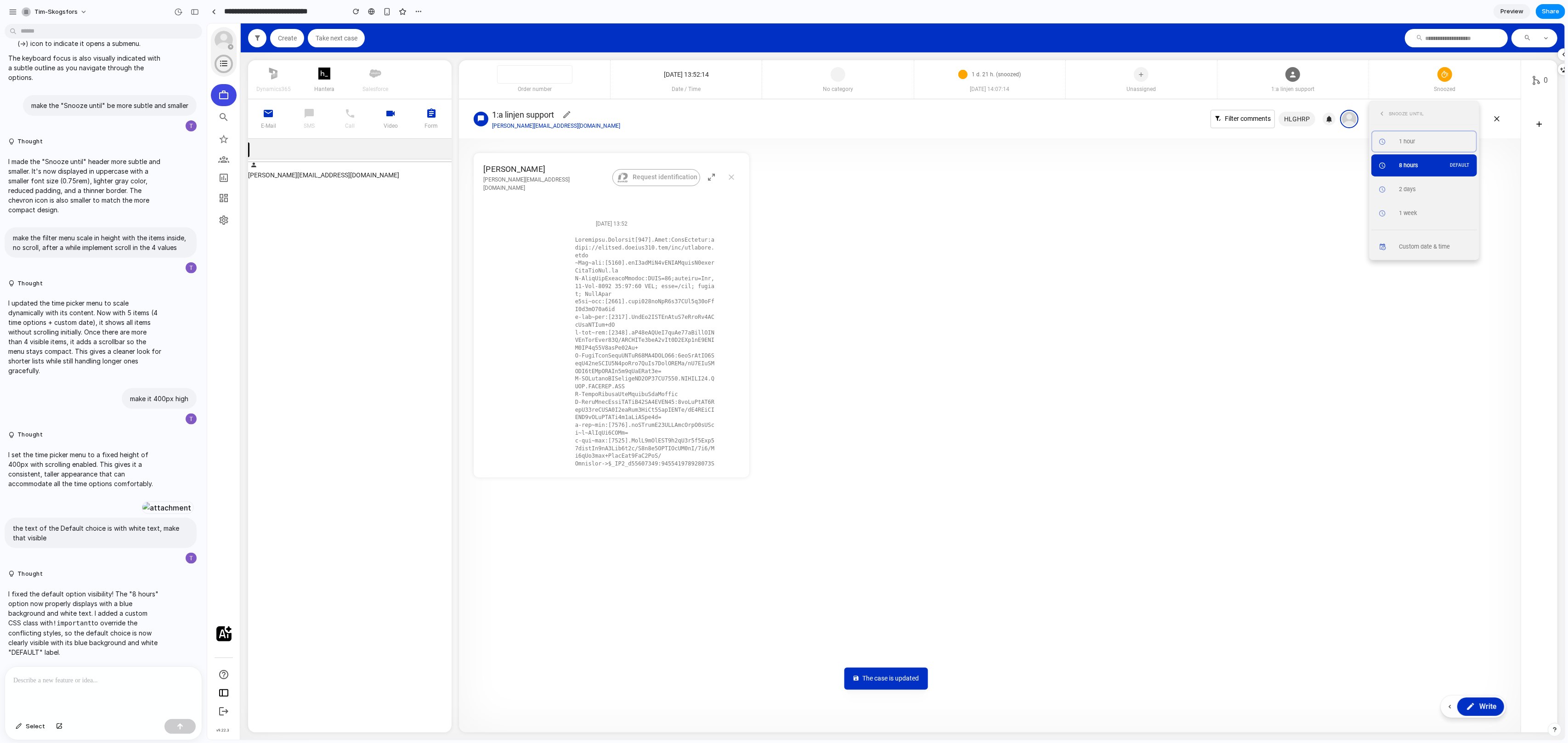
click at [1379, 121] on div "Snooze until" at bounding box center [1424, 114] width 106 height 22
click at [1380, 115] on icon at bounding box center [1382, 114] width 9 height 12
click at [1443, 237] on div "Snoozed" at bounding box center [1435, 233] width 74 height 14
click at [1382, 112] on icon at bounding box center [1382, 114] width 9 height 12
click at [1437, 228] on div "Snoozed" at bounding box center [1435, 233] width 74 height 14
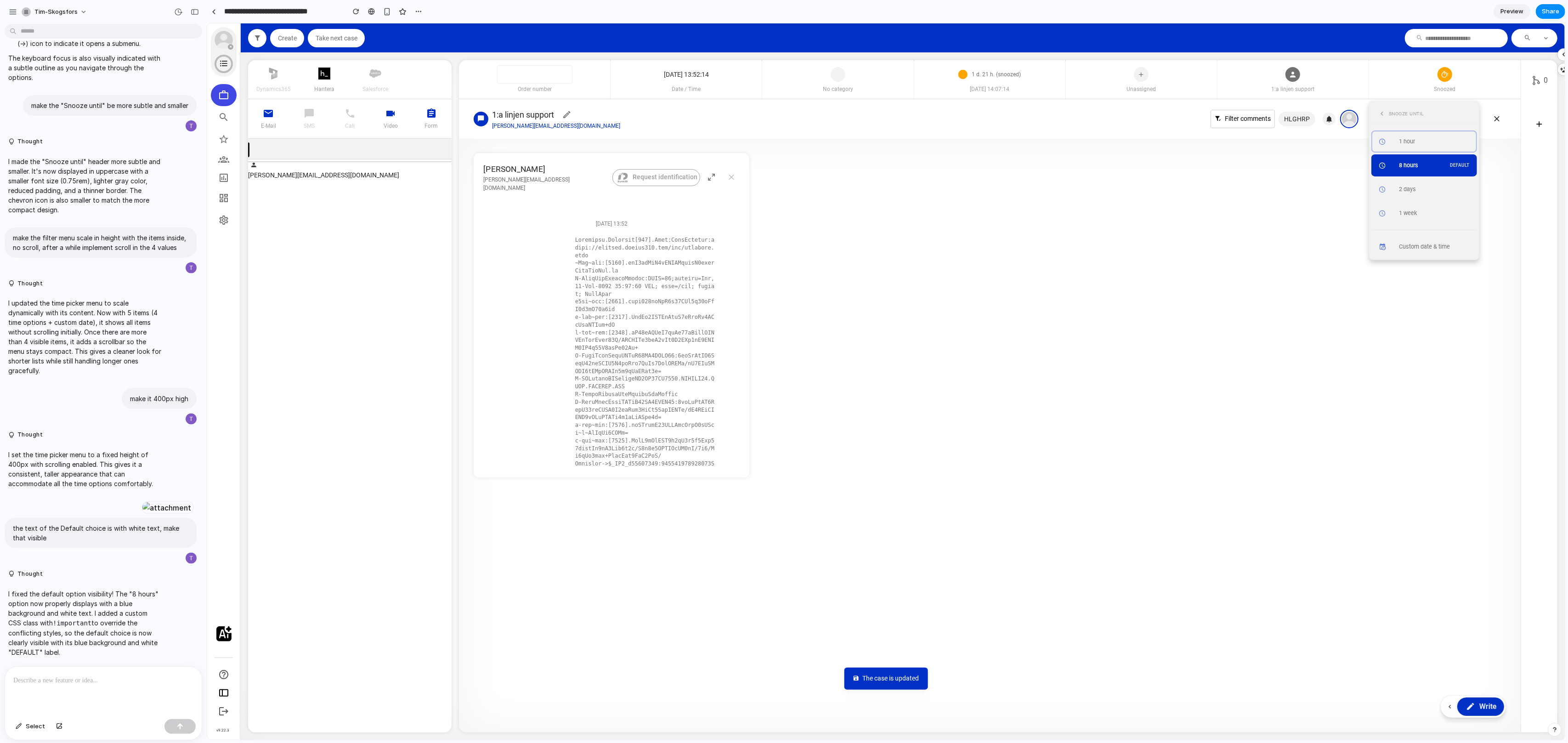
click at [1384, 116] on icon at bounding box center [1382, 114] width 9 height 12
click at [1452, 235] on div "Snoozed" at bounding box center [1435, 233] width 74 height 14
click at [1385, 117] on button at bounding box center [1381, 113] width 10 height 14
click at [1428, 236] on div "Snoozed" at bounding box center [1435, 233] width 74 height 14
click at [1022, 79] on div "1 d. 21 h. (snoozed)" at bounding box center [989, 74] width 108 height 20
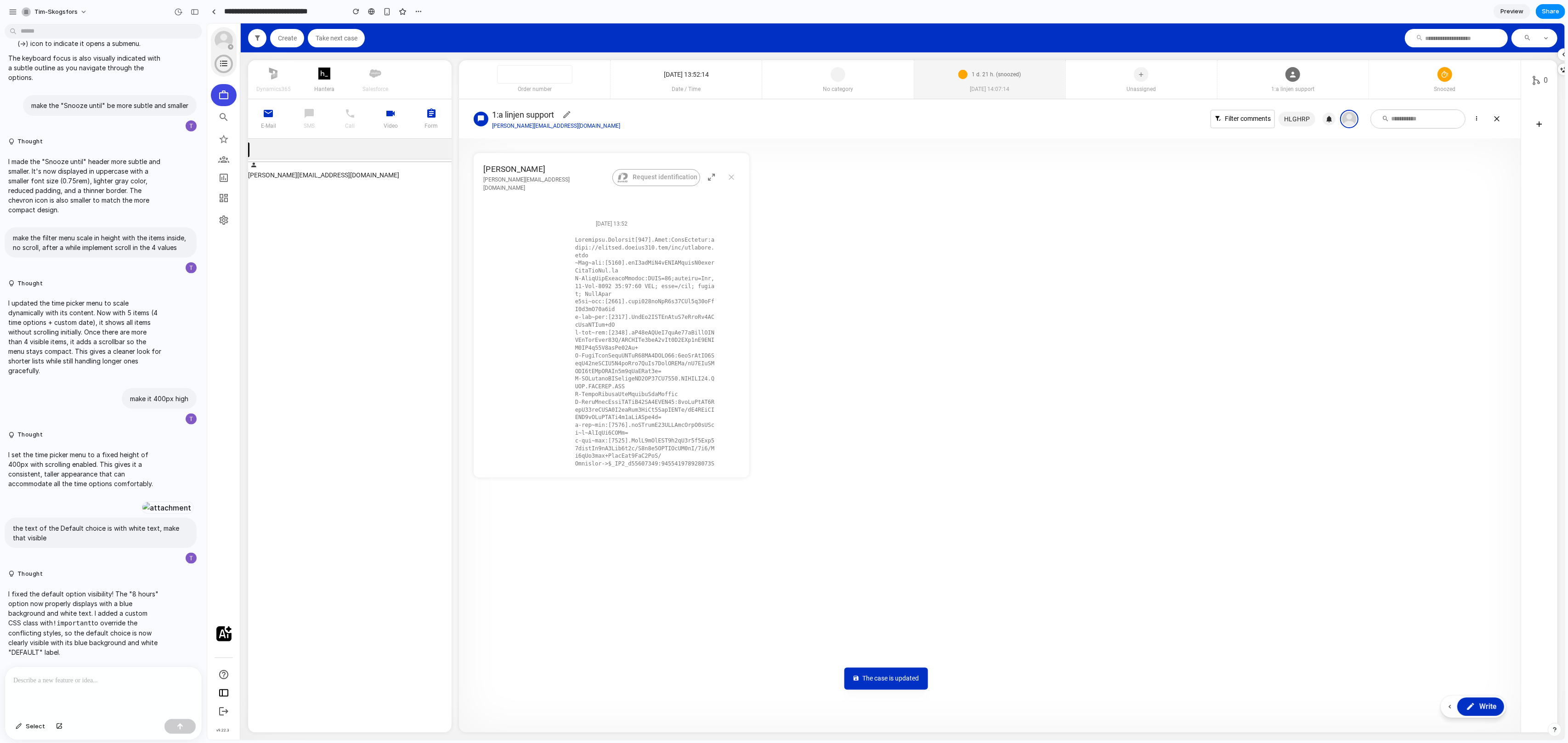
click at [1022, 79] on div "1 d. 21 h. (snoozed)" at bounding box center [989, 74] width 108 height 20
click at [1393, 82] on div "Snoozed" at bounding box center [1444, 79] width 152 height 38
click at [1425, 230] on div "Snoozed" at bounding box center [1435, 233] width 74 height 14
click at [1245, 55] on section "dynamics365 hantera salesforce E-mail SMS Call Video Form tim.skogsfors@custome…" at bounding box center [902, 396] width 1324 height 687
click at [1443, 95] on div "Snoozed" at bounding box center [1444, 92] width 152 height 14
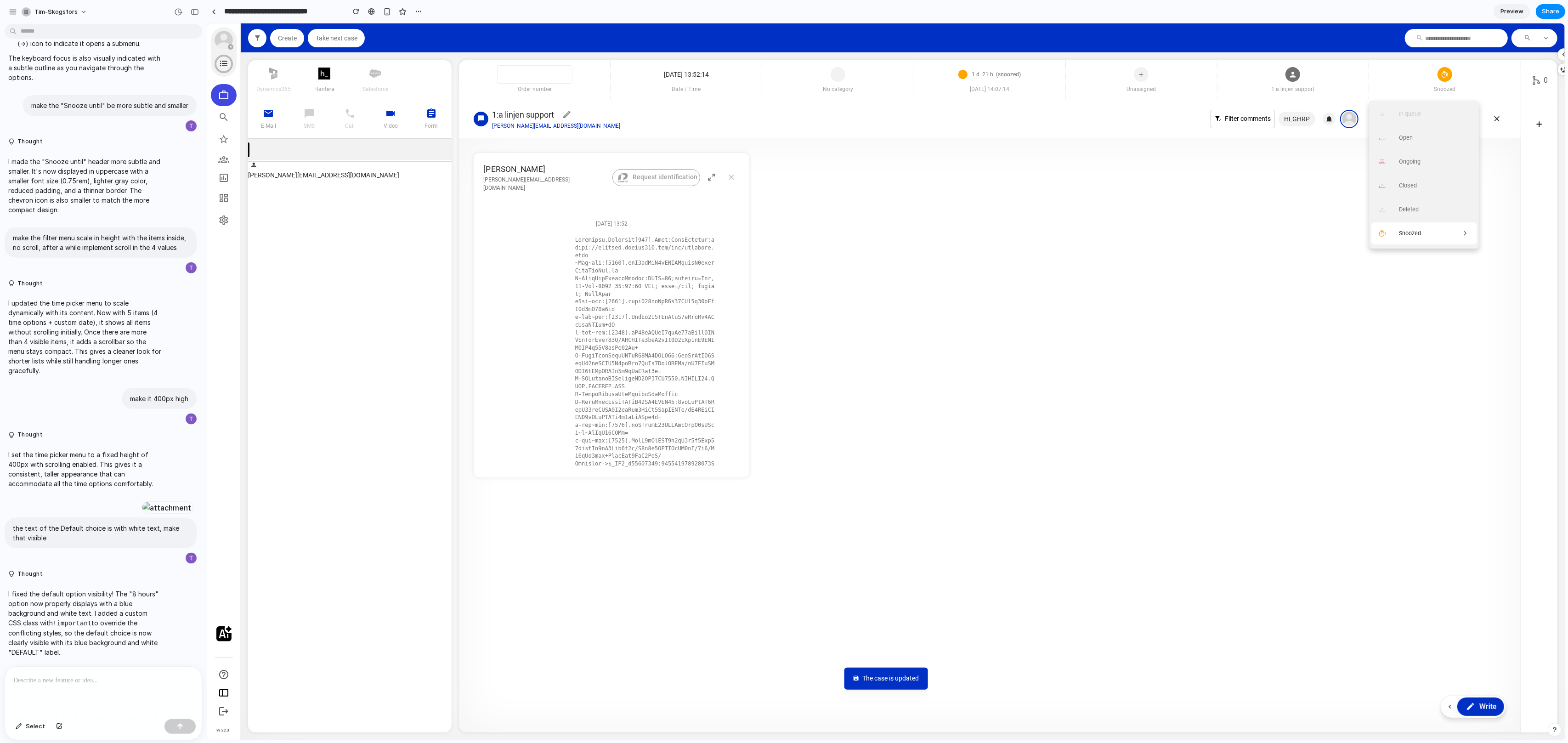
click at [1460, 228] on icon at bounding box center [1465, 233] width 9 height 14
click at [1012, 203] on article "Tim Skogsfors tim.skogsfors@customerfirst.se Request identification 2025-10-04 …" at bounding box center [989, 315] width 1032 height 325
click at [1412, 70] on div "Snoozed" at bounding box center [1444, 79] width 152 height 38
click at [1461, 236] on icon at bounding box center [1465, 233] width 9 height 14
click at [1395, 119] on div "Snooze until" at bounding box center [1424, 114] width 106 height 22
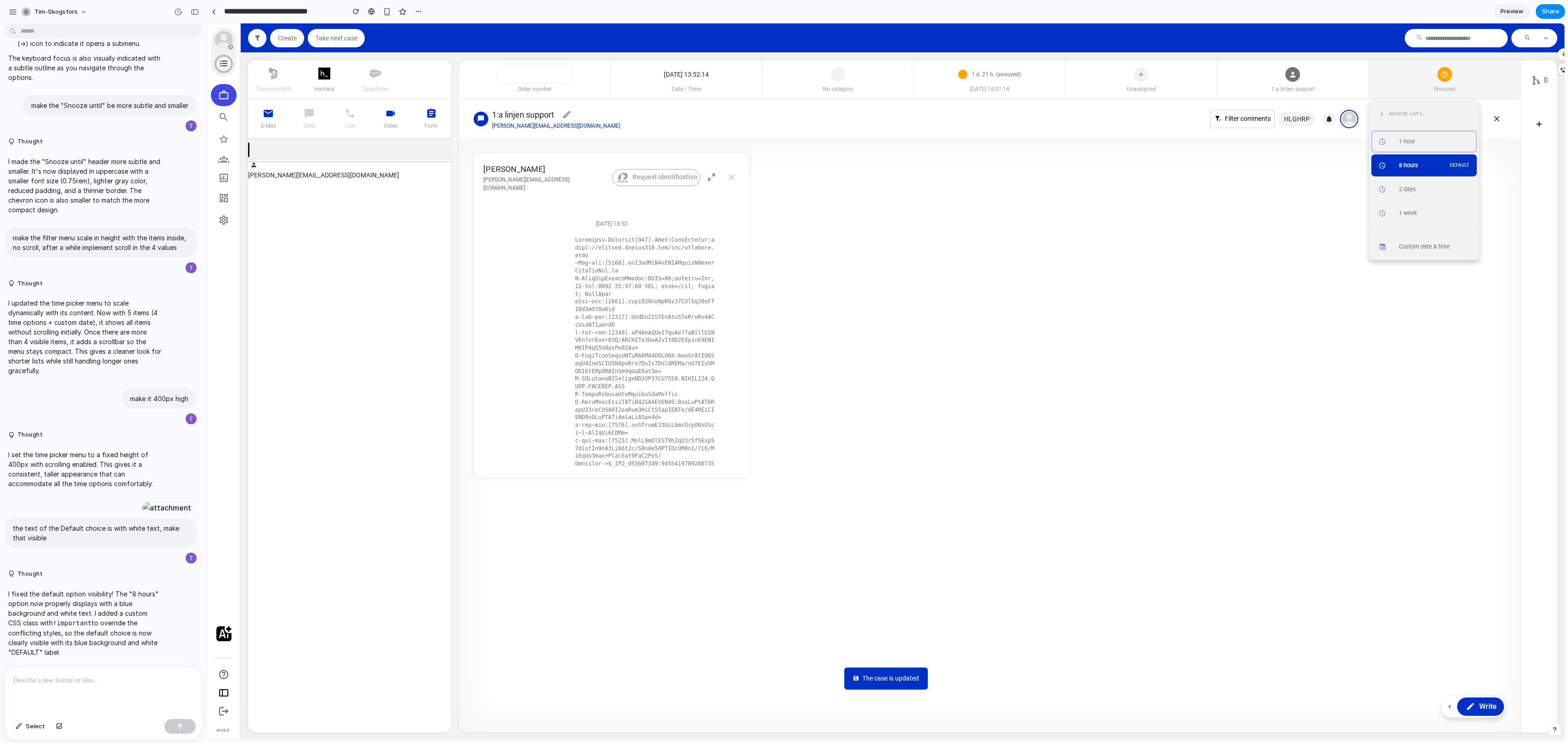
click at [1491, 86] on span "Snoozed" at bounding box center [1444, 90] width 152 height 9
click at [1442, 55] on section "dynamics365 hantera salesforce E-mail SMS Call Video Form tim.skogsfors@custome…" at bounding box center [902, 396] width 1324 height 687
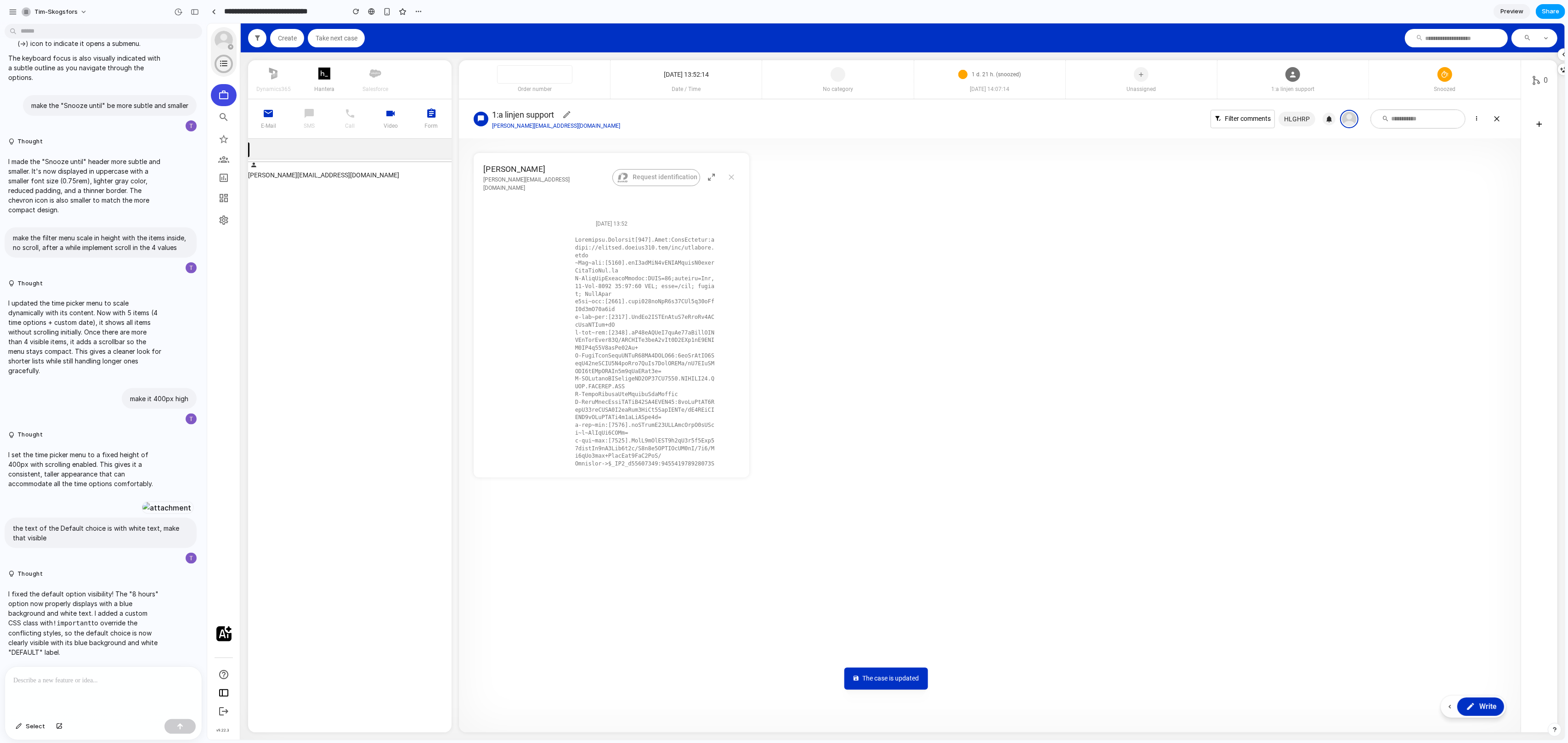
click at [1558, 7] on span "Share" at bounding box center [1550, 11] width 18 height 9
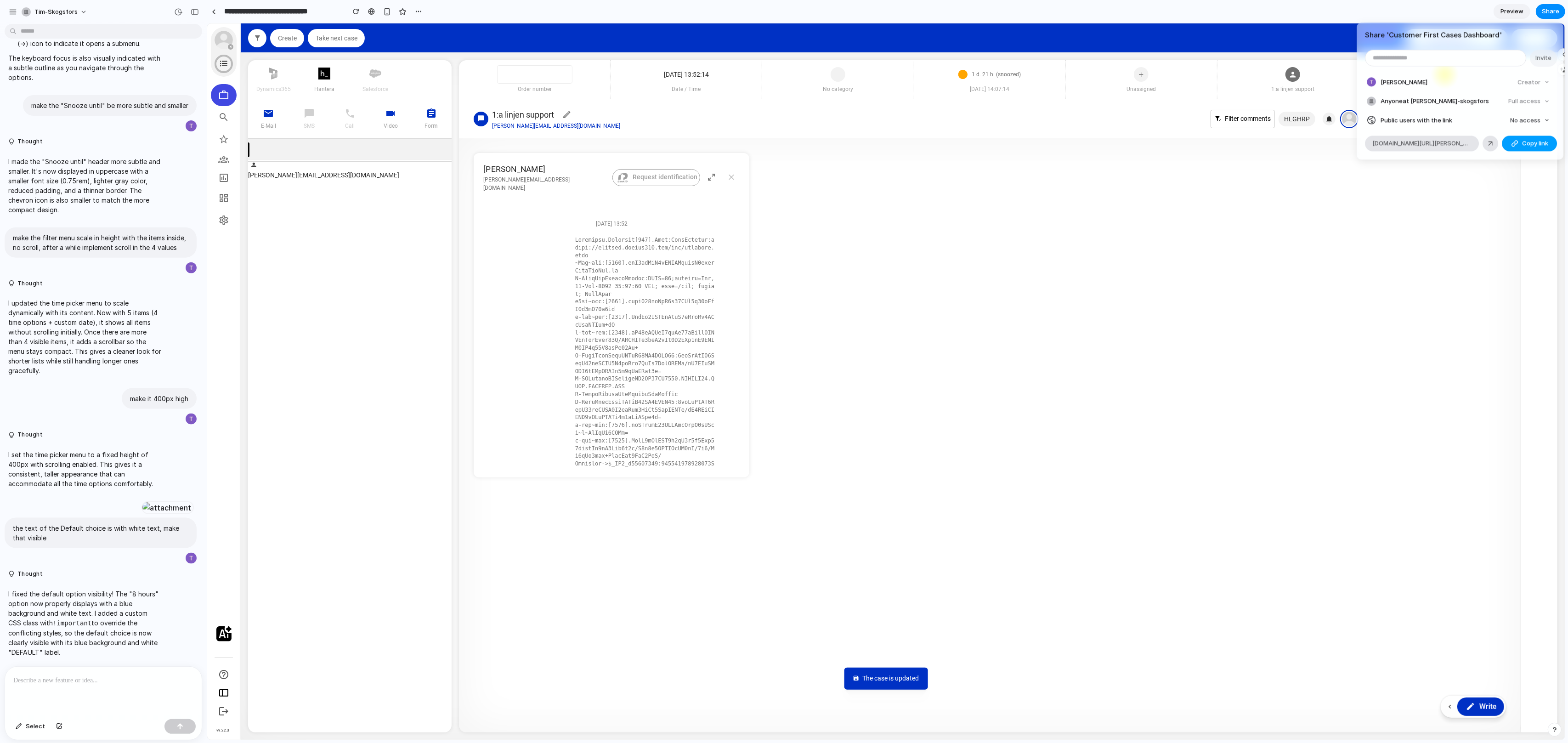
click at [1513, 141] on div "button" at bounding box center [1514, 143] width 7 height 7
click at [1028, 199] on div "Share ' Customer First Cases Dashboard ' Invite Tim Skogsfors Creator Anyone at…" at bounding box center [784, 372] width 1568 height 743
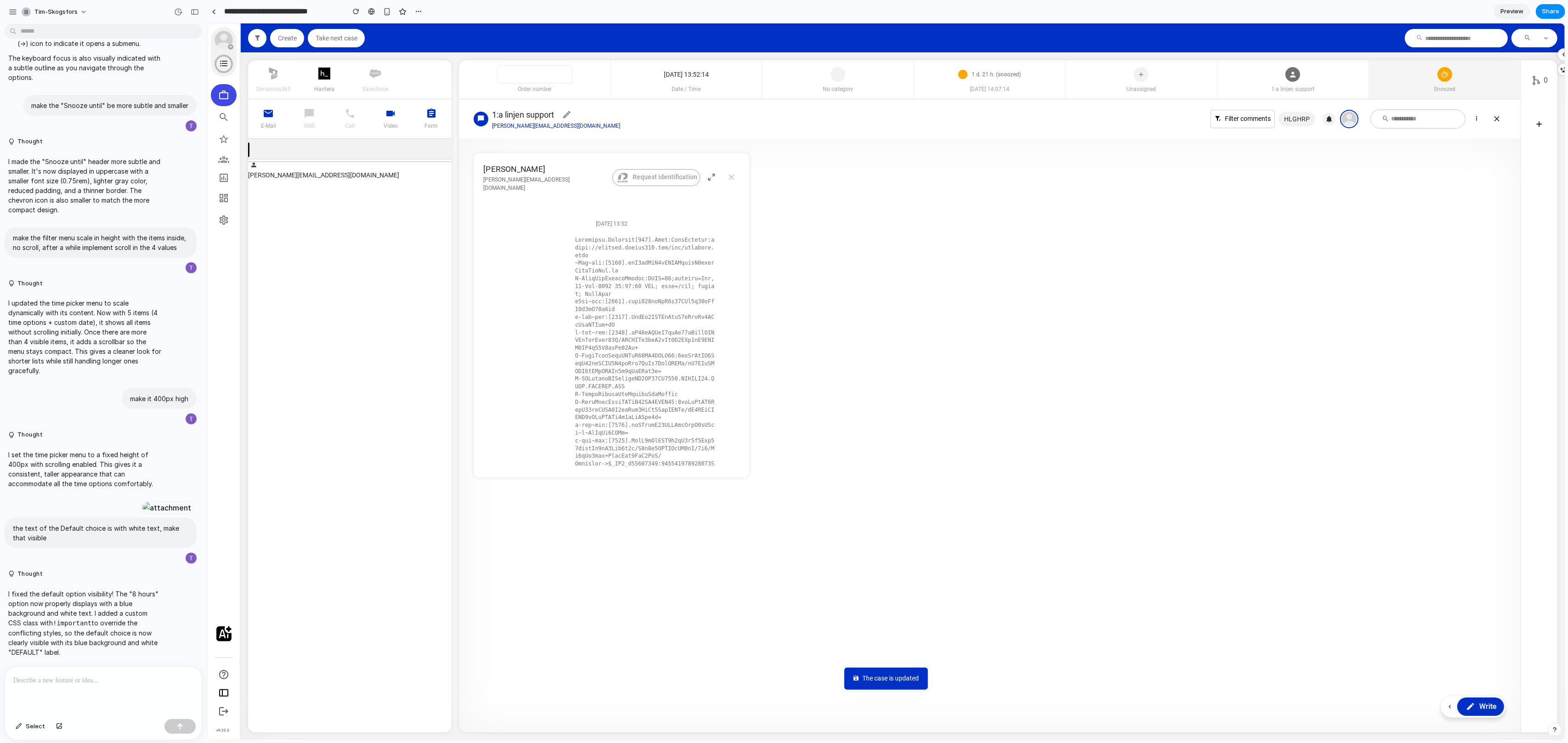
click at [1461, 90] on span "Snoozed" at bounding box center [1444, 90] width 152 height 9
click at [1462, 238] on icon at bounding box center [1465, 233] width 9 height 14
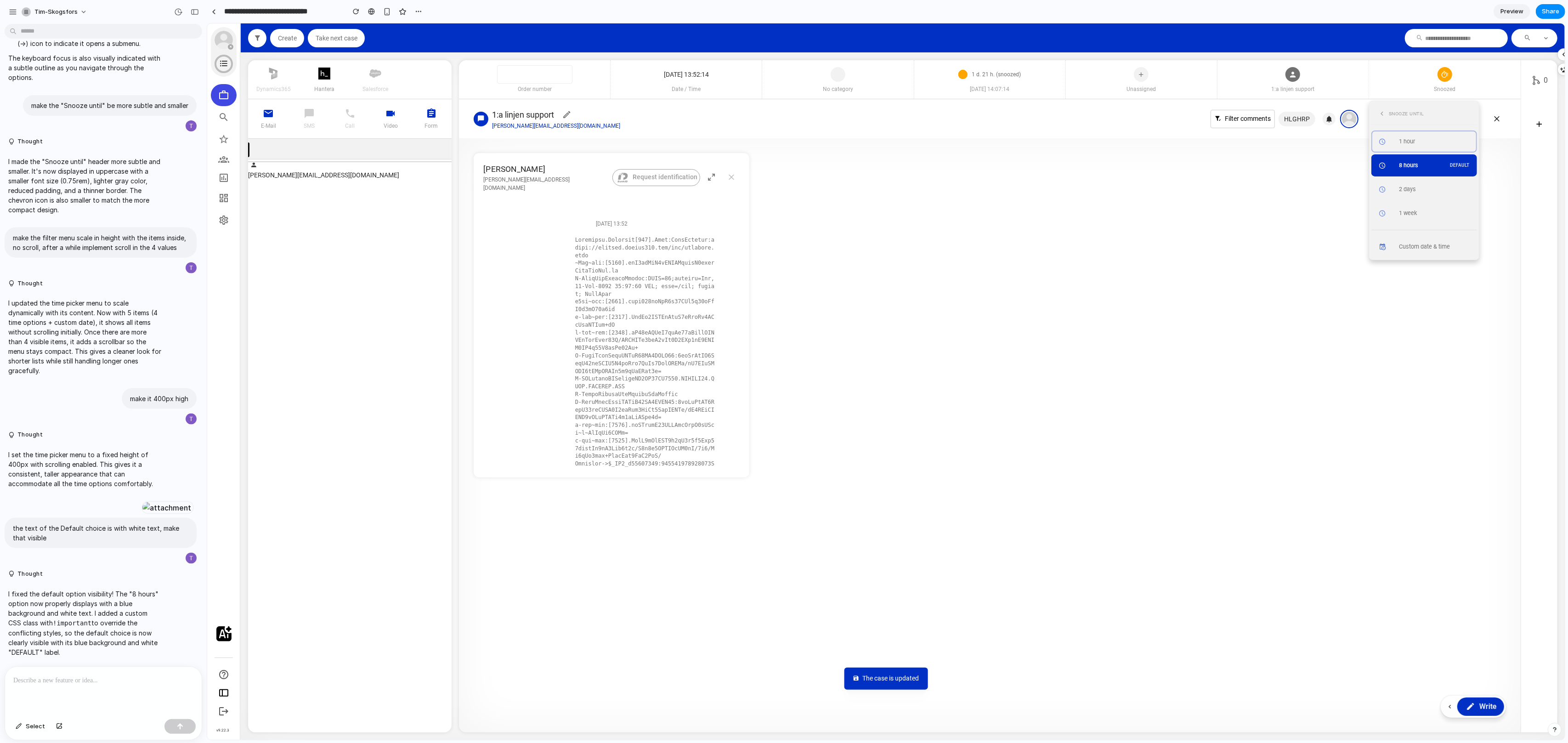
click at [1382, 115] on icon at bounding box center [1382, 114] width 9 height 12
click at [1172, 141] on section "Tim Skogsfors tim.skogsfors@customerfirst.se Request identification 2025-10-04 …" at bounding box center [989, 337] width 1062 height 398
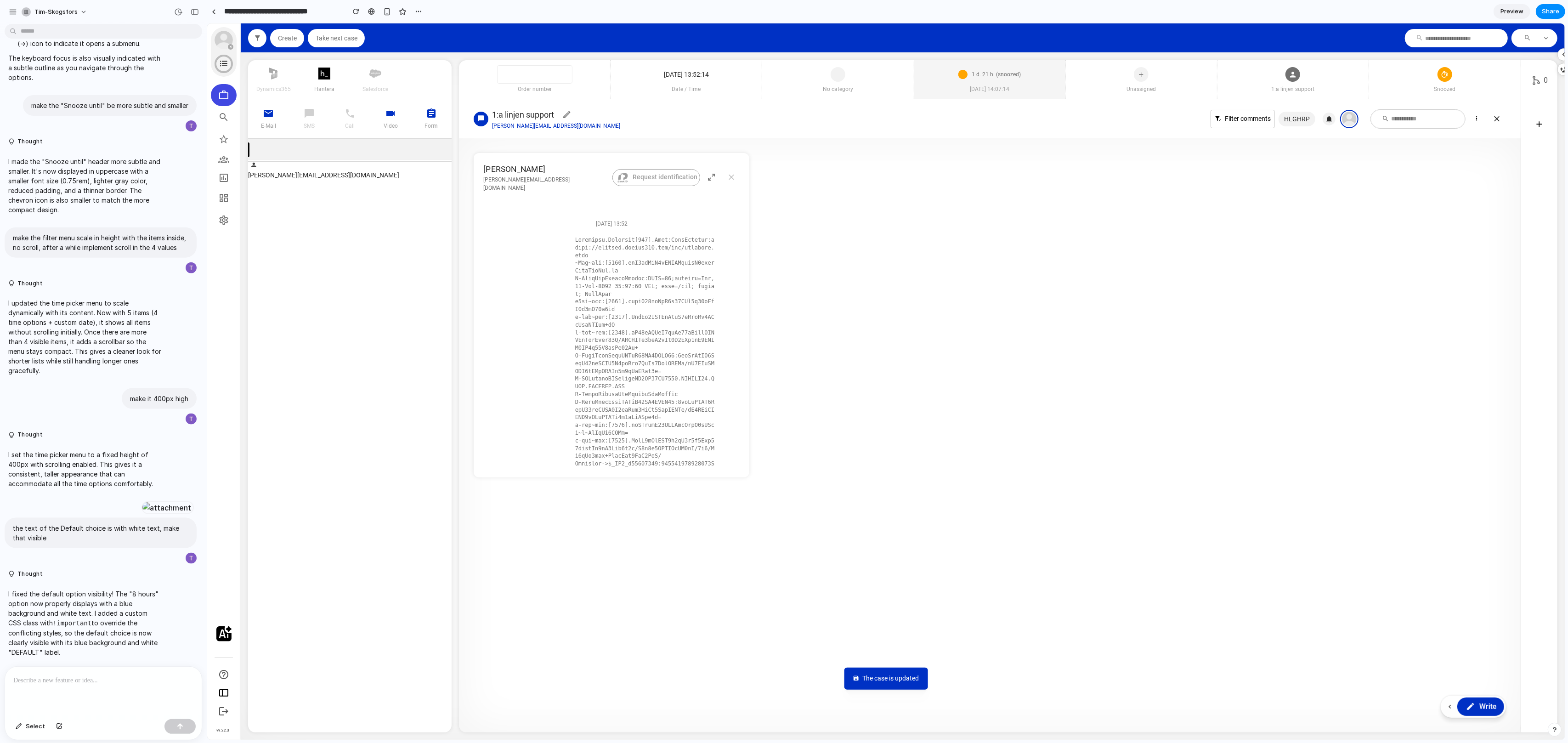
click at [1046, 91] on span "2025-10-04 14:07:14" at bounding box center [989, 90] width 151 height 9
click at [1007, 96] on div "2025-10-04 14:07:14" at bounding box center [989, 92] width 151 height 14
click at [1466, 77] on div "Snoozed" at bounding box center [1444, 79] width 152 height 38
click at [1465, 236] on icon at bounding box center [1465, 233] width 9 height 14
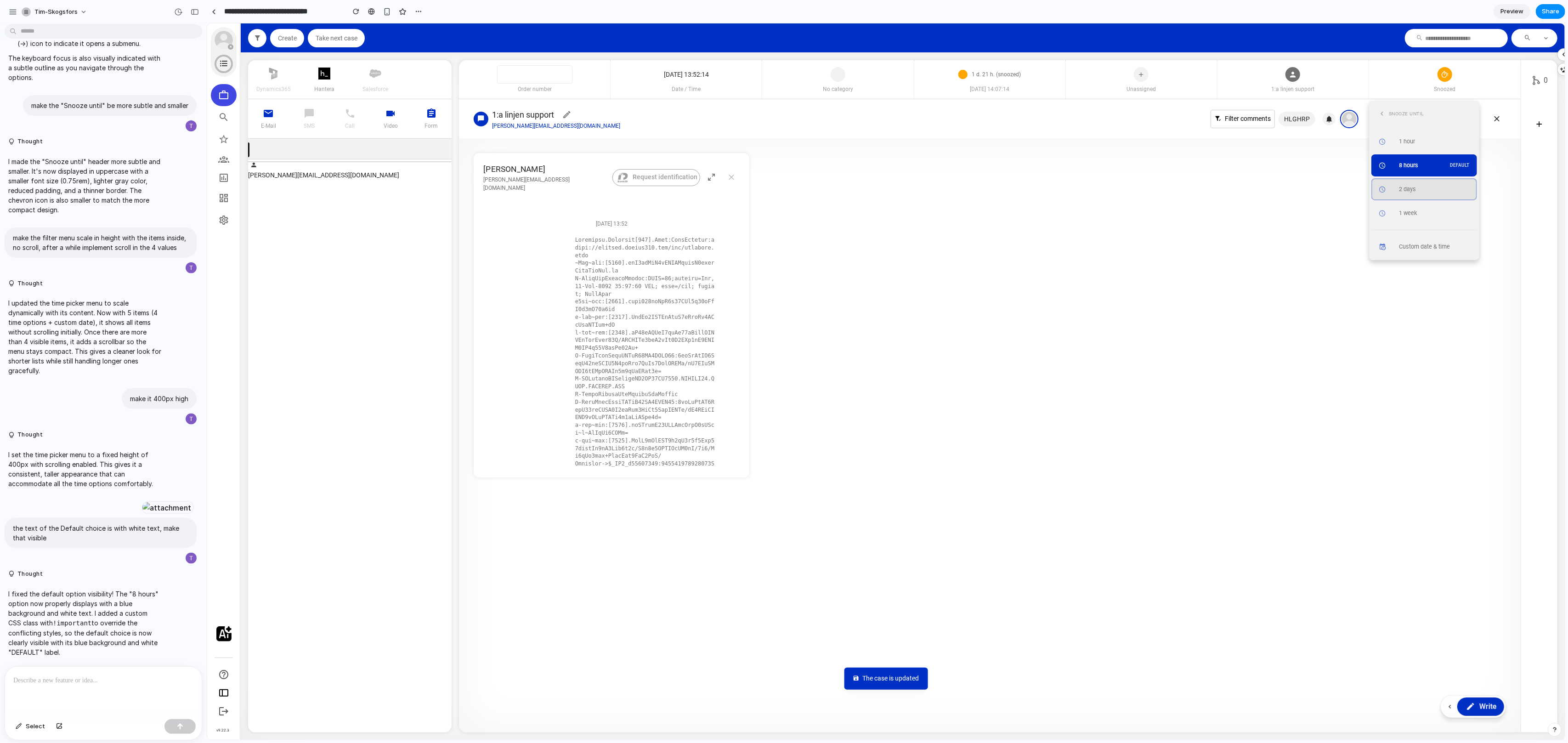
click at [1429, 191] on div "2 days" at bounding box center [1435, 189] width 74 height 9
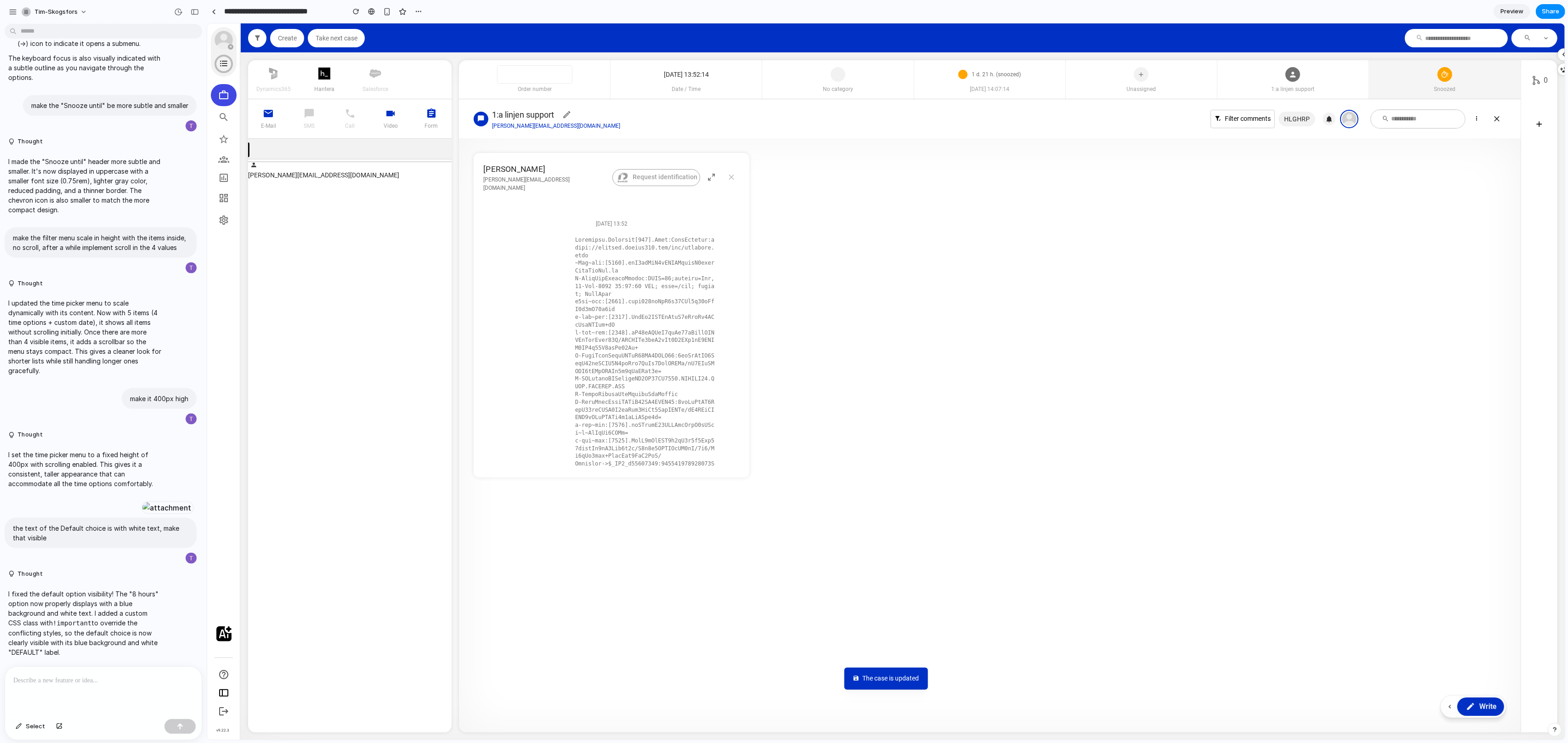
click at [1404, 70] on div "Snoozed" at bounding box center [1444, 79] width 152 height 38
click at [1464, 235] on icon at bounding box center [1465, 233] width 9 height 14
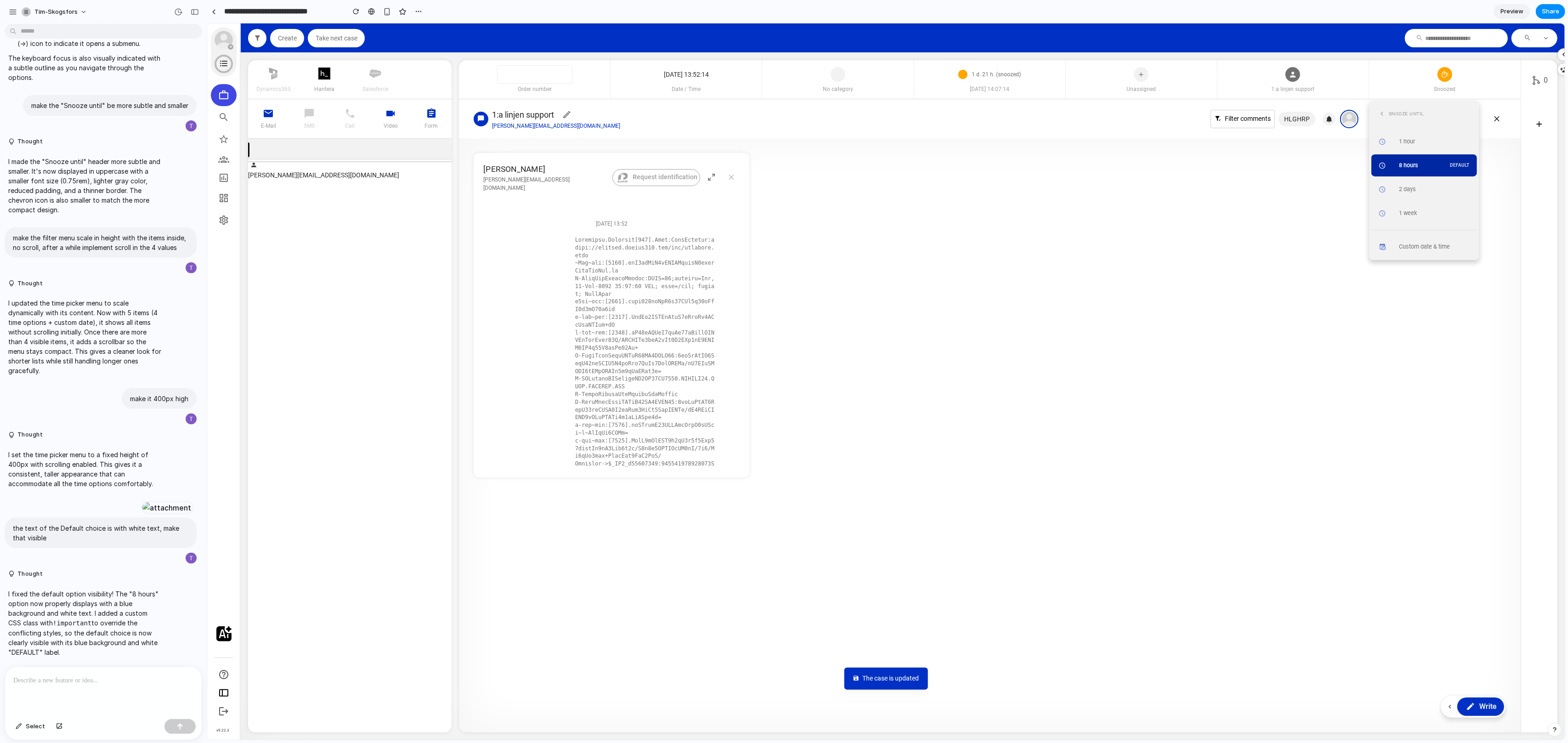
click at [1427, 165] on div "8 hours DEFAULT" at bounding box center [1435, 166] width 74 height 9
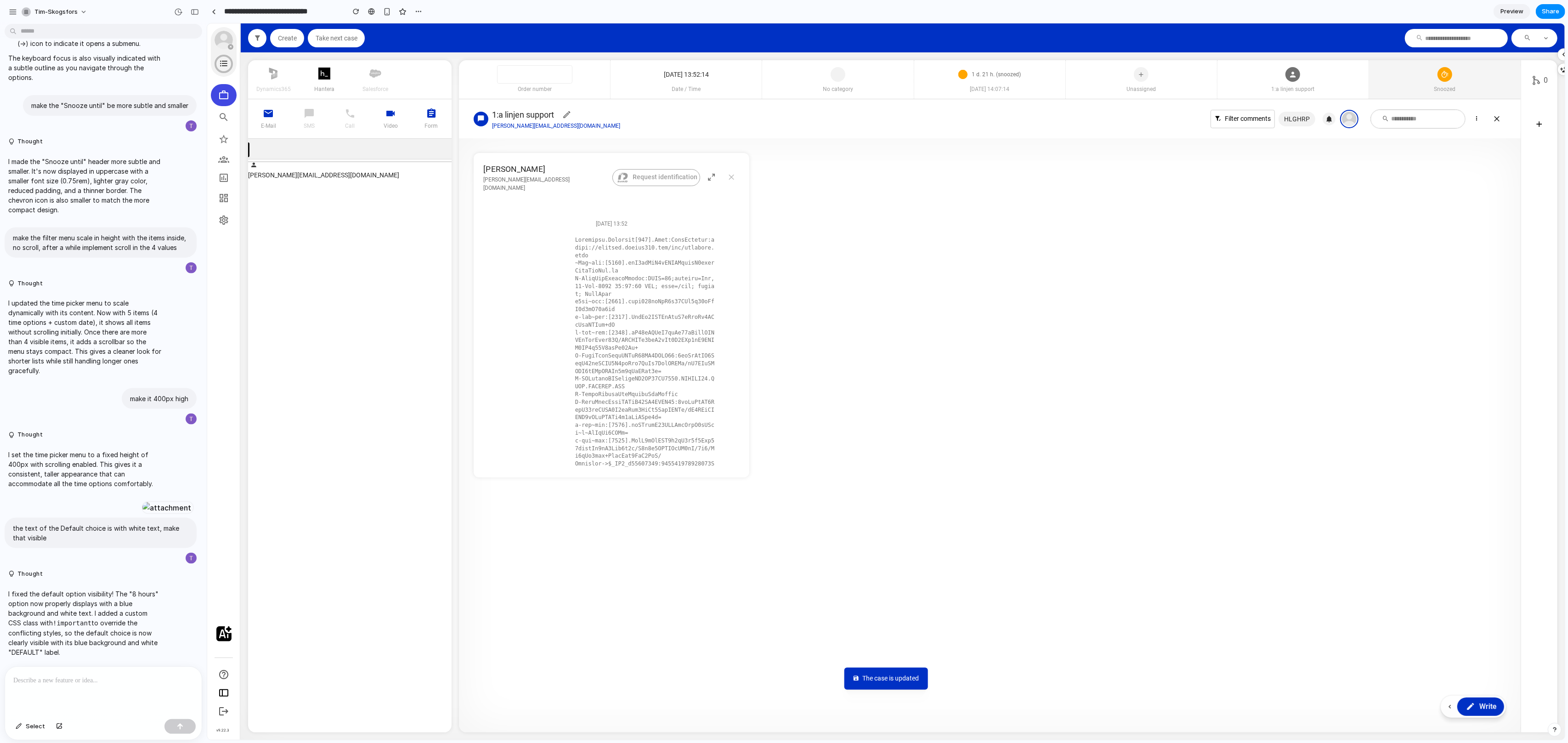
click at [1479, 96] on div "Snoozed" at bounding box center [1444, 92] width 152 height 14
click at [1462, 237] on icon at bounding box center [1465, 233] width 9 height 14
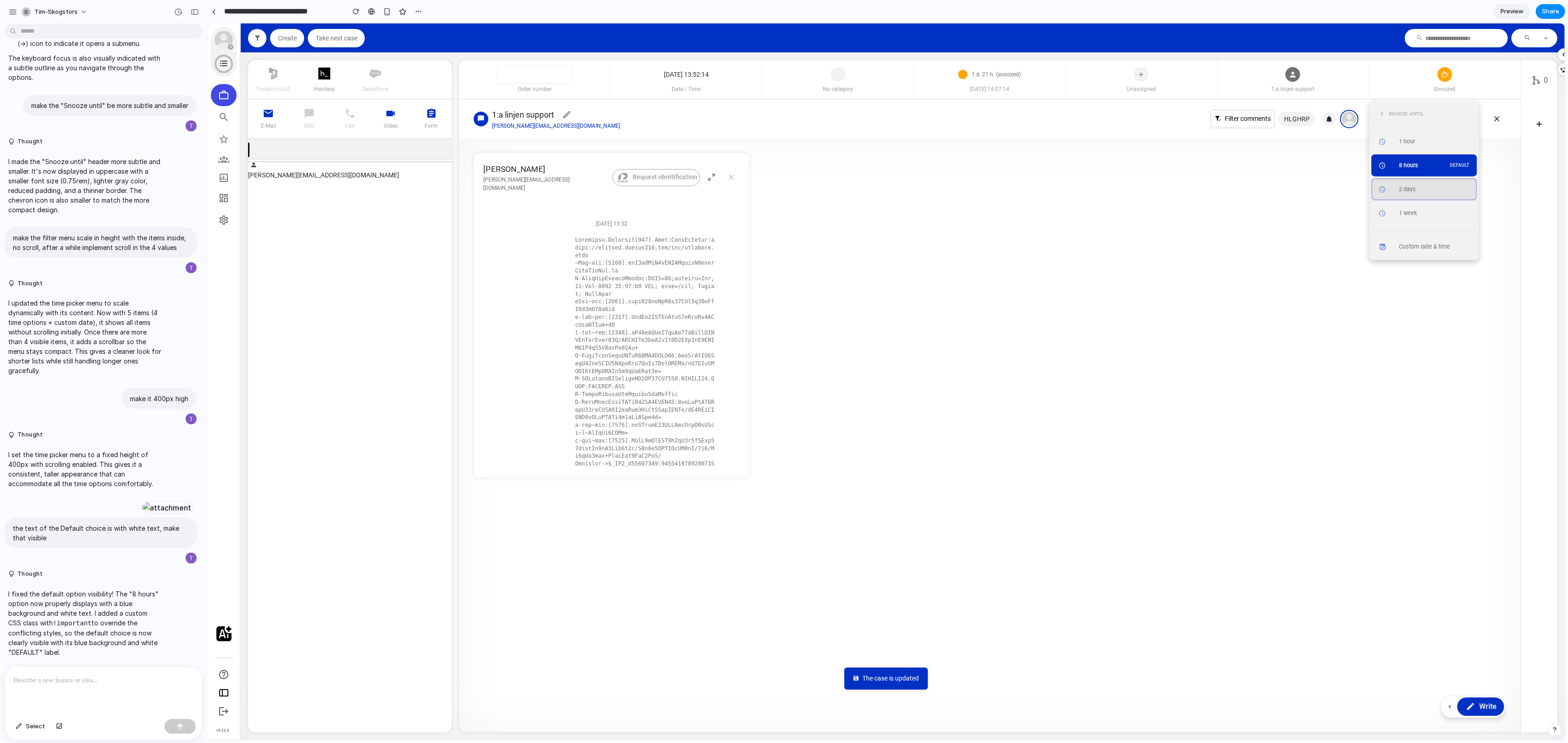
click at [1432, 197] on button "2 days" at bounding box center [1424, 189] width 106 height 22
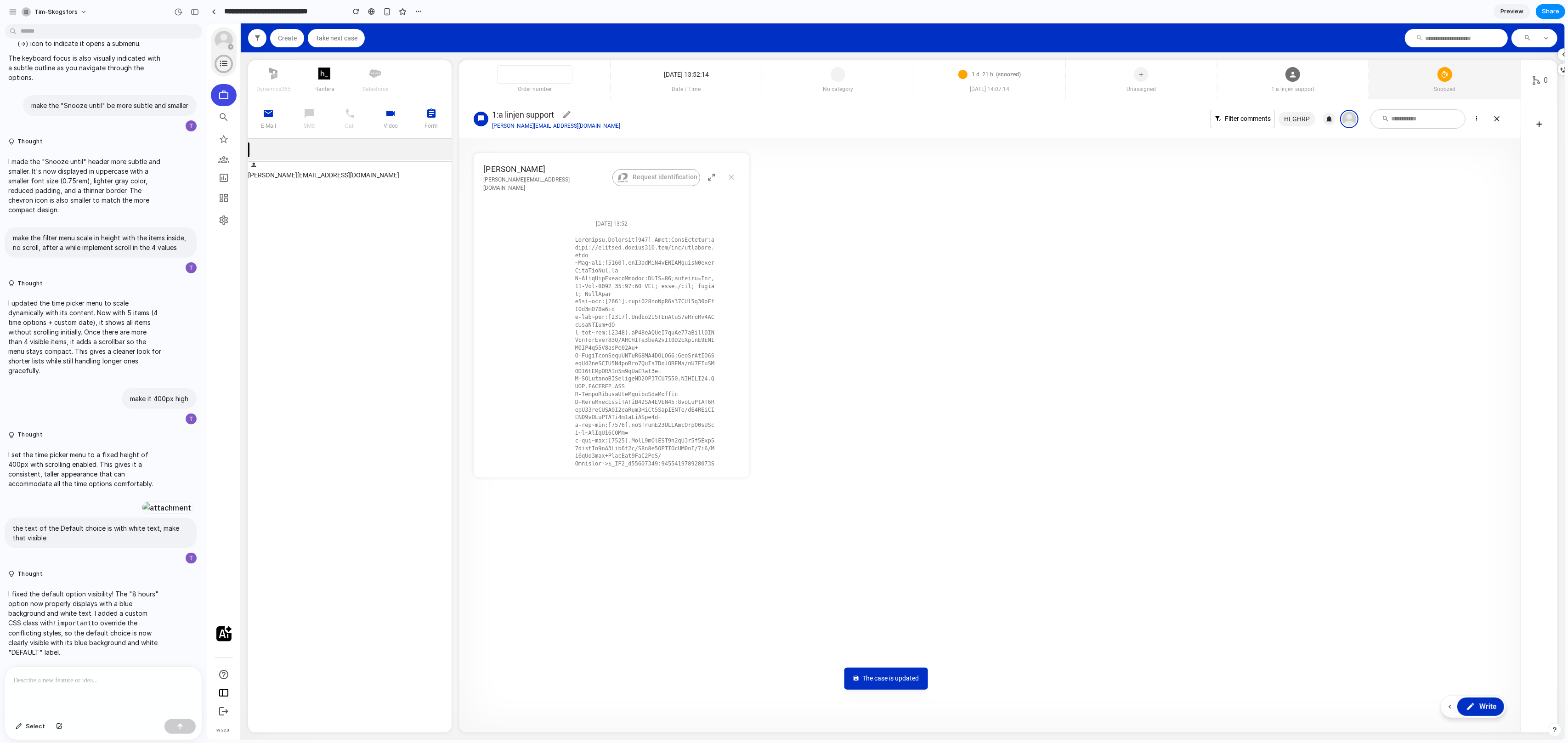
click at [1474, 97] on div "Snoozed" at bounding box center [1444, 92] width 152 height 14
click at [1469, 239] on div "Snoozed" at bounding box center [1435, 233] width 74 height 14
click at [1043, 87] on span "2025-10-04 14:07:14" at bounding box center [989, 90] width 151 height 9
click at [1444, 72] on icon at bounding box center [1444, 74] width 7 height 7
click at [1466, 235] on icon at bounding box center [1465, 233] width 9 height 14
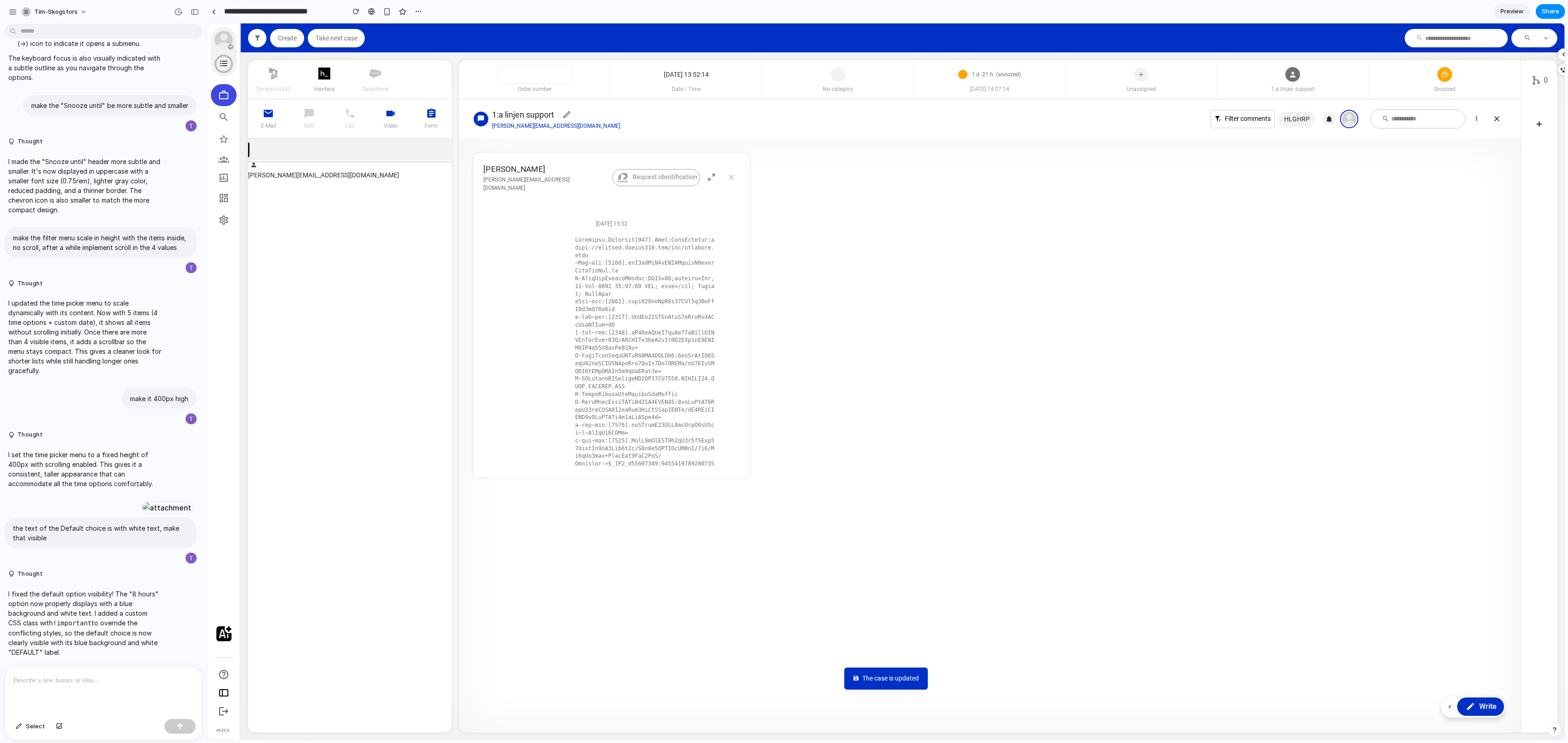
click at [1055, 335] on article "Tim Skogsfors tim.skogsfors@customerfirst.se Request identification 2025-10-04 …" at bounding box center [989, 315] width 1032 height 325
